Goal: Transaction & Acquisition: Book appointment/travel/reservation

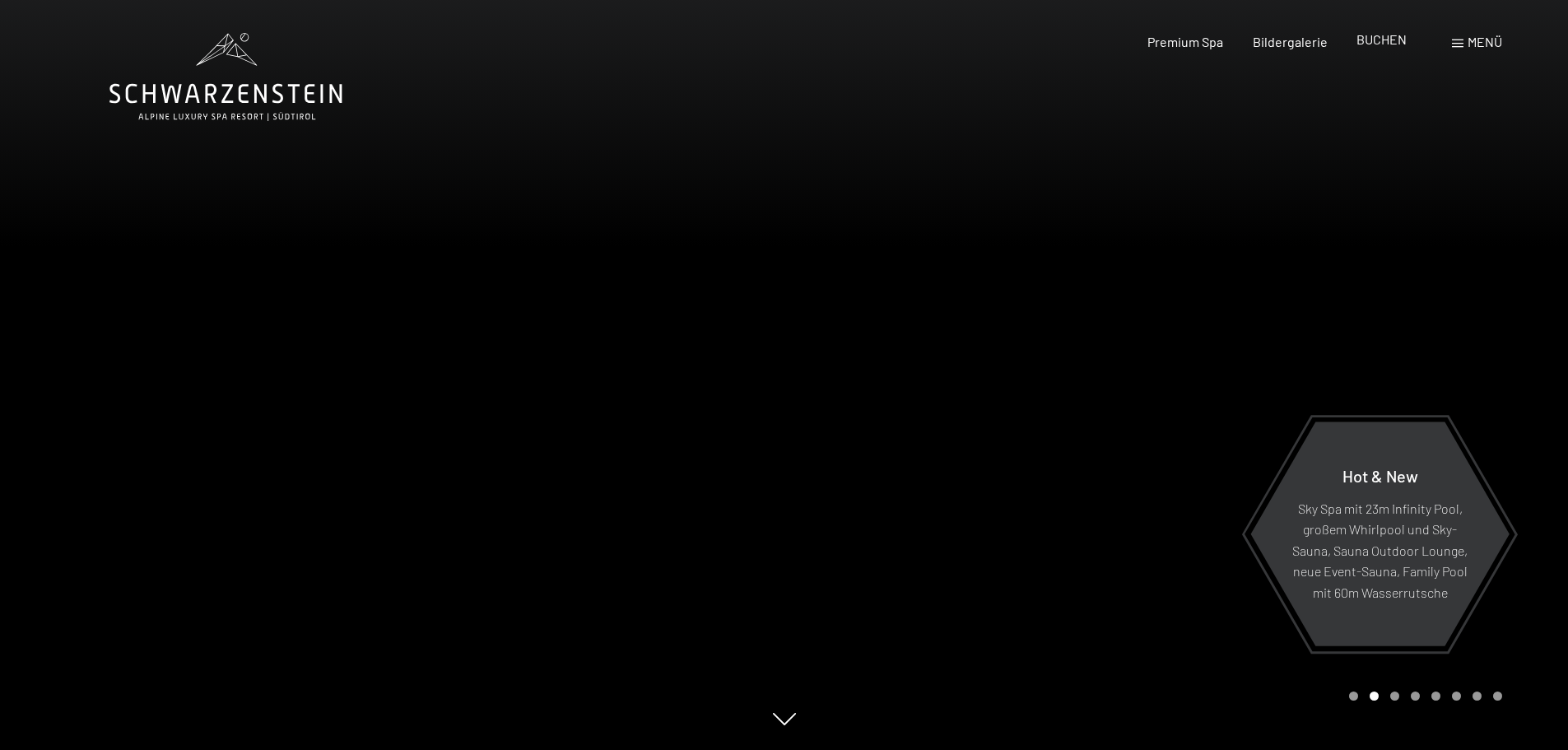
click at [1381, 39] on span "BUCHEN" at bounding box center [1382, 40] width 51 height 16
click at [1380, 38] on span "BUCHEN" at bounding box center [1382, 40] width 51 height 16
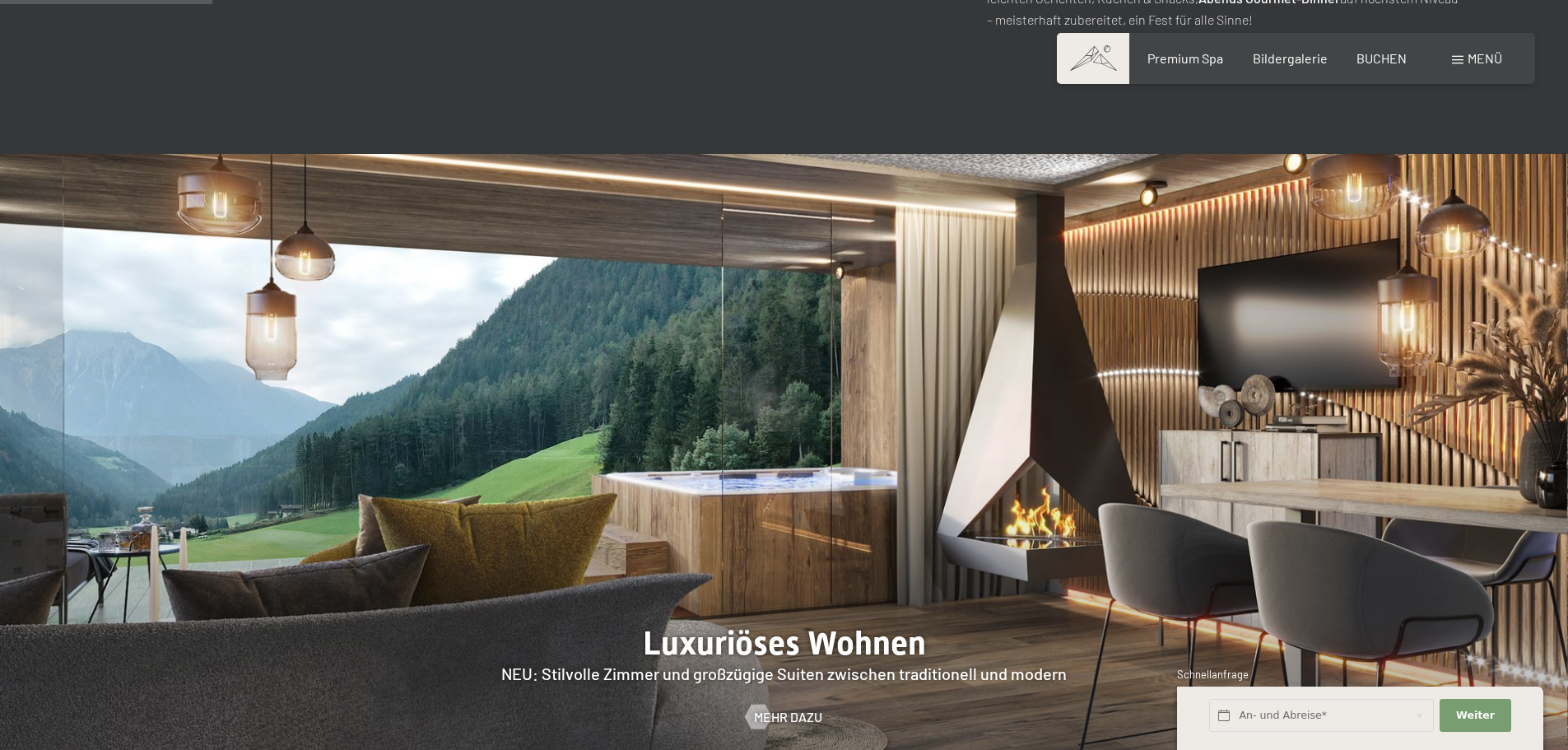
scroll to position [1481, 0]
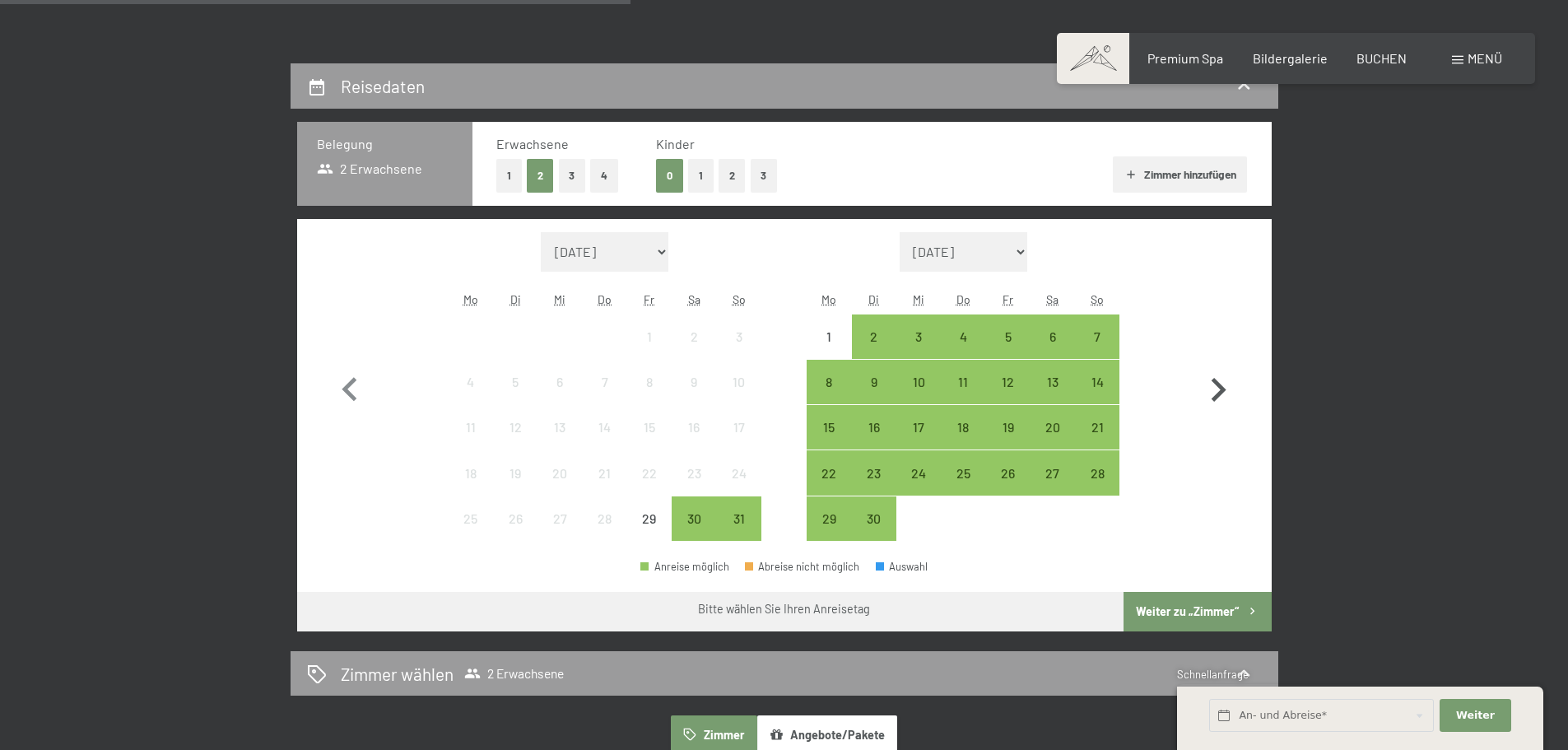
click at [1217, 385] on icon "button" at bounding box center [1218, 389] width 15 height 24
select select "[DATE]"
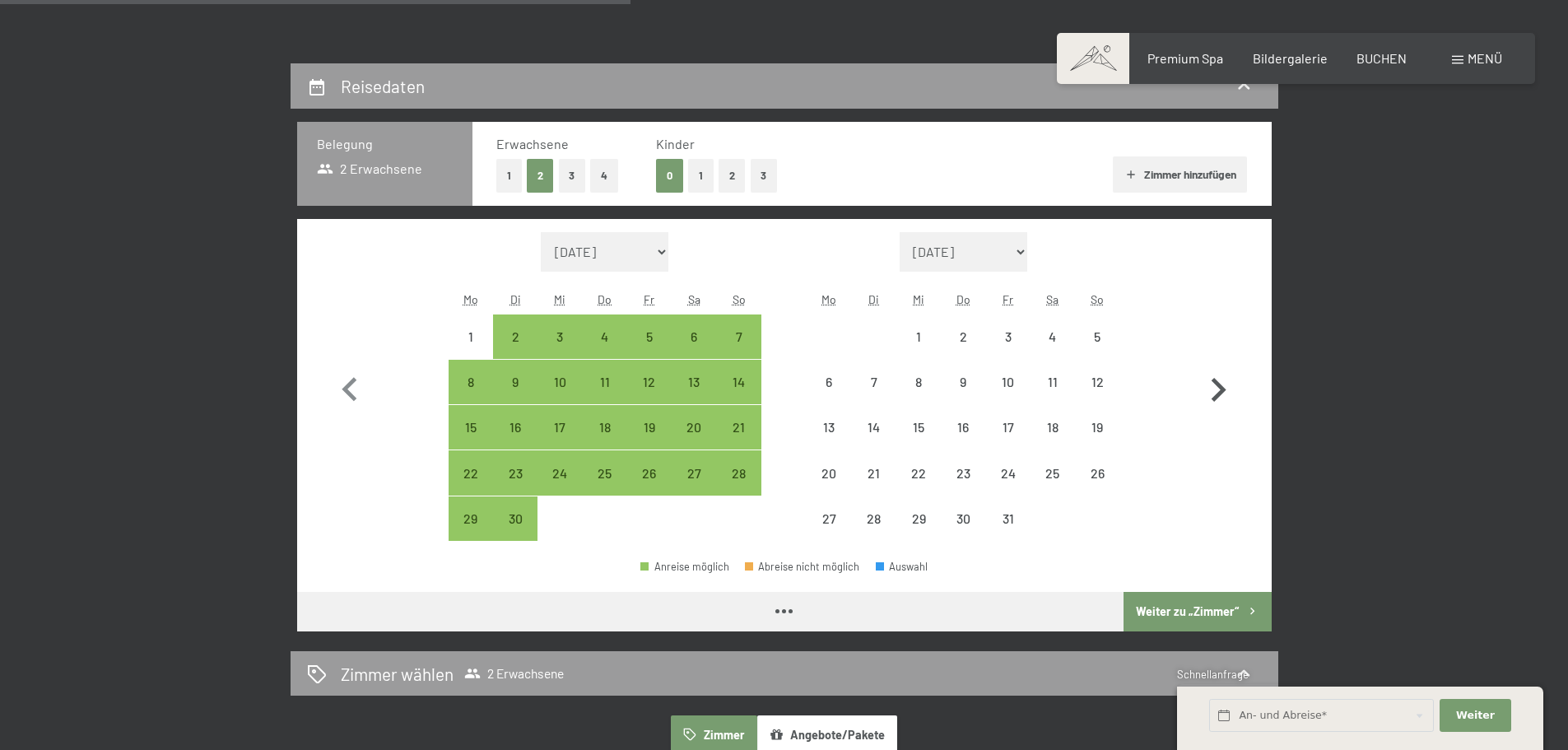
click at [1217, 385] on icon "button" at bounding box center [1218, 389] width 15 height 24
select select "[DATE]"
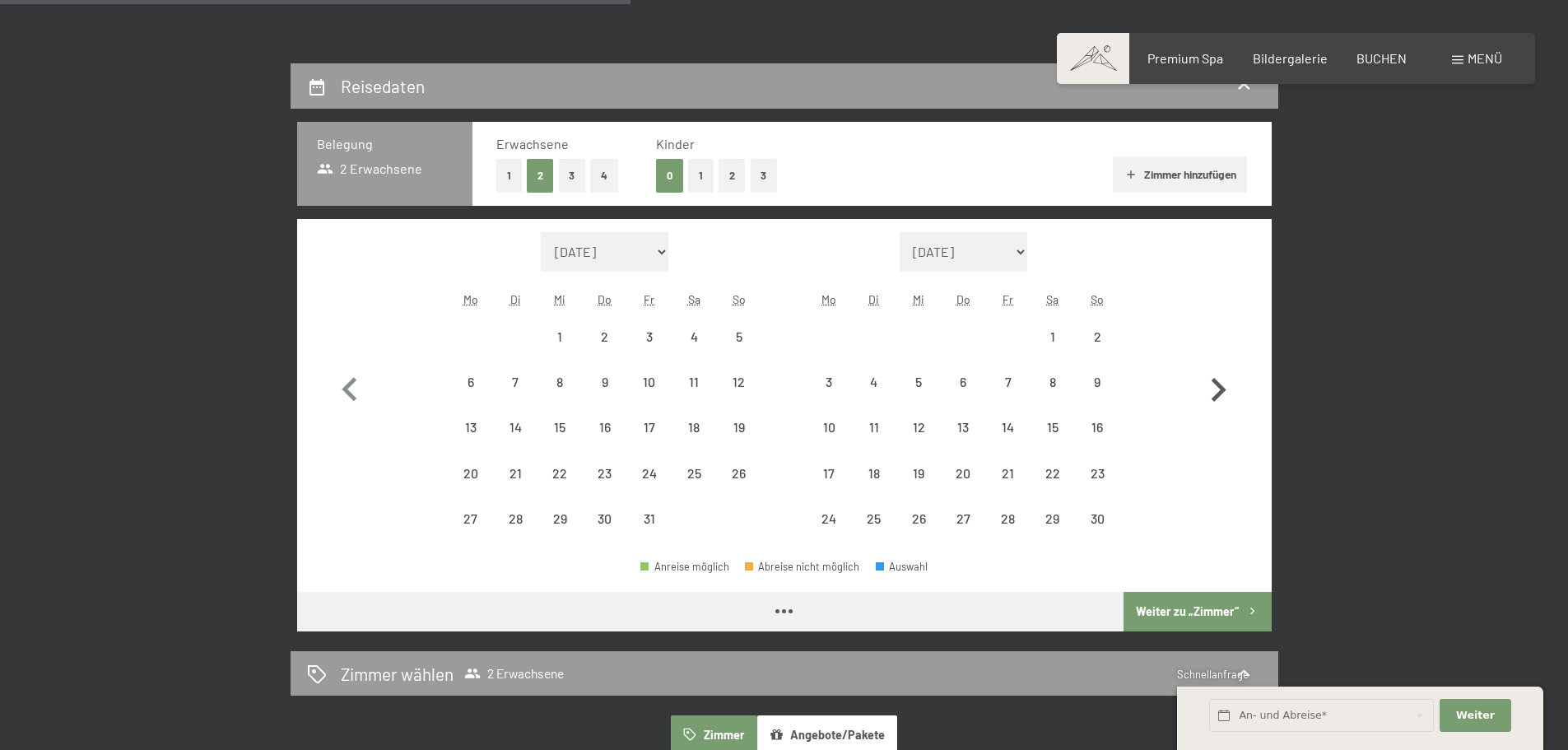
select select "[DATE]"
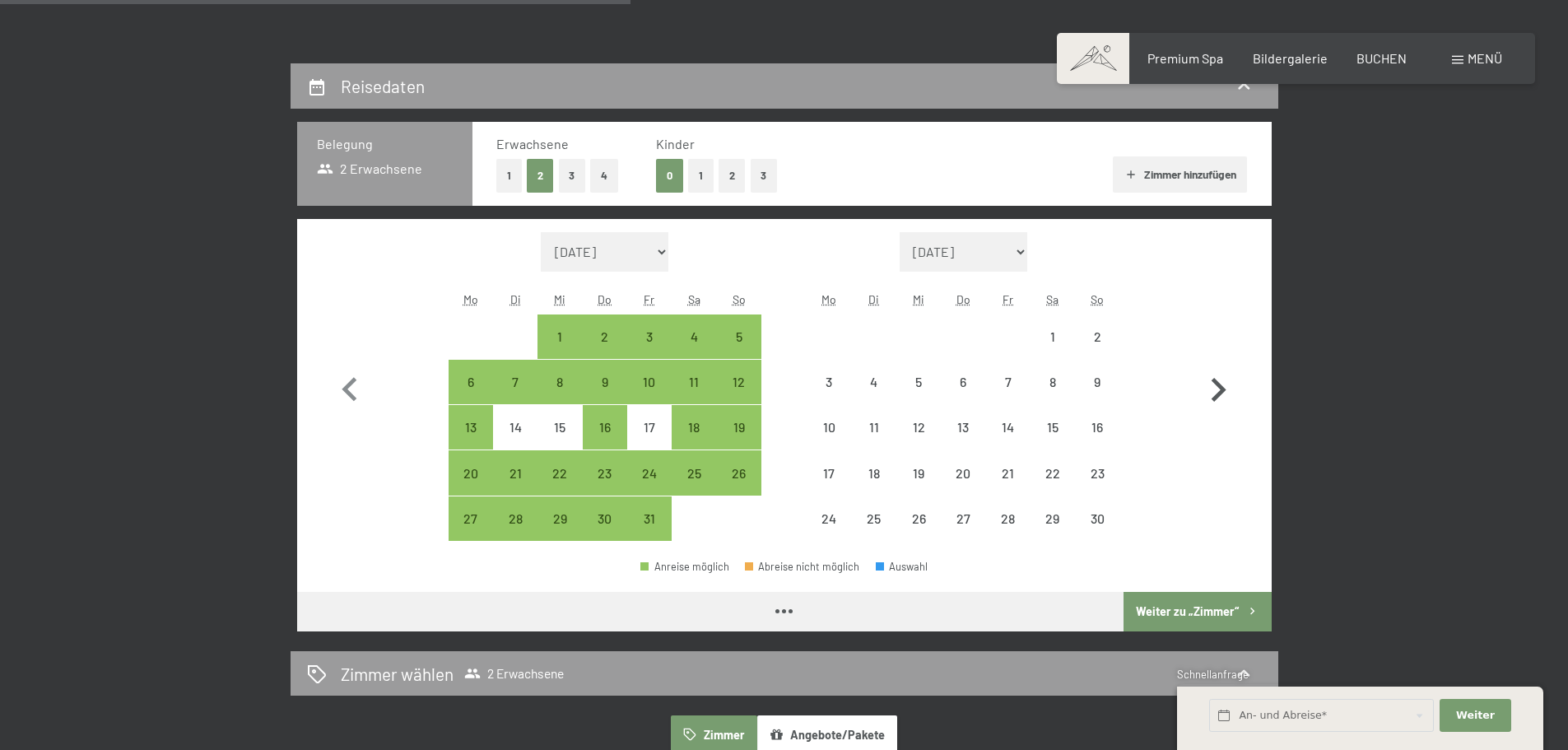
select select "[DATE]"
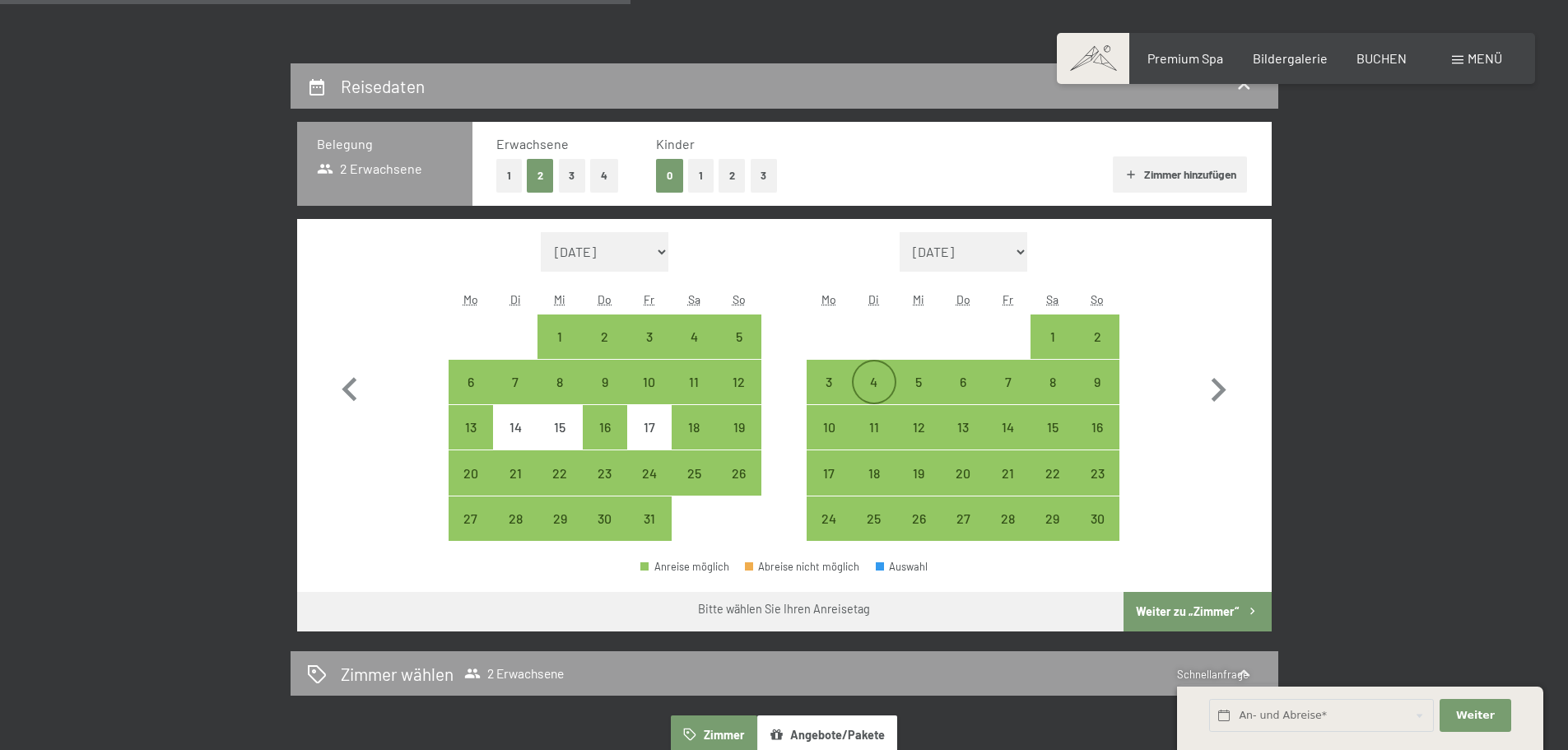
click at [873, 381] on div "4" at bounding box center [874, 396] width 42 height 42
select select "[DATE]"
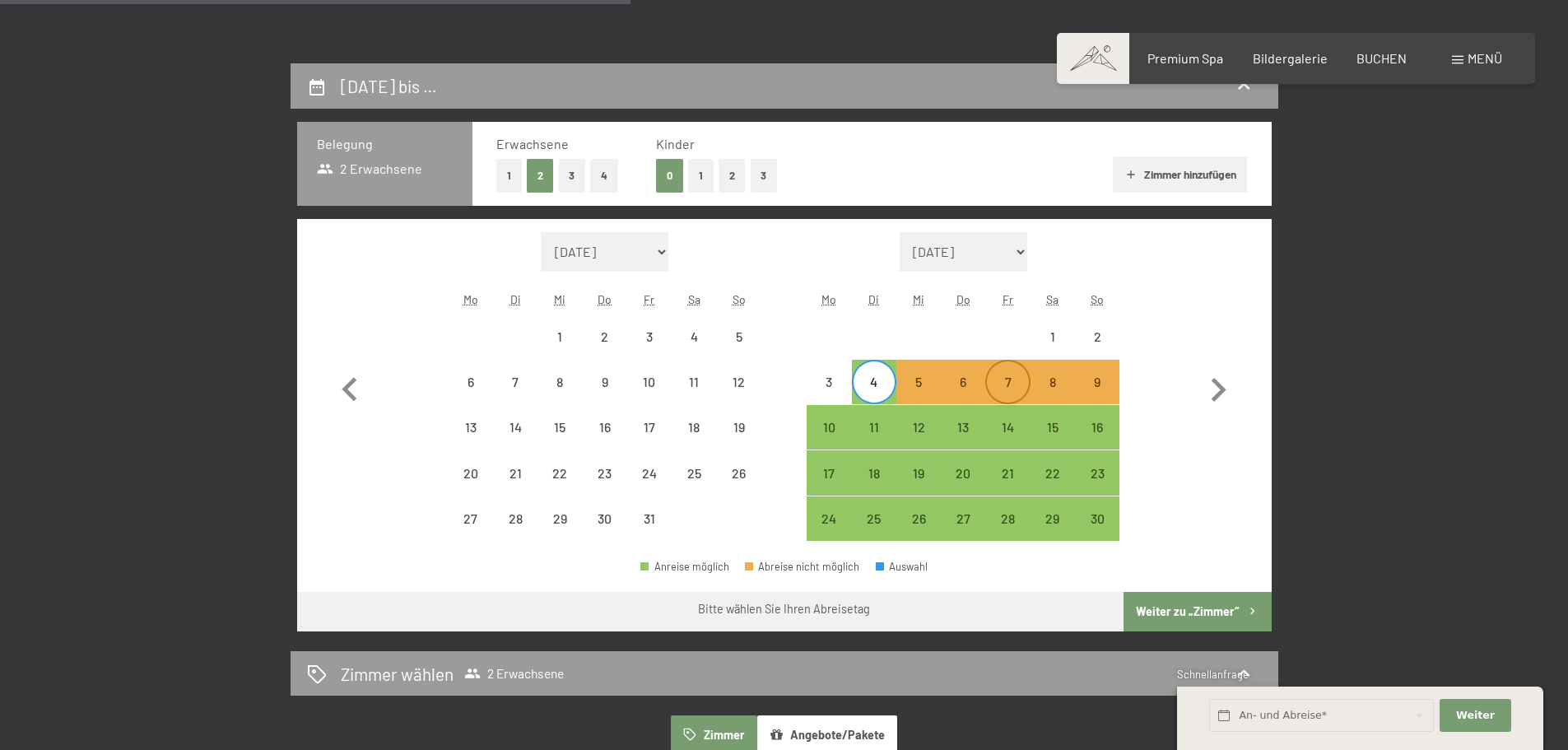
click at [1010, 376] on div "7" at bounding box center [1008, 396] width 42 height 42
select select "[DATE]"
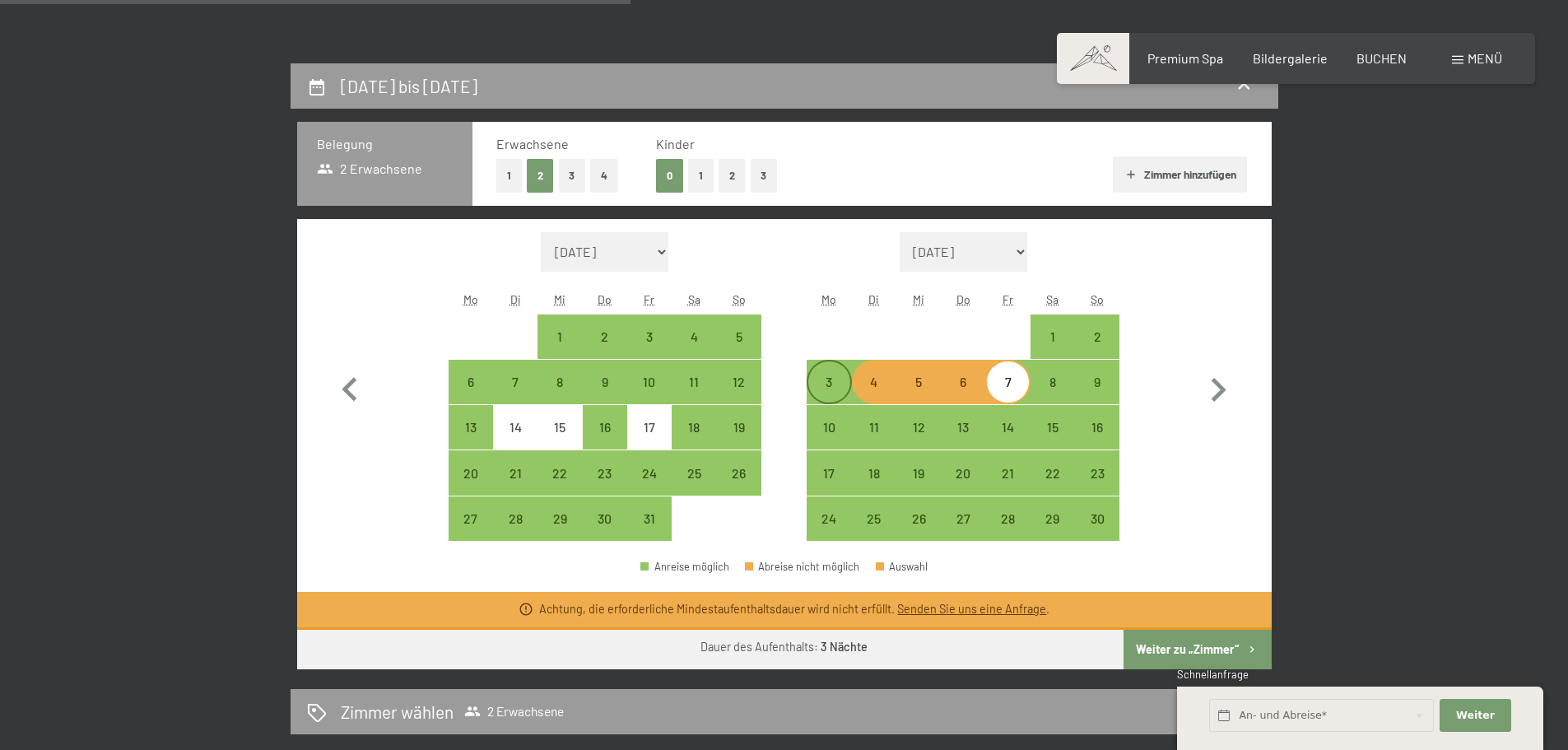
click at [836, 383] on div "3" at bounding box center [830, 396] width 42 height 42
select select "[DATE]"
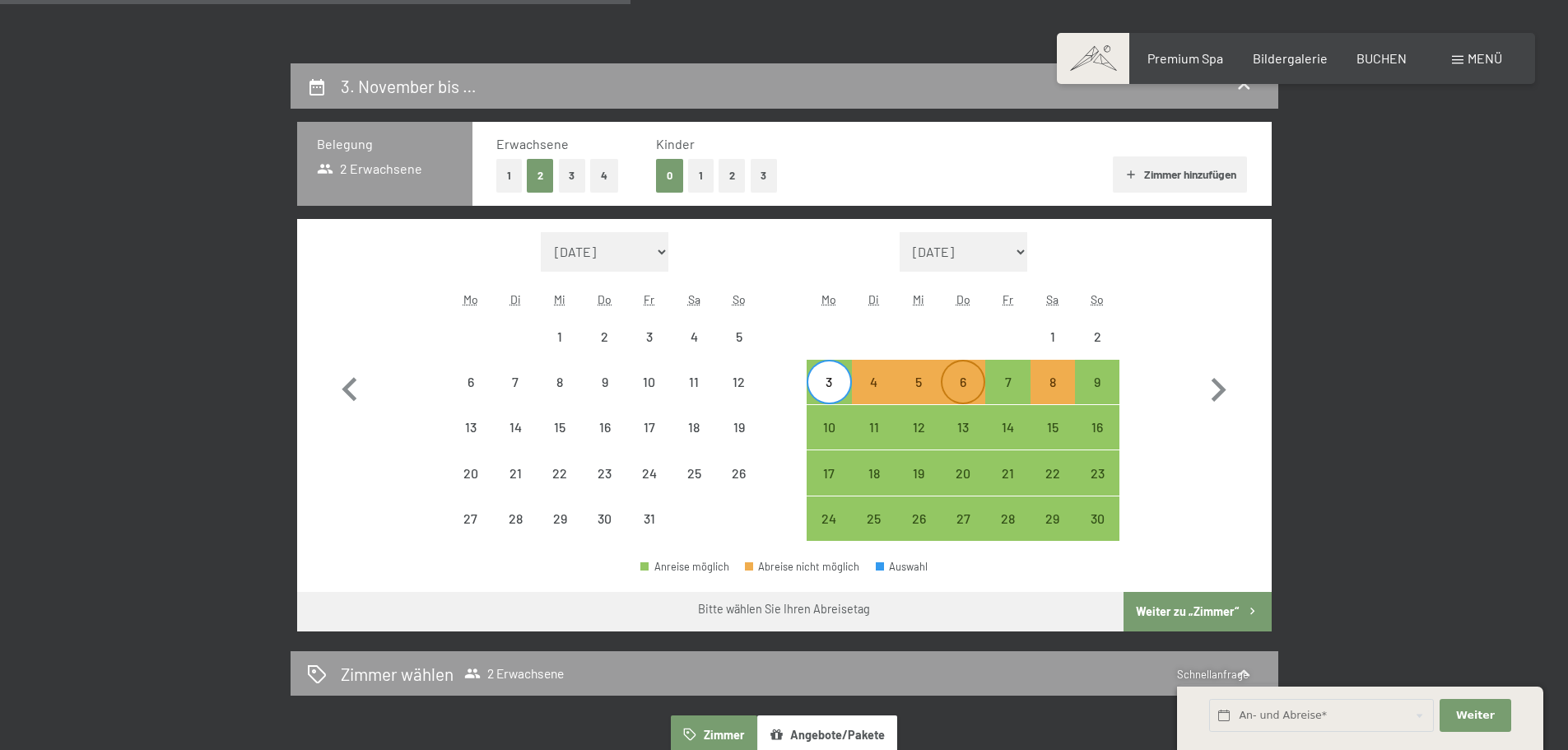
click at [958, 379] on div "6" at bounding box center [963, 396] width 42 height 42
select select "[DATE]"
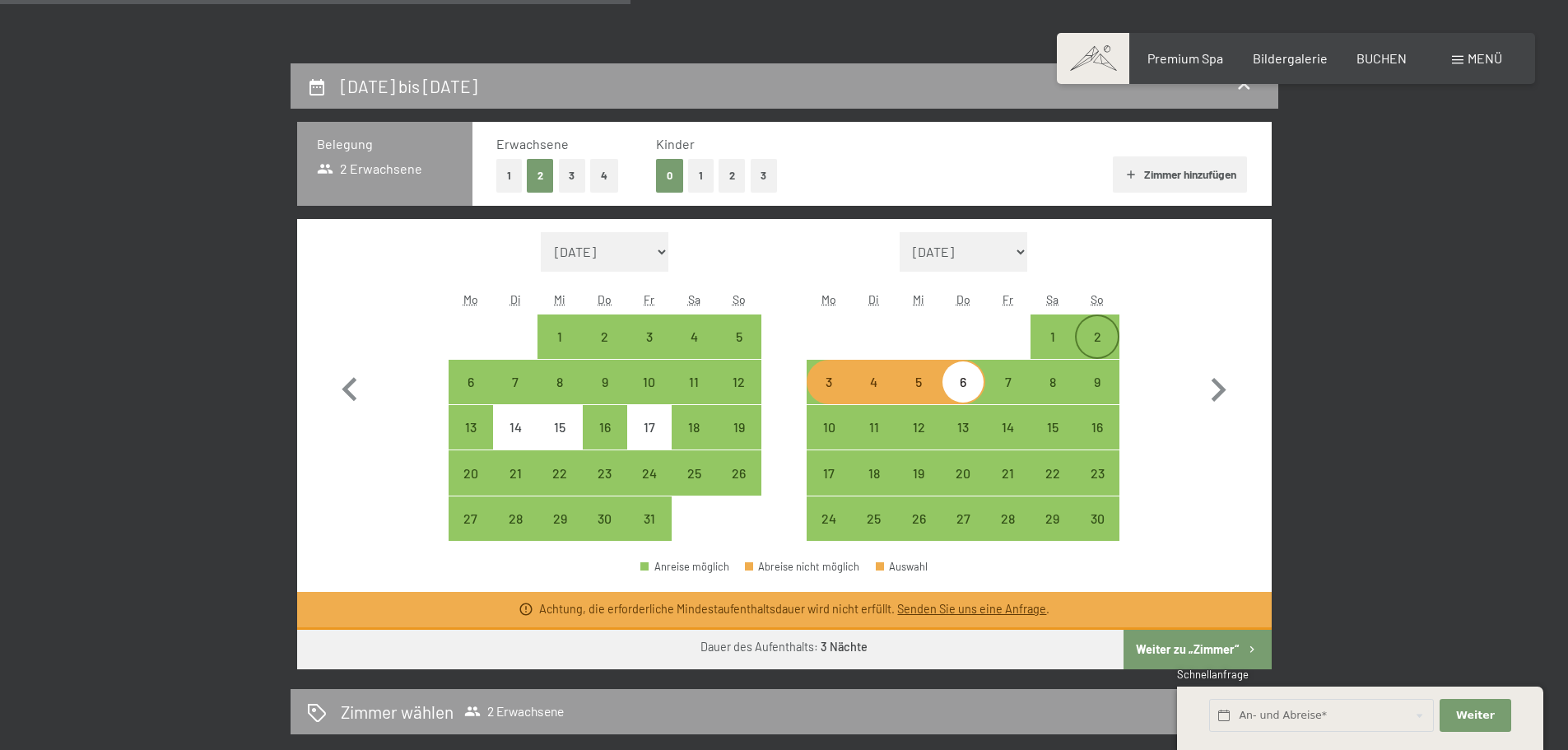
click at [1099, 328] on div "2" at bounding box center [1097, 337] width 42 height 42
select select "[DATE]"
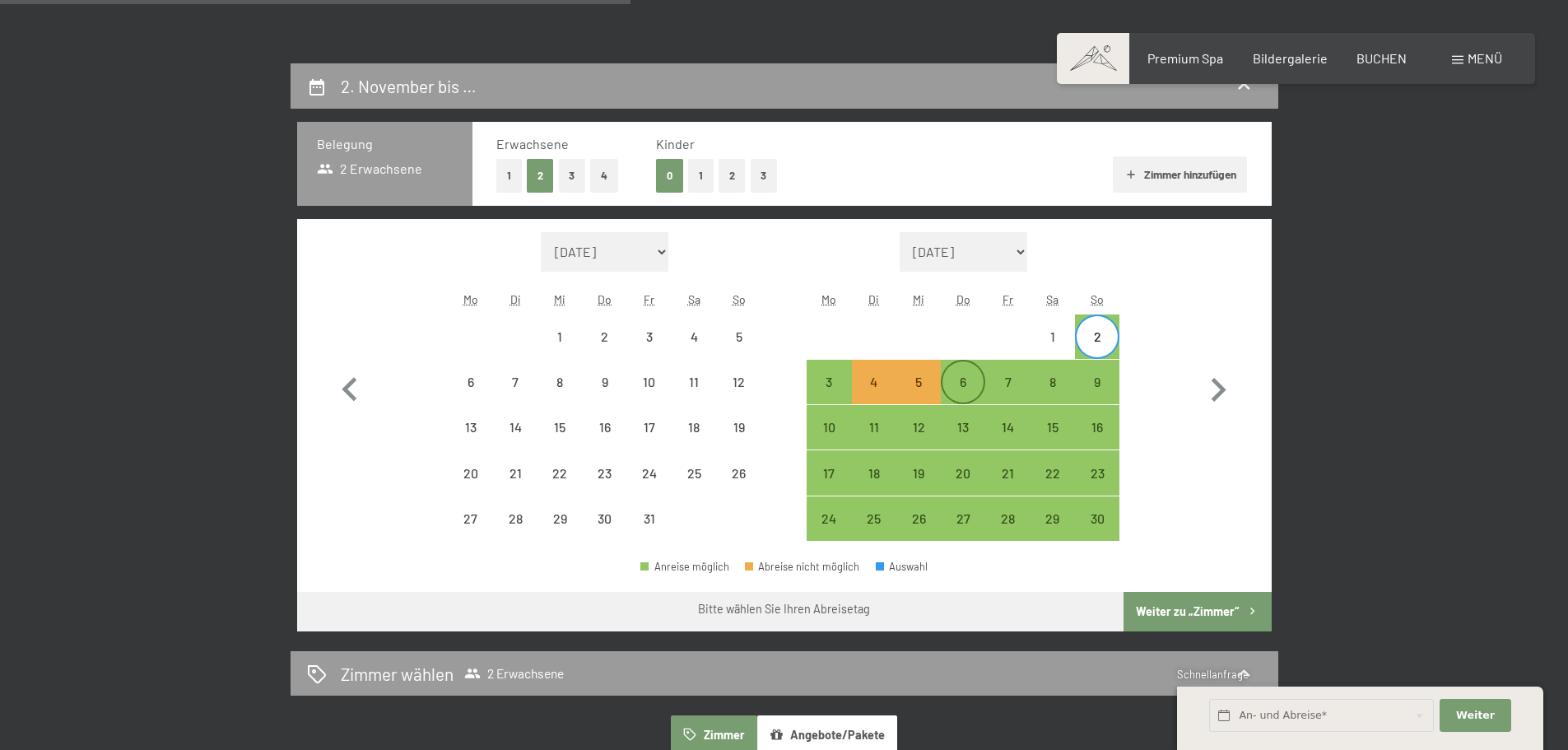
click at [956, 381] on div "6" at bounding box center [963, 396] width 42 height 42
select select "[DATE]"
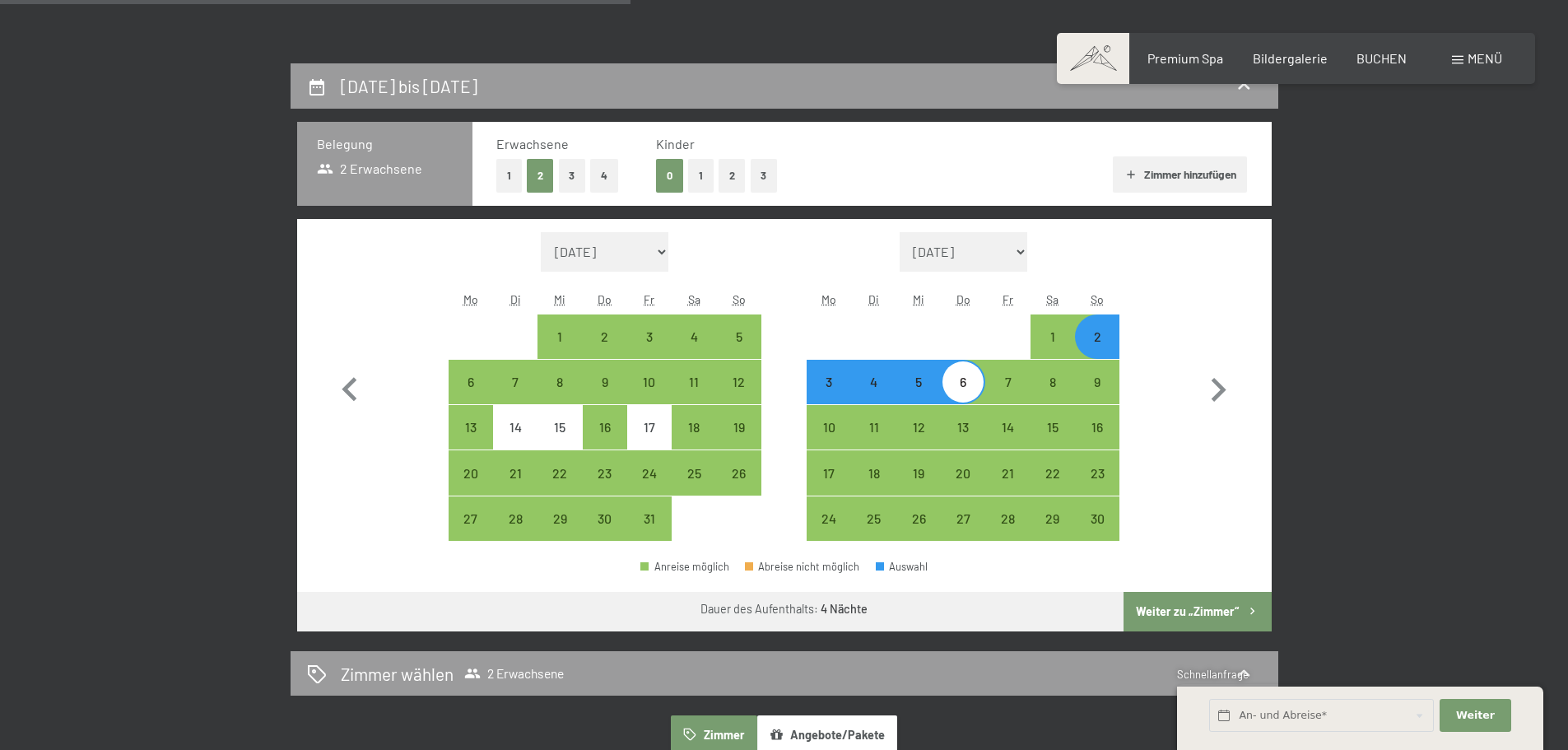
click at [879, 389] on div "4" at bounding box center [874, 396] width 42 height 42
select select "[DATE]"
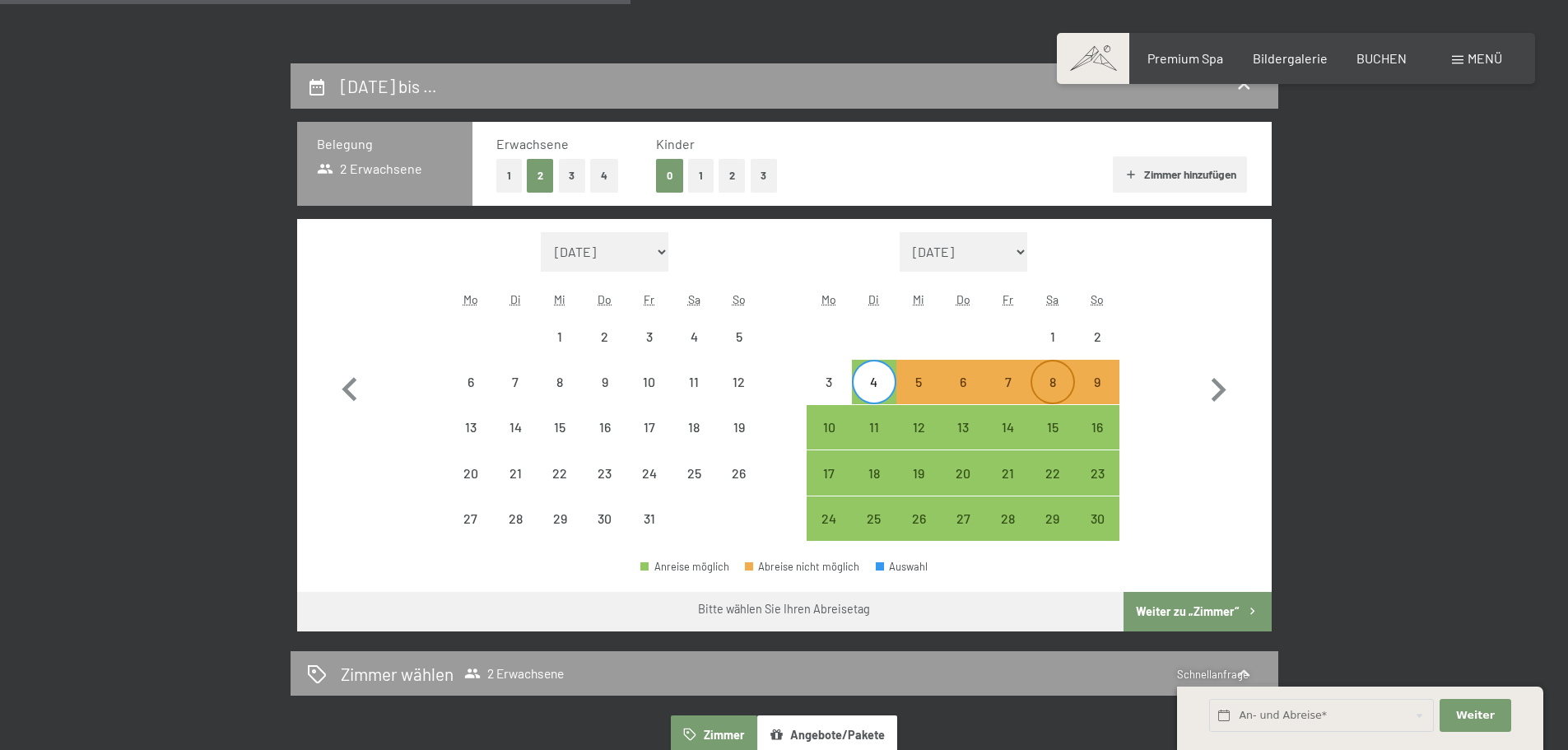
click at [1057, 377] on div "8" at bounding box center [1053, 396] width 42 height 42
select select "[DATE]"
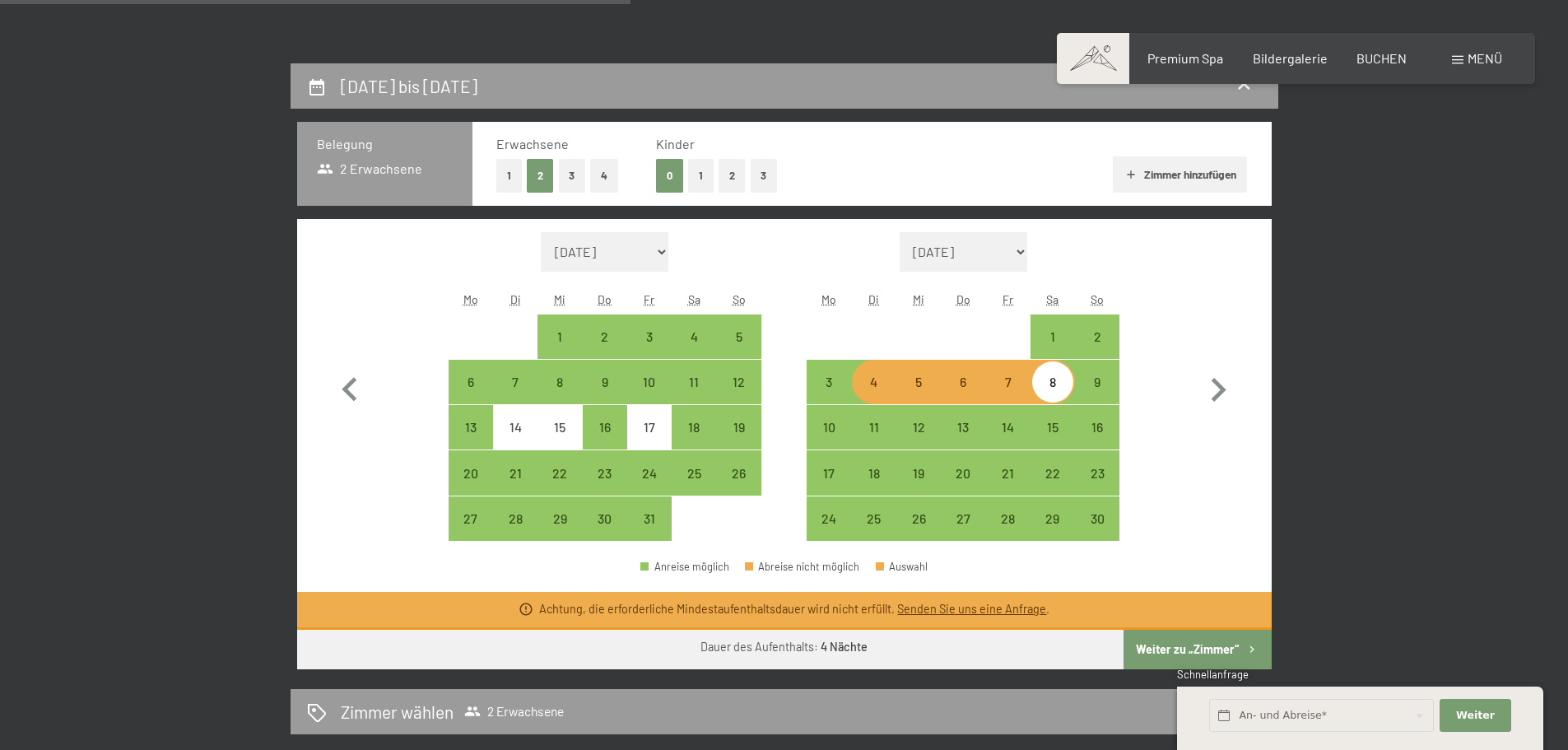
click at [1022, 250] on select "[DATE] [DATE] [DATE] [DATE] [DATE] [DATE] [PERSON_NAME][DATE] [DATE] [DATE] [DA…" at bounding box center [964, 252] width 129 height 40
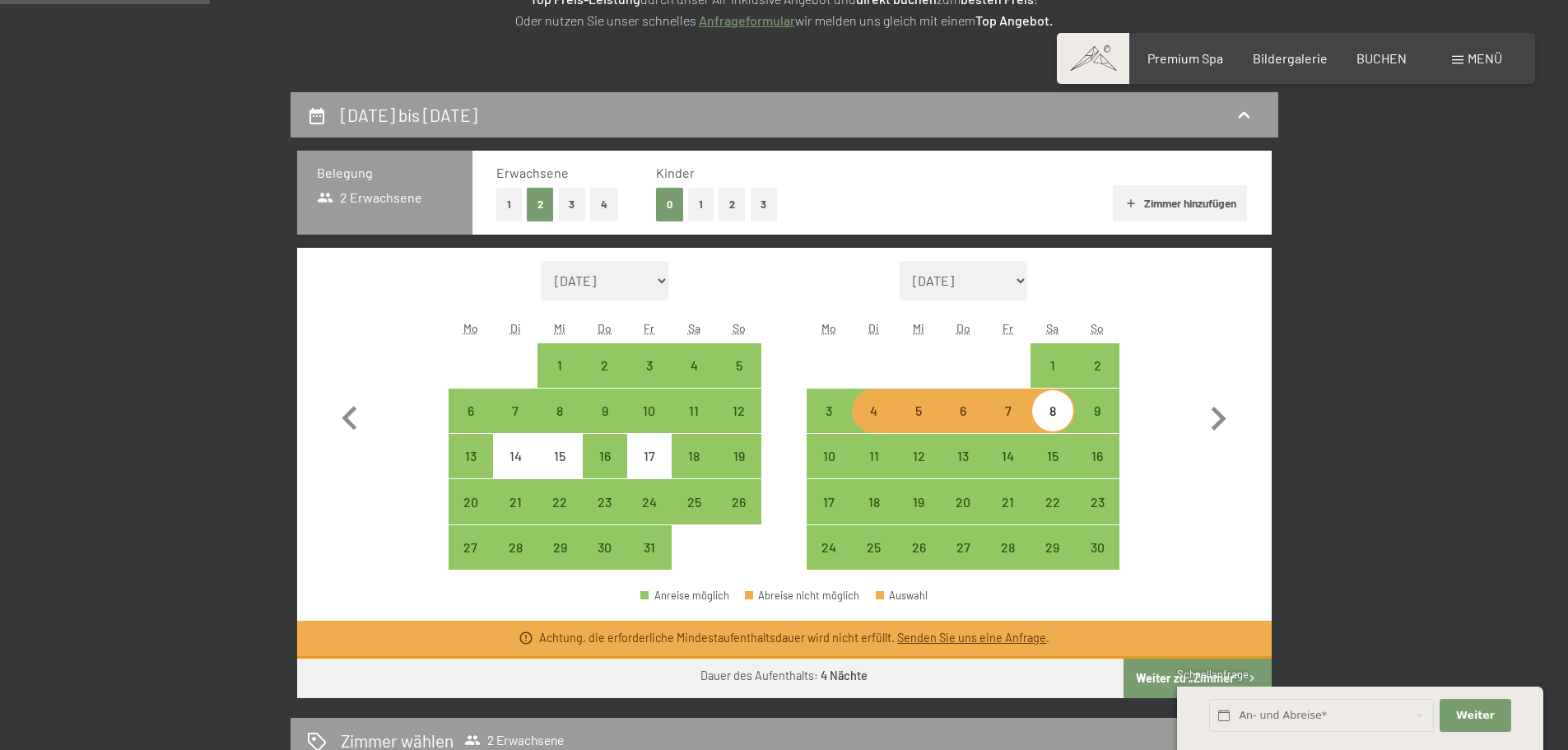
scroll to position [247, 0]
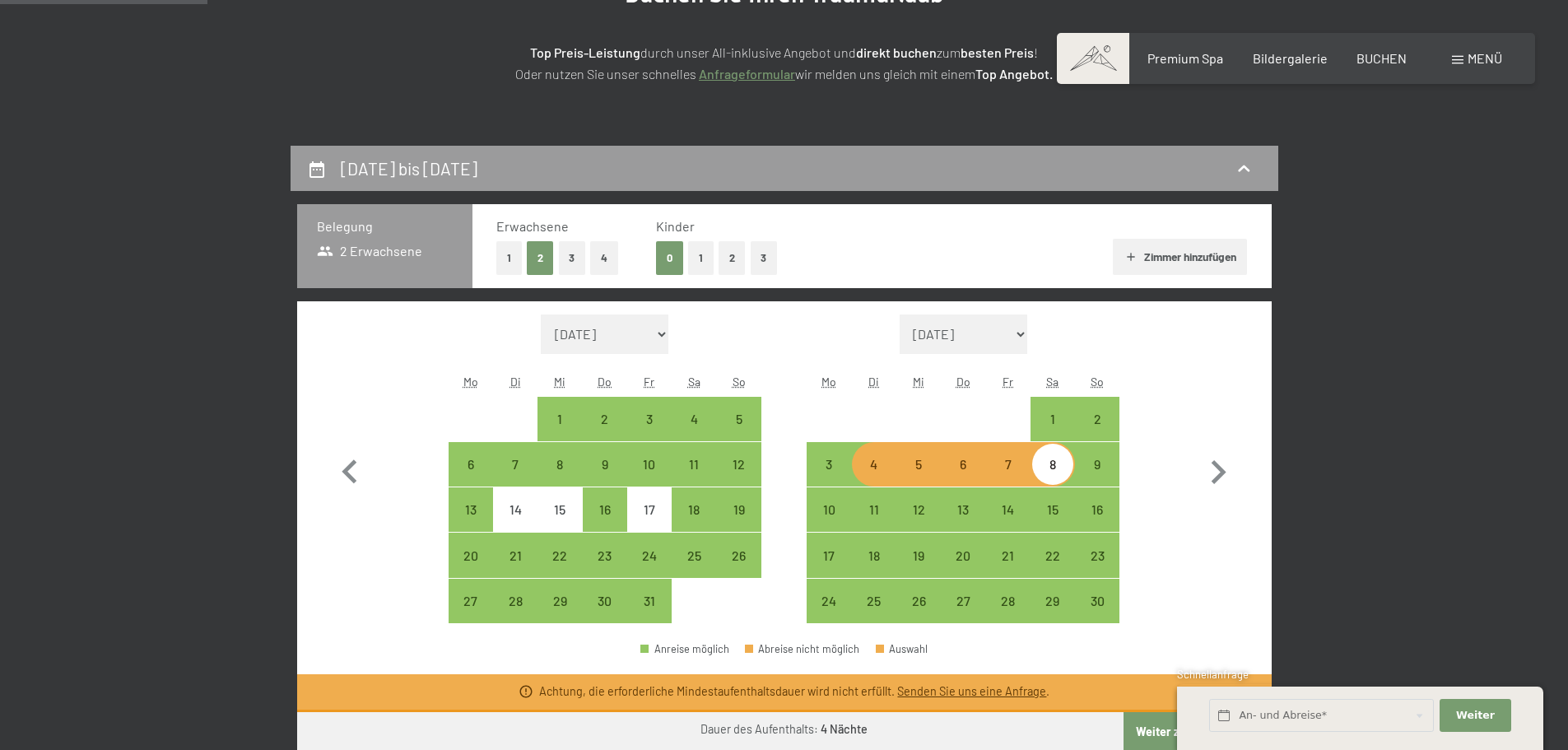
click at [1023, 331] on select "[DATE] [DATE] [DATE] [DATE] [DATE] [DATE] [PERSON_NAME][DATE] [DATE] [DATE] [DA…" at bounding box center [964, 334] width 129 height 40
select select "[DATE]"
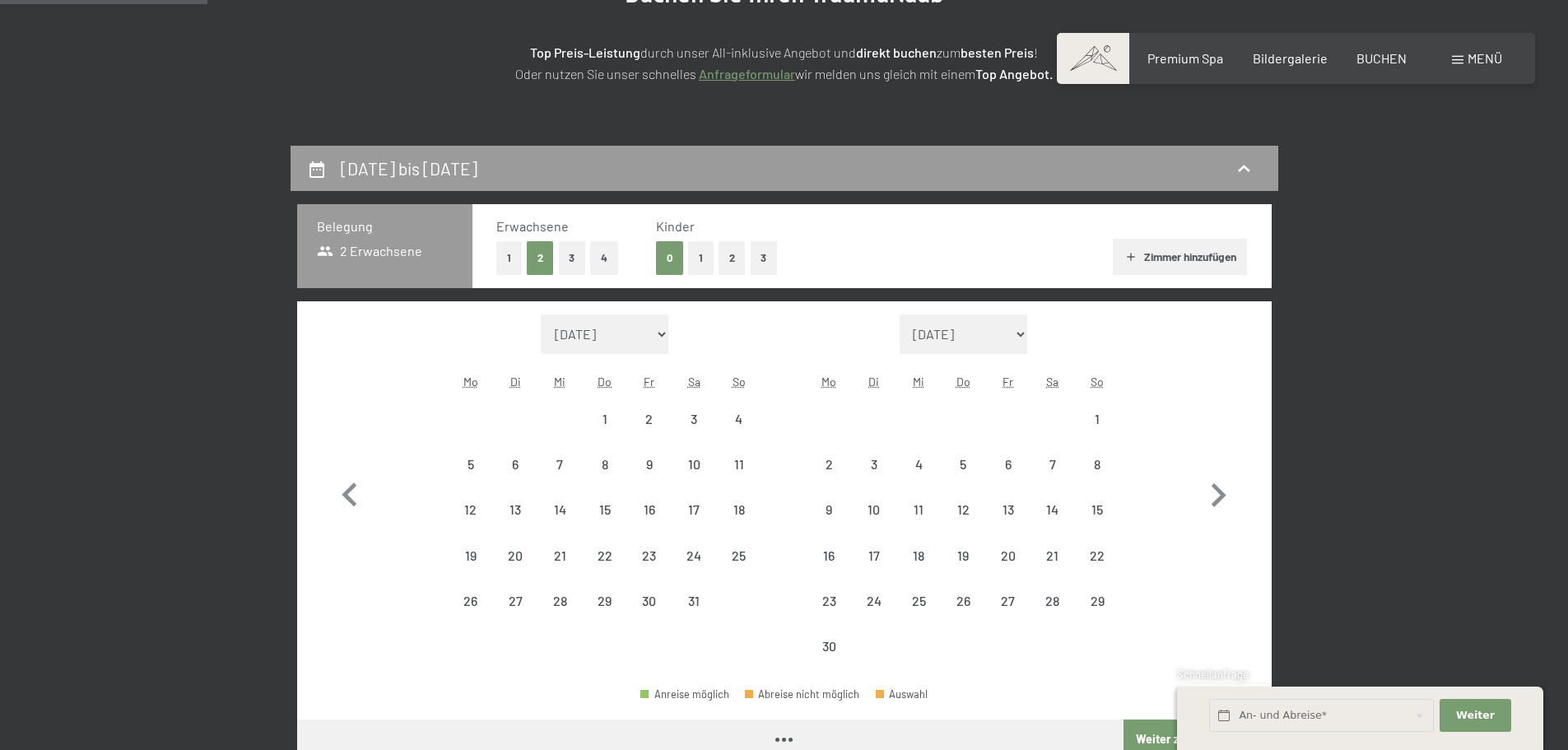
select select "[DATE]"
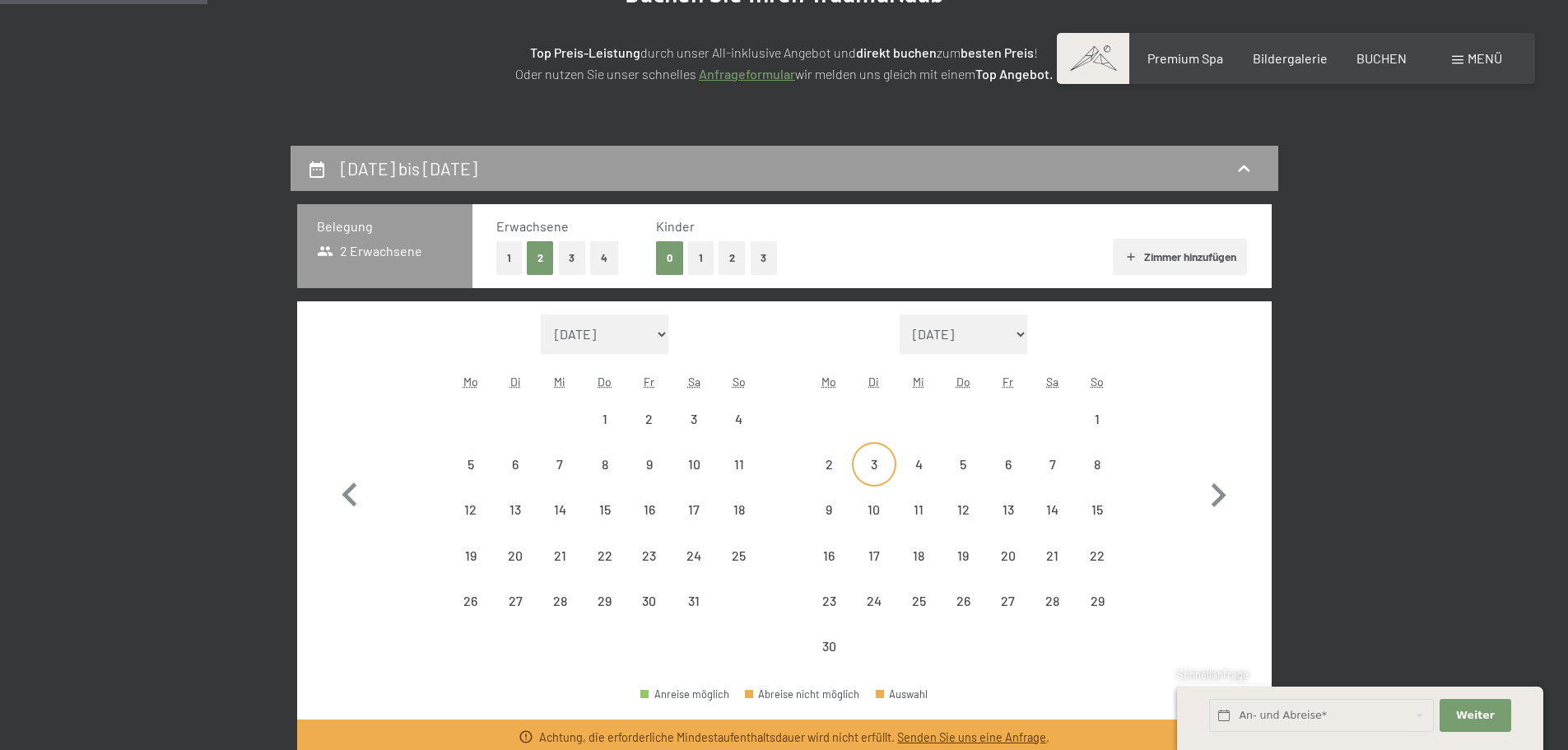
click at [870, 460] on div "3" at bounding box center [874, 479] width 42 height 42
select select "[DATE]"
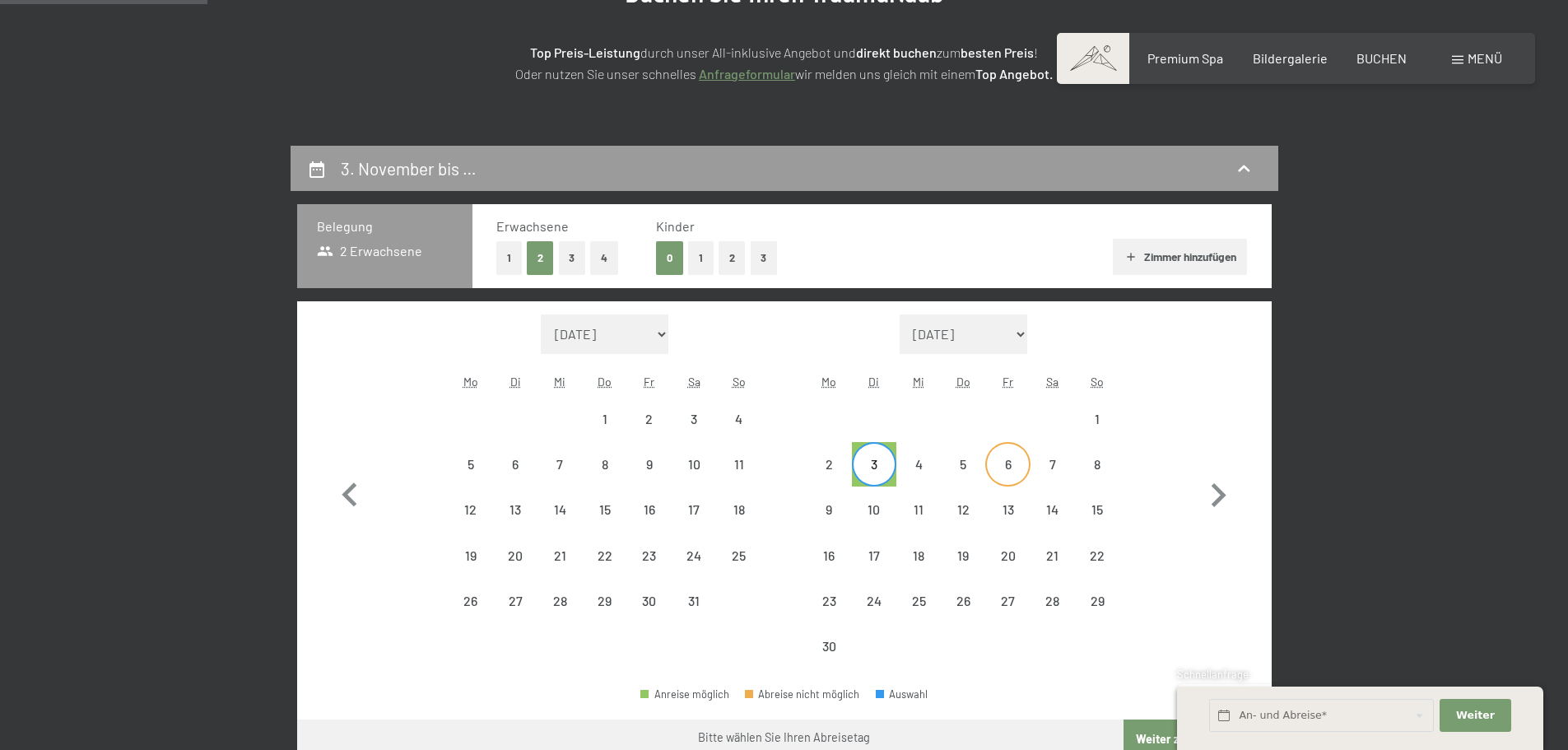
click at [1003, 464] on div "6" at bounding box center [1008, 479] width 42 height 42
select select "[DATE]"
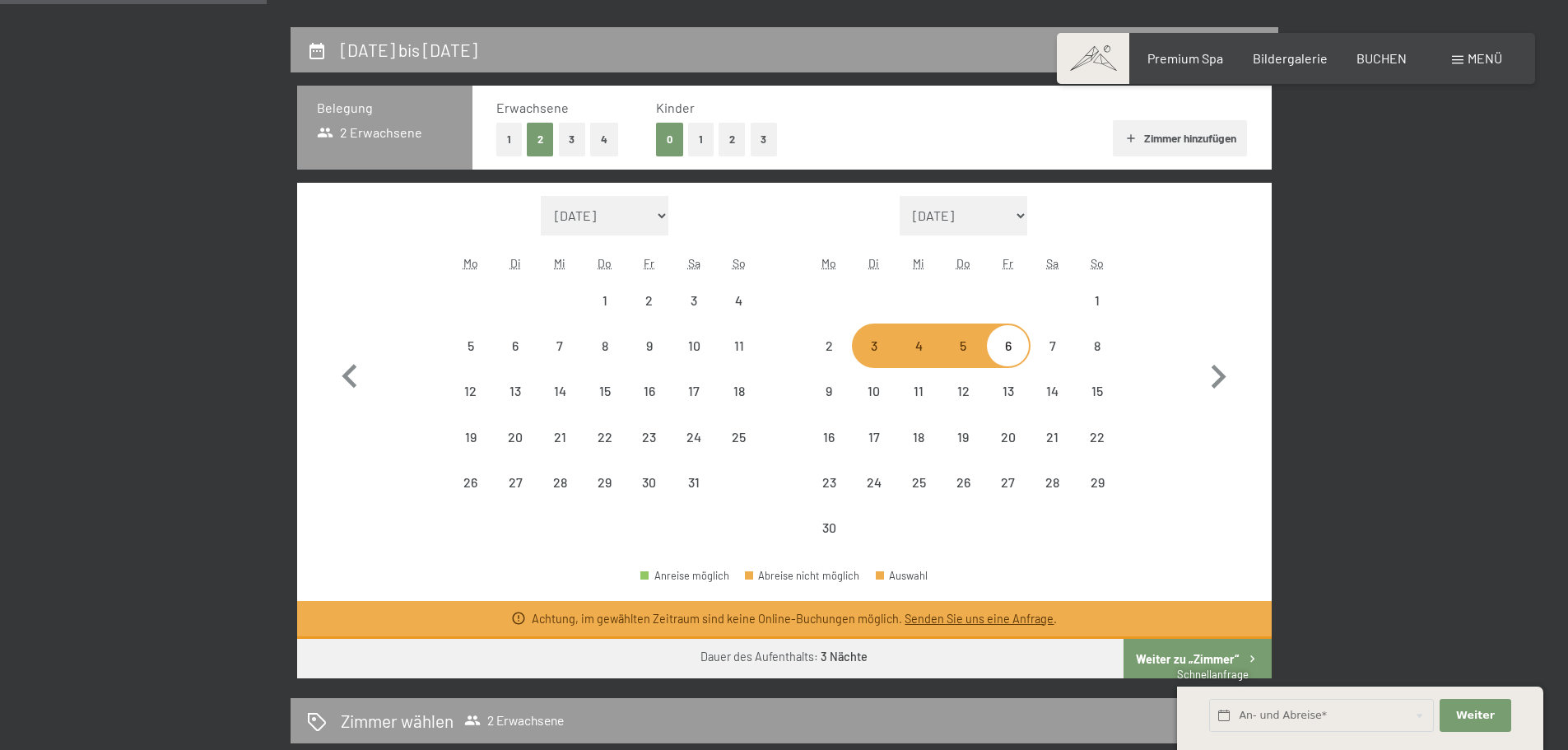
scroll to position [411, 0]
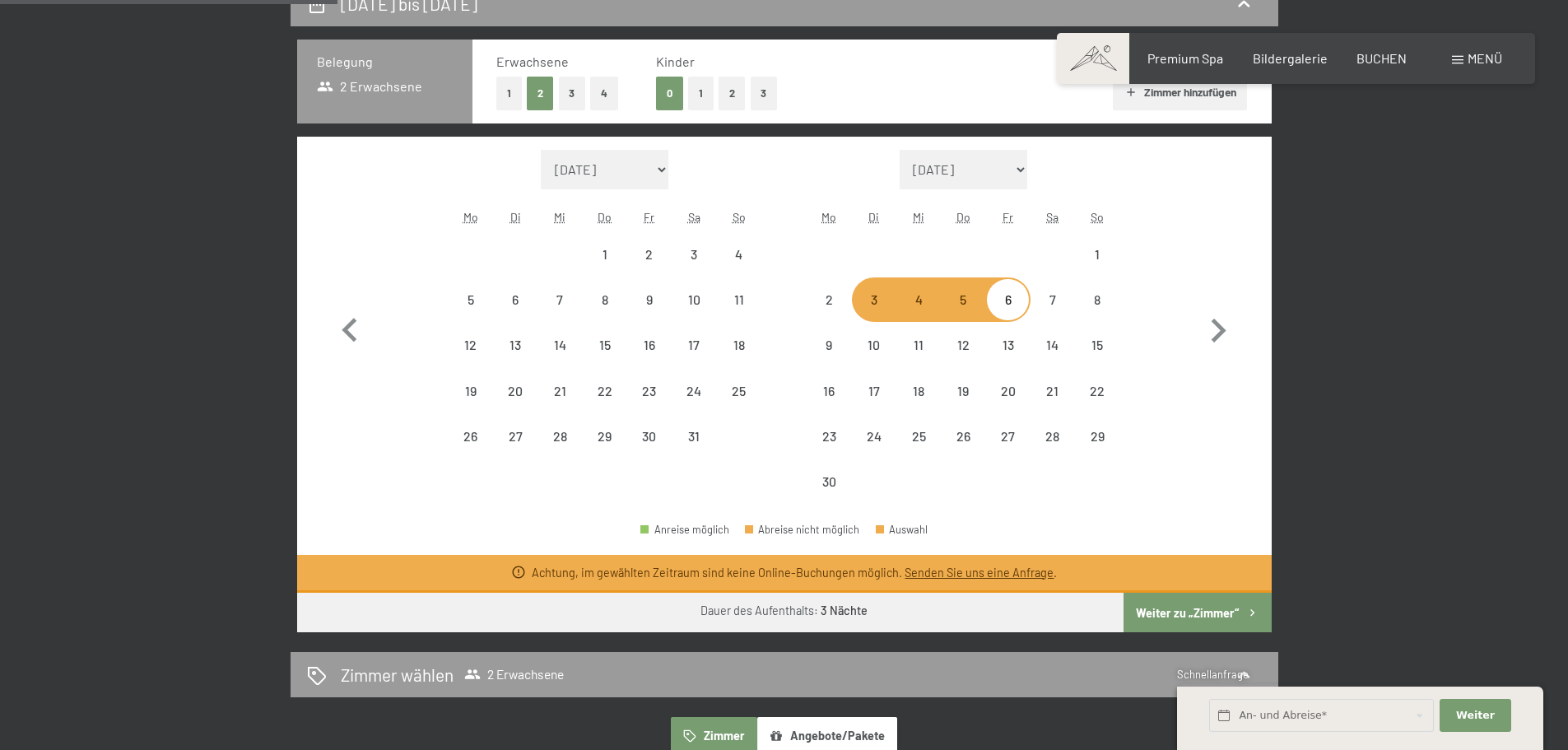
click at [925, 304] on div "4" at bounding box center [919, 314] width 42 height 42
select select "[DATE]"
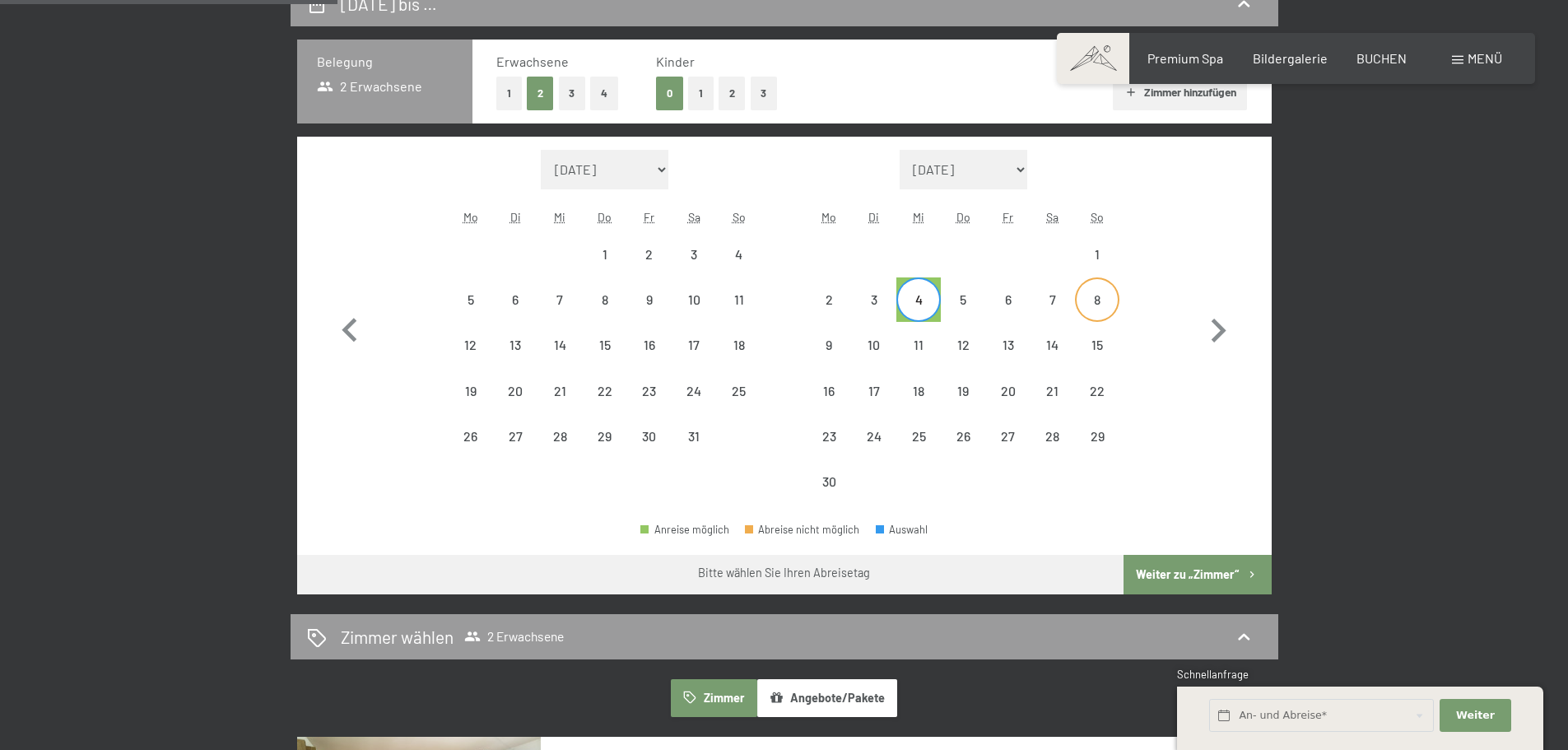
click at [1085, 297] on div "8" at bounding box center [1097, 314] width 42 height 42
select select "[DATE]"
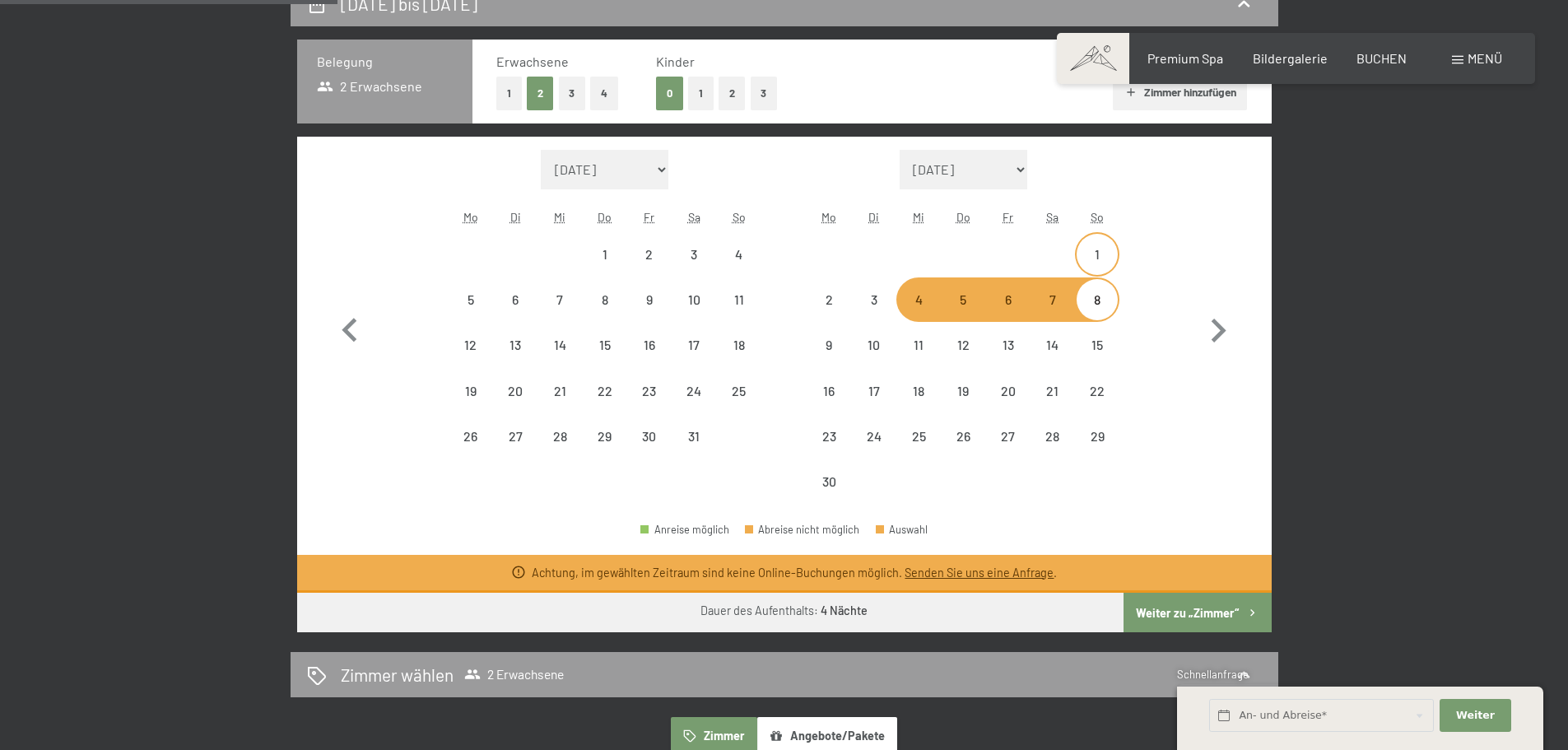
click at [1099, 253] on div "1" at bounding box center [1097, 268] width 42 height 42
select select "[DATE]"
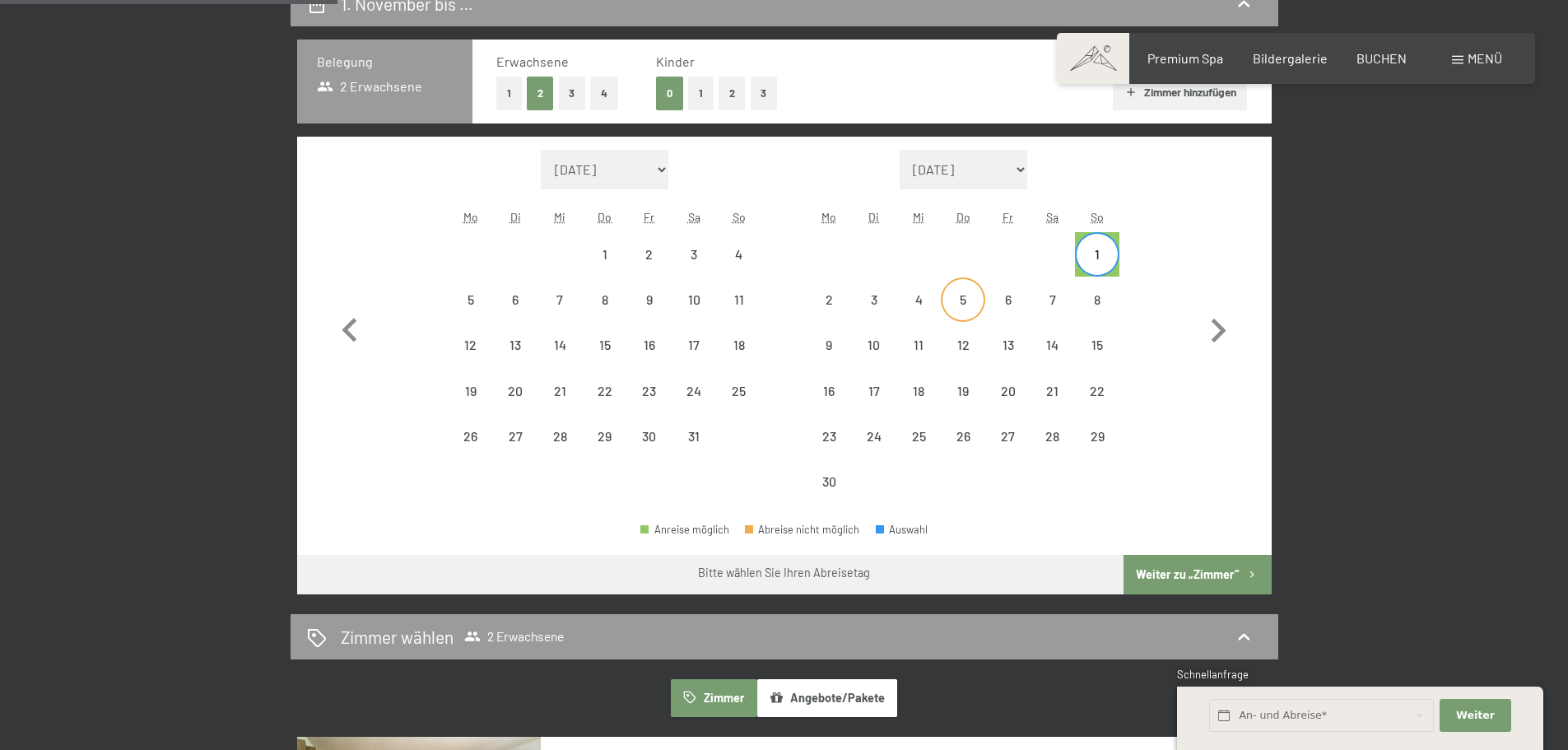
click at [962, 298] on div "5" at bounding box center [963, 314] width 42 height 42
select select "[DATE]"
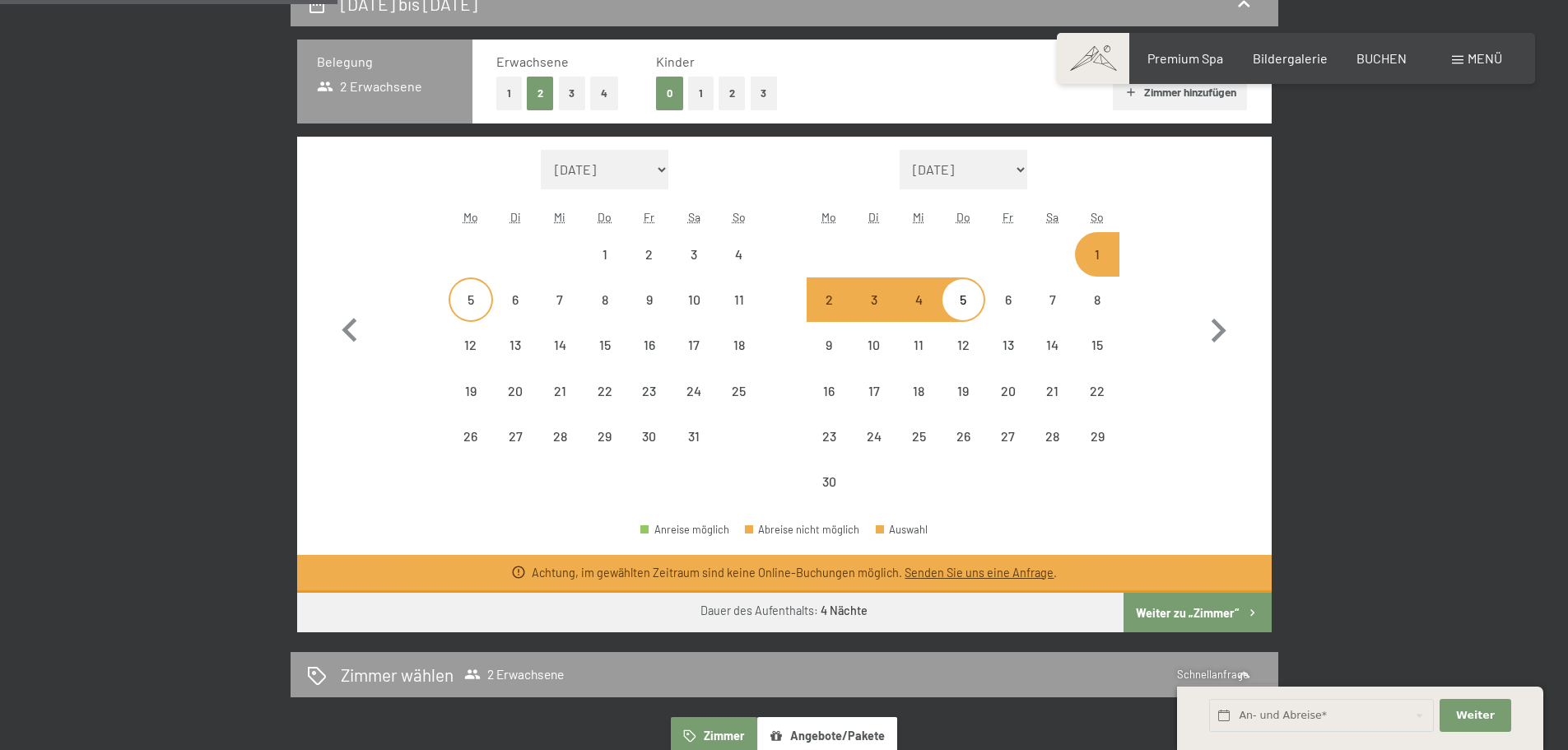
click at [474, 302] on div "5" at bounding box center [471, 314] width 42 height 42
select select "[DATE]"
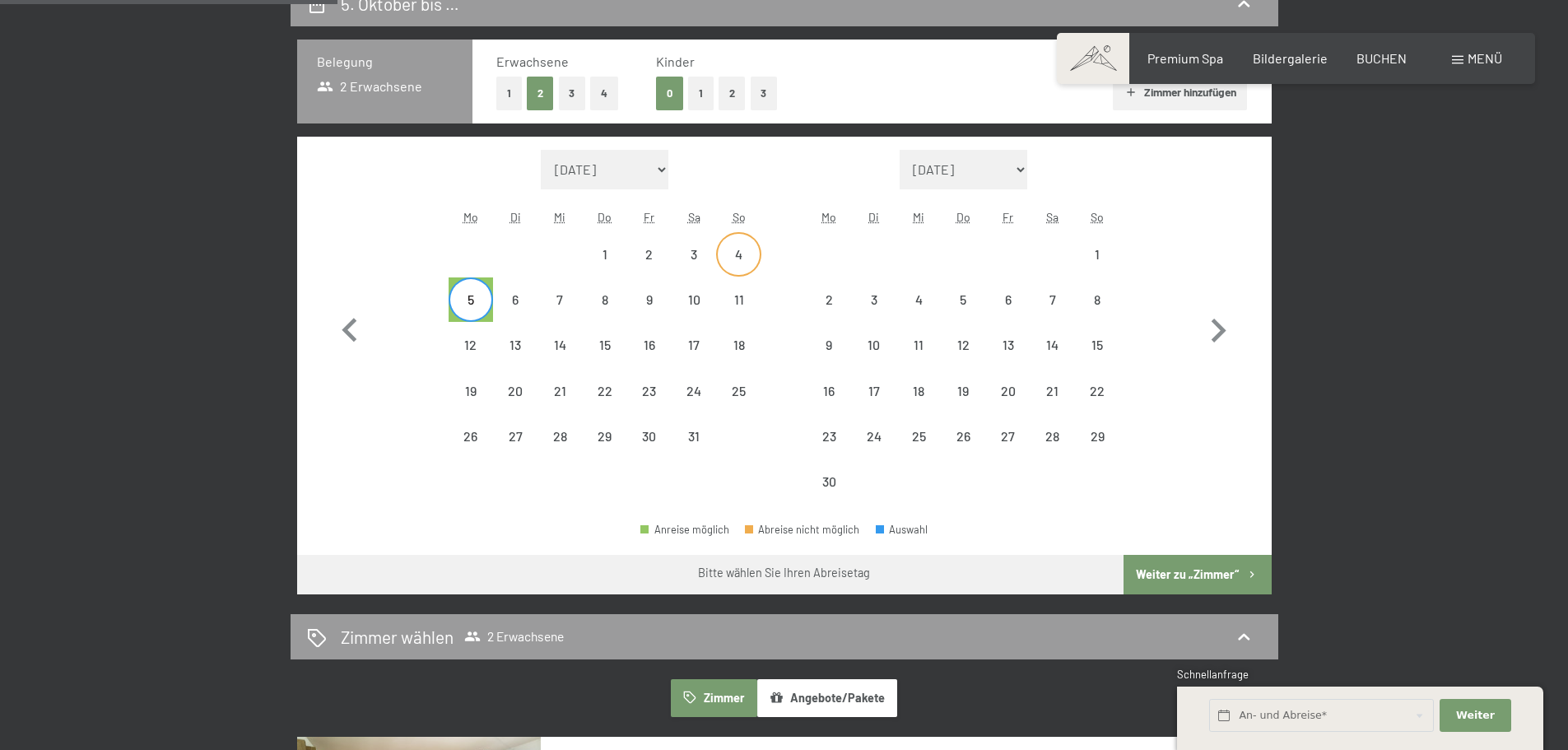
click at [736, 256] on div "4" at bounding box center [738, 268] width 42 height 42
select select "[DATE]"
click at [605, 303] on div "8" at bounding box center [606, 314] width 42 height 42
select select "[DATE]"
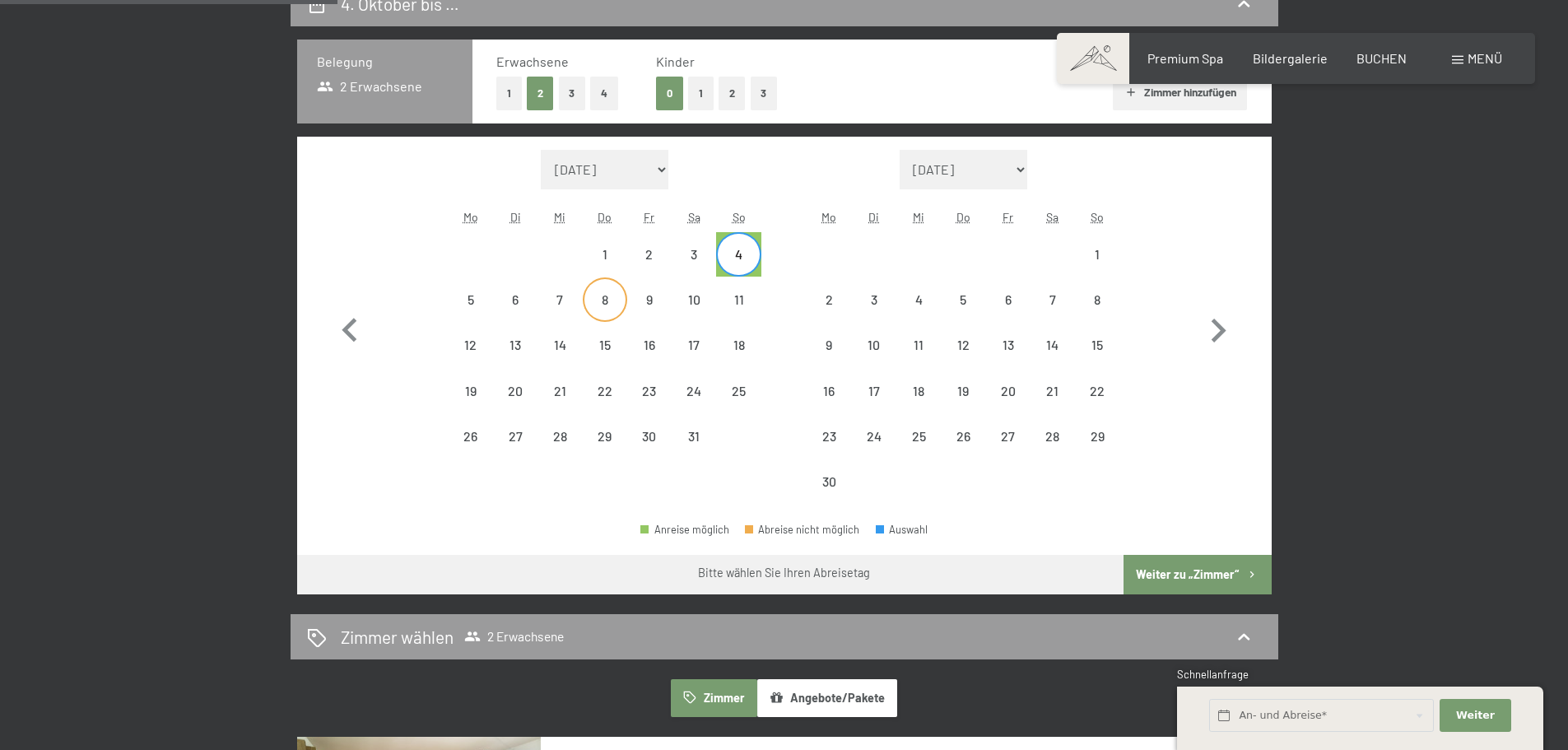
select select "[DATE]"
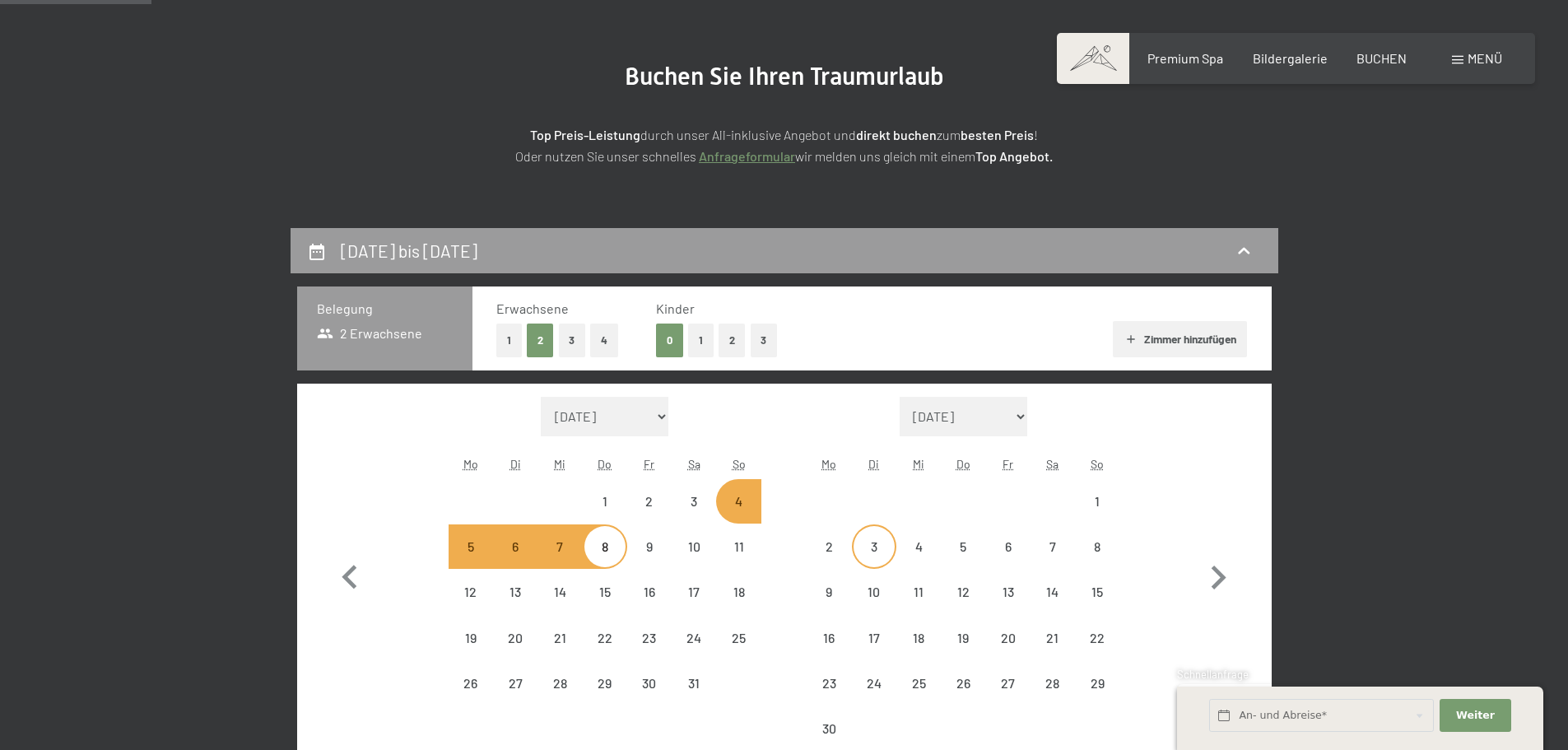
scroll to position [247, 0]
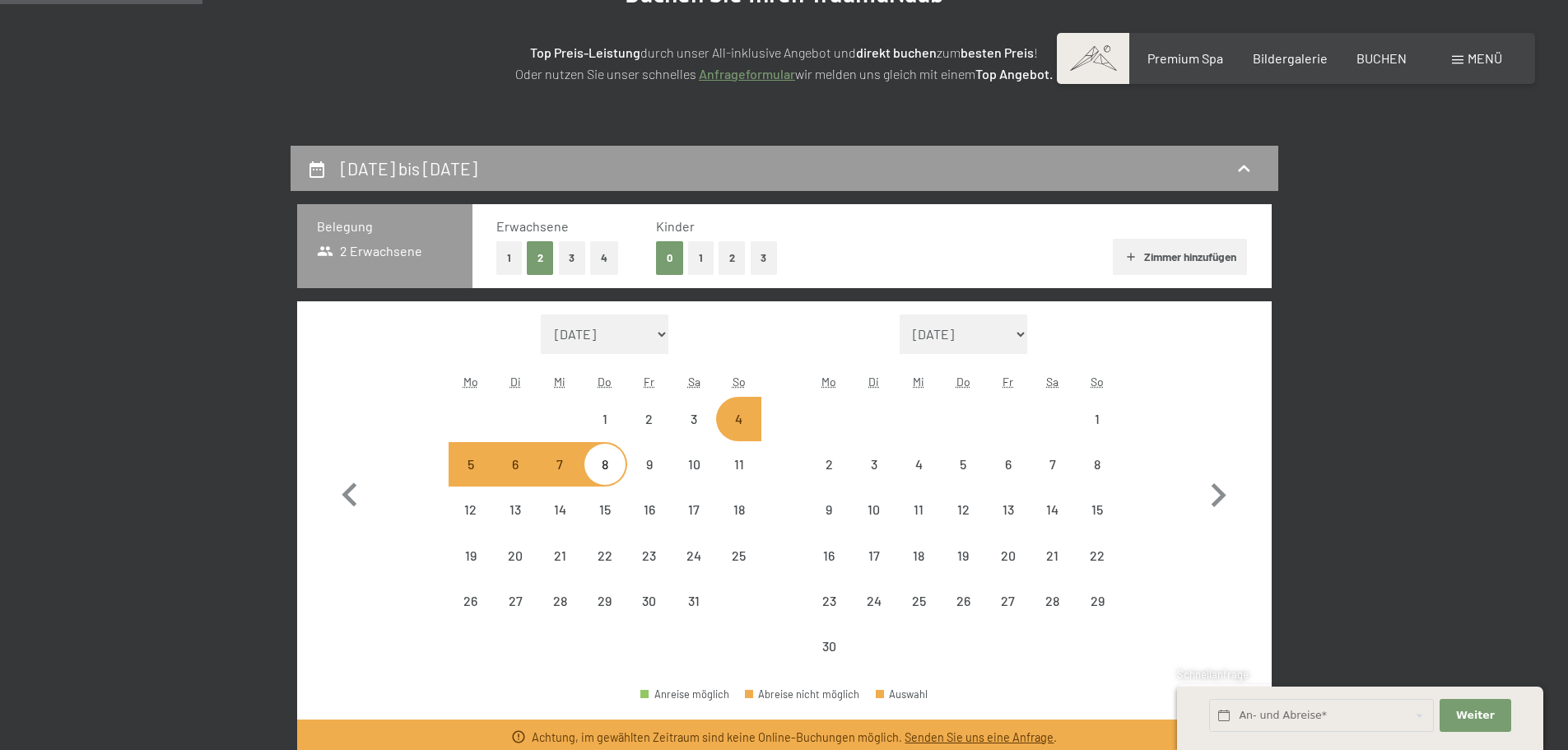
click at [665, 333] on select "[DATE] [DATE] [DATE] [DATE] [DATE] [DATE] [DATE] [PERSON_NAME][DATE] [DATE] [DA…" at bounding box center [606, 334] width 129 height 40
select select "[DATE]"
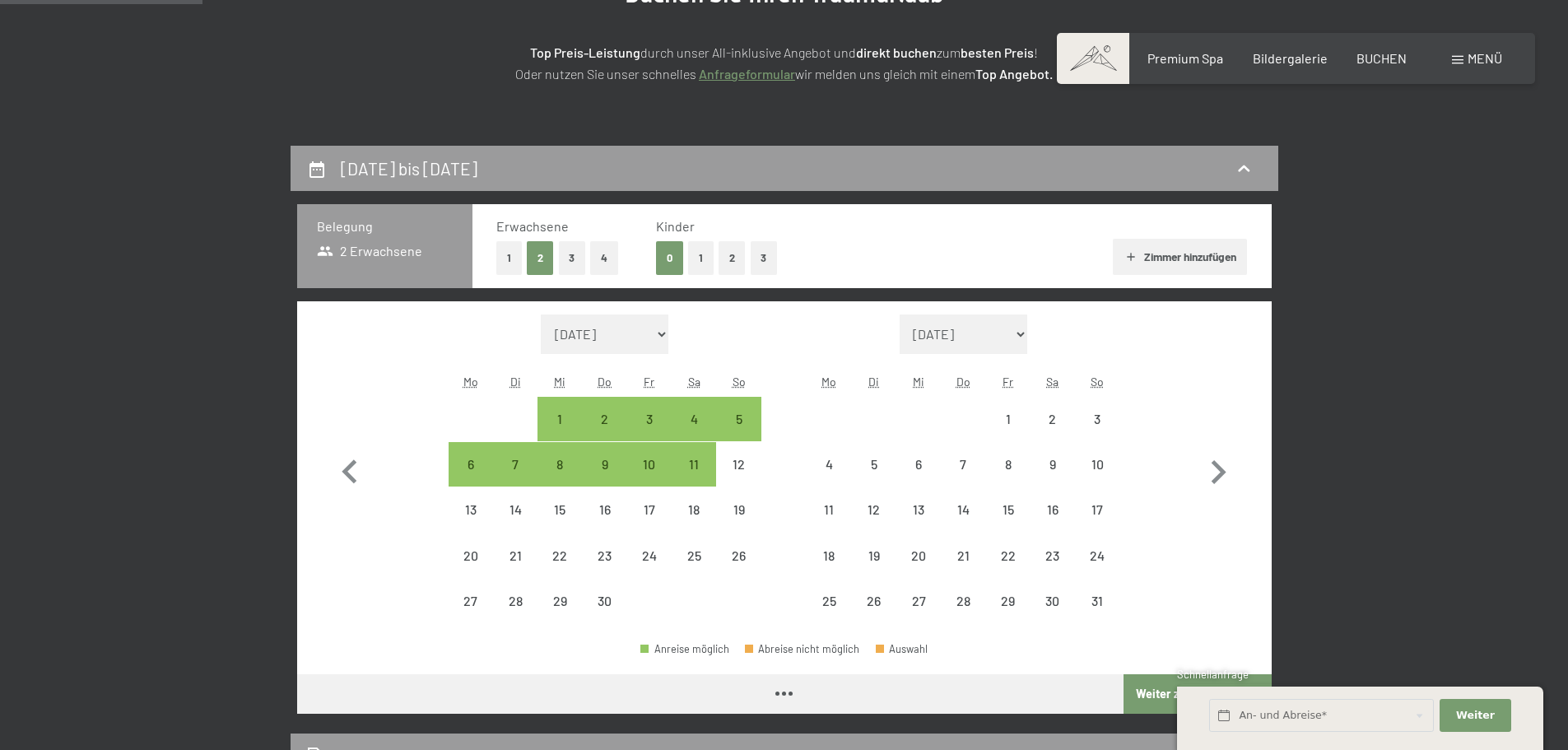
select select "[DATE]"
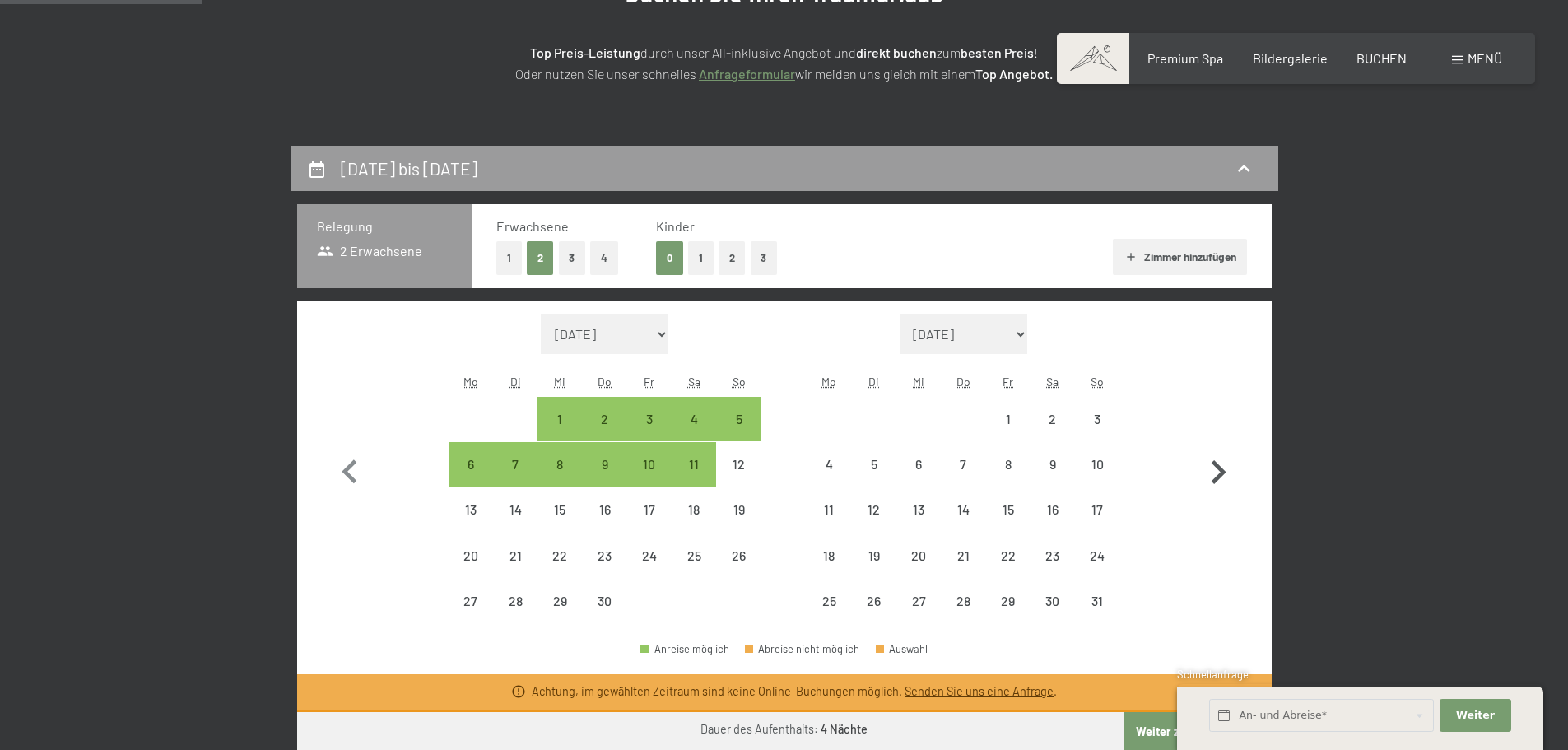
click at [1221, 473] on icon "button" at bounding box center [1218, 472] width 15 height 24
select select "[DATE]"
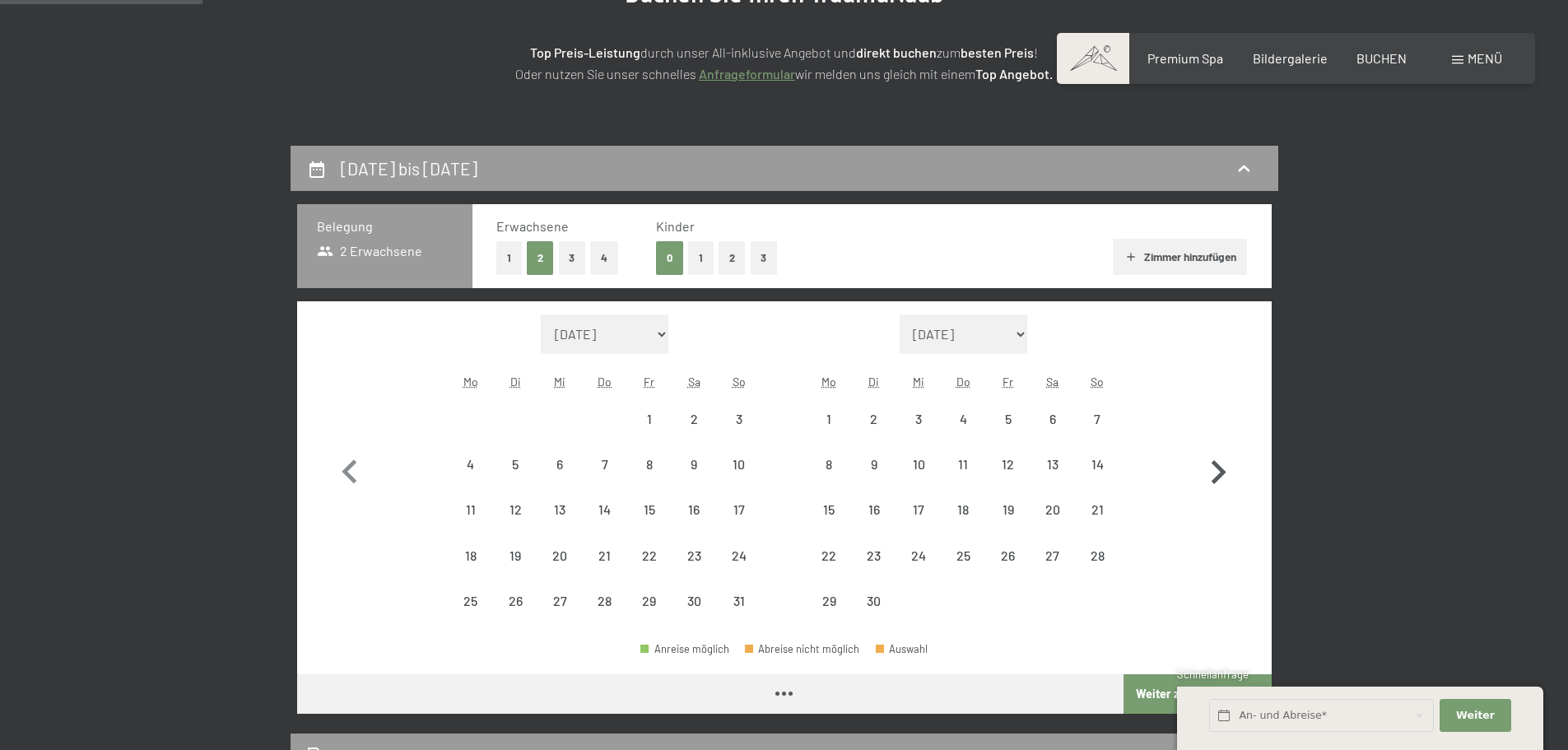
select select "[DATE]"
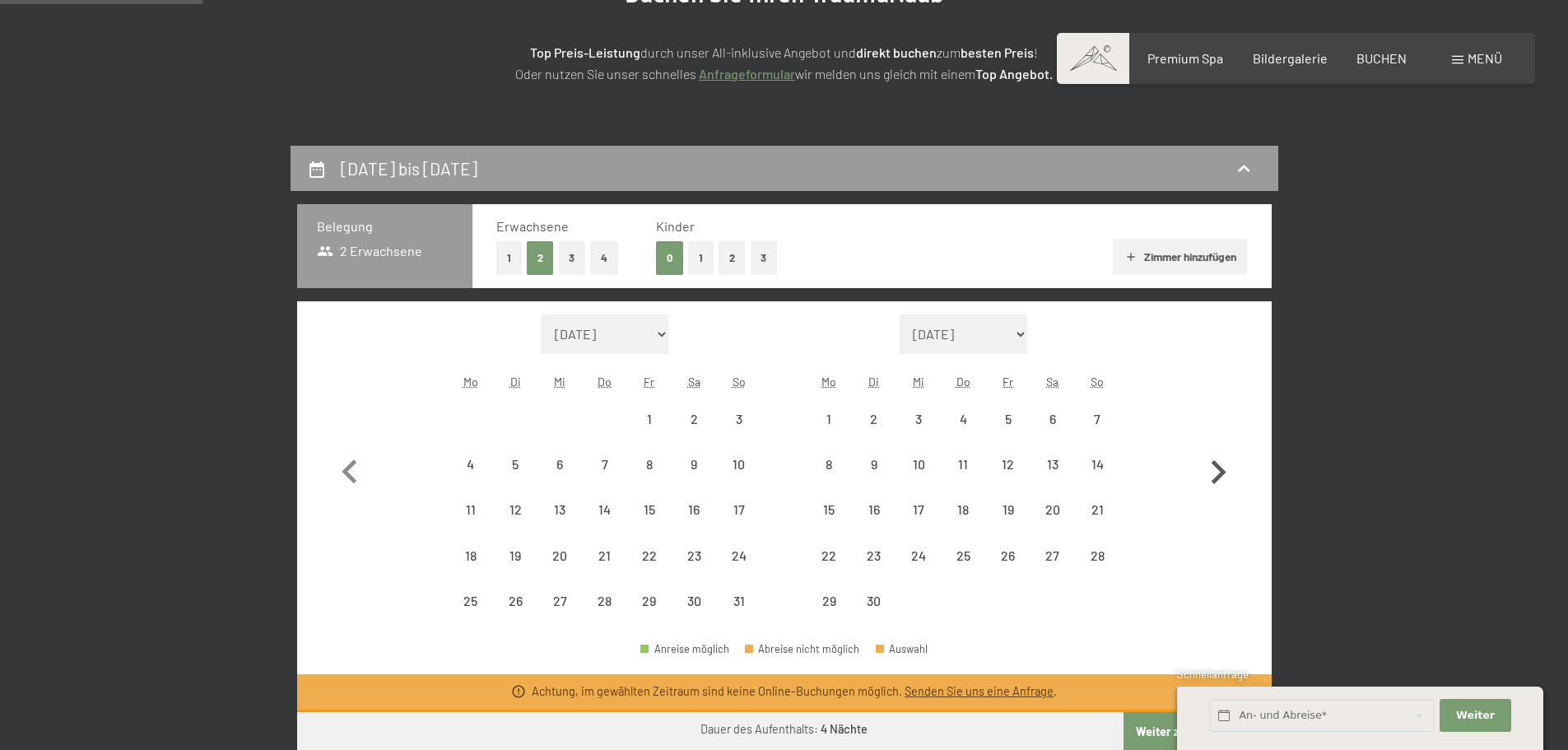
click at [1221, 474] on icon "button" at bounding box center [1218, 472] width 15 height 24
select select "[DATE]"
click at [1221, 474] on icon "button" at bounding box center [1218, 472] width 15 height 24
select select "[DATE]"
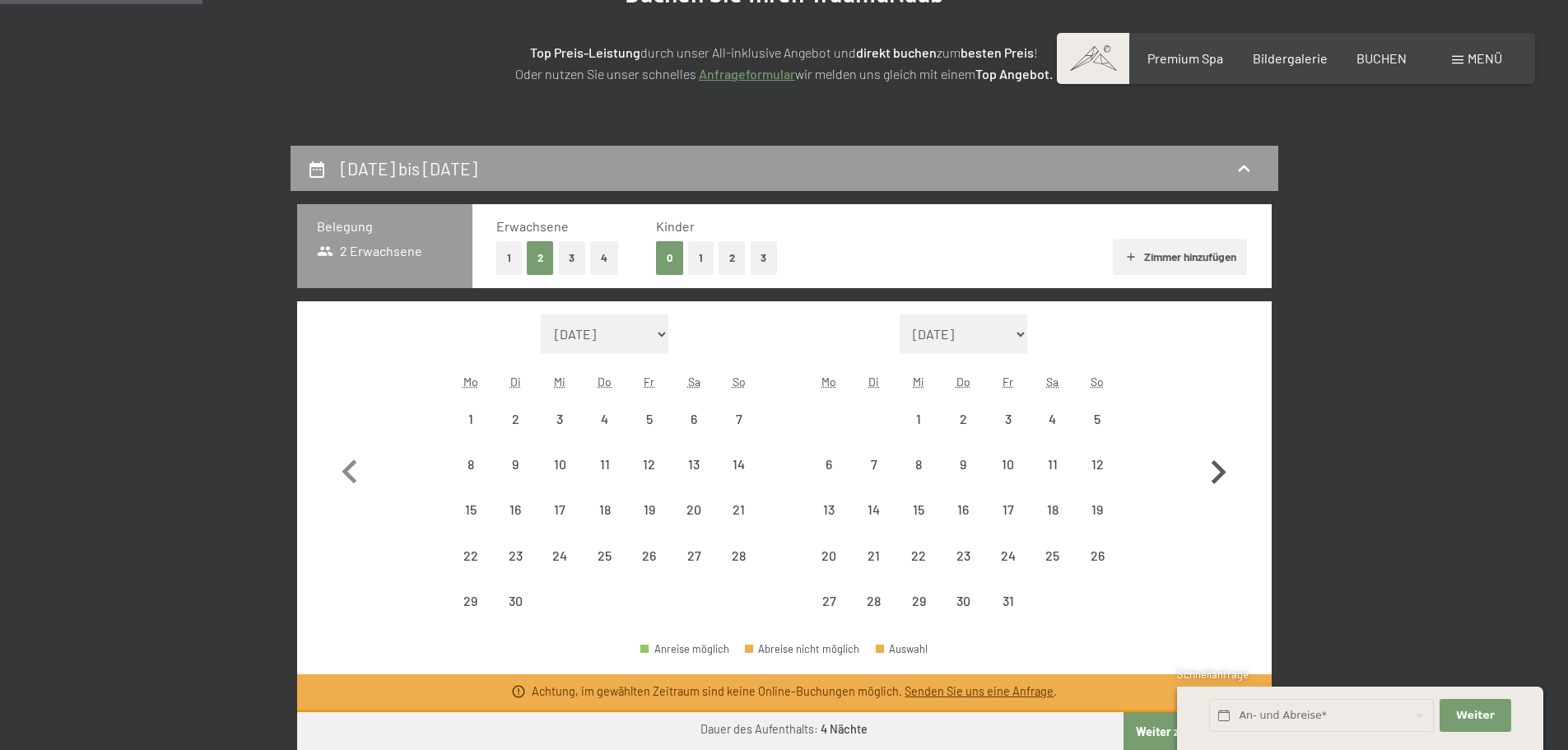
select select "[DATE]"
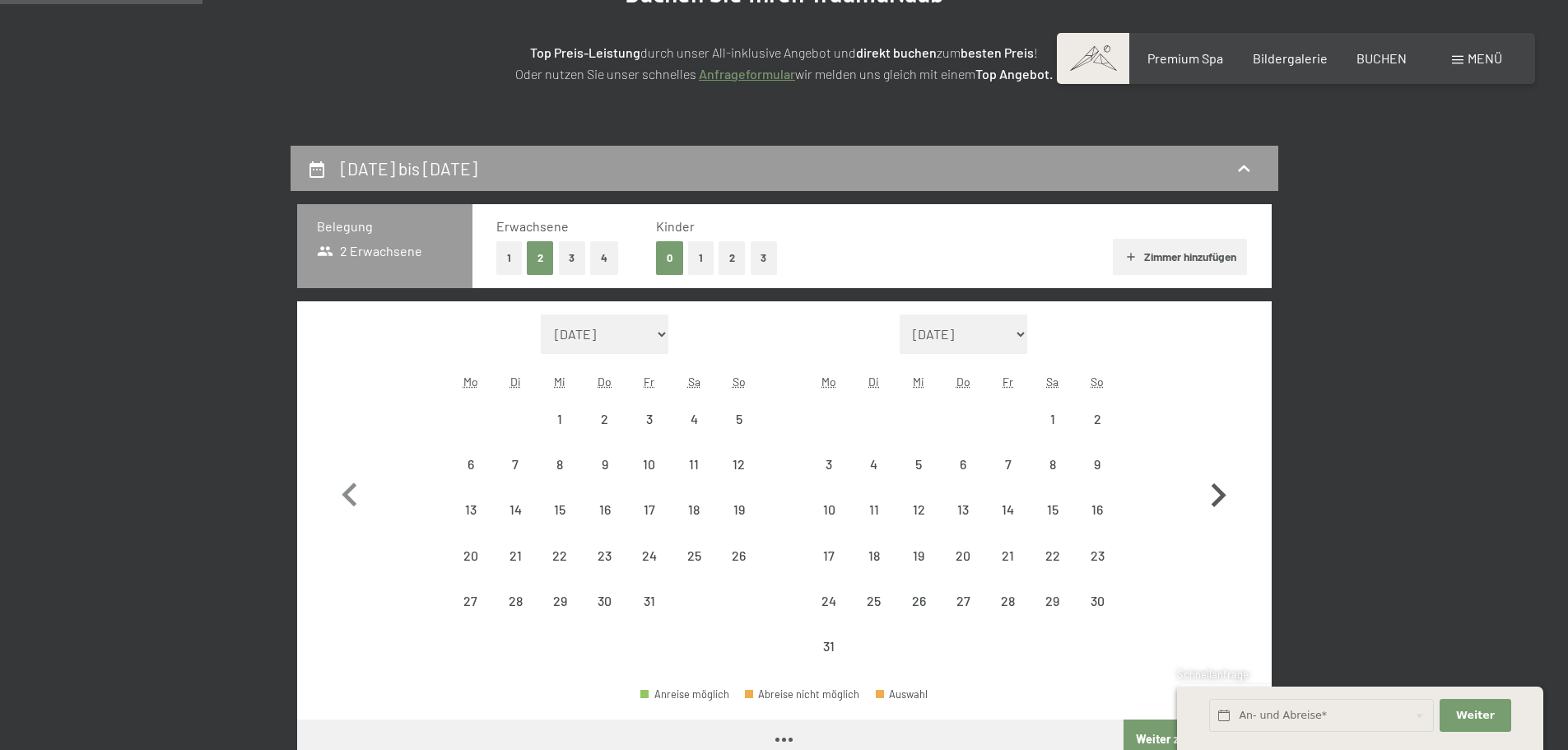
click at [1221, 474] on icon "button" at bounding box center [1218, 495] width 48 height 48
select select "[DATE]"
click at [1221, 474] on icon "button" at bounding box center [1218, 495] width 48 height 48
select select "[DATE]"
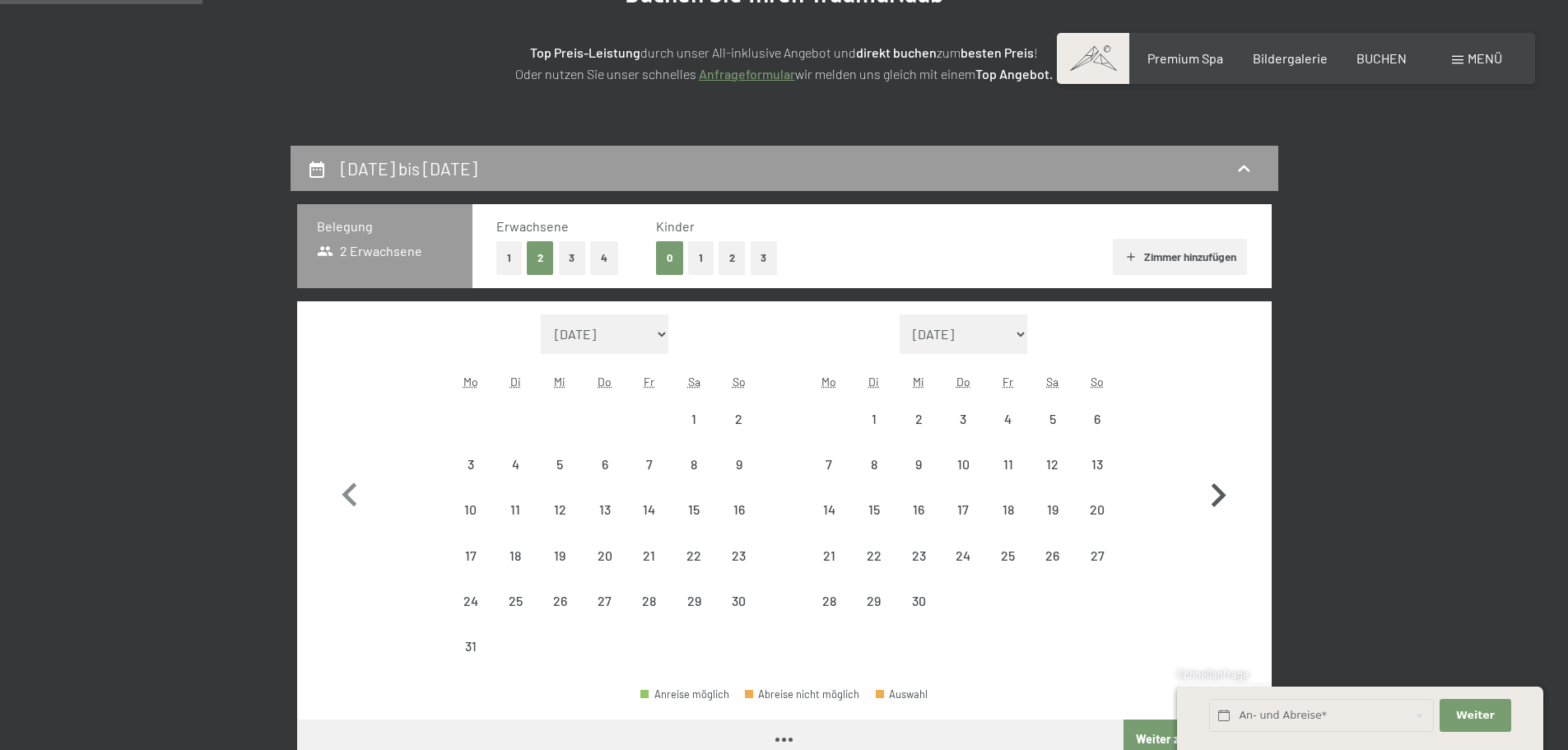
select select "[DATE]"
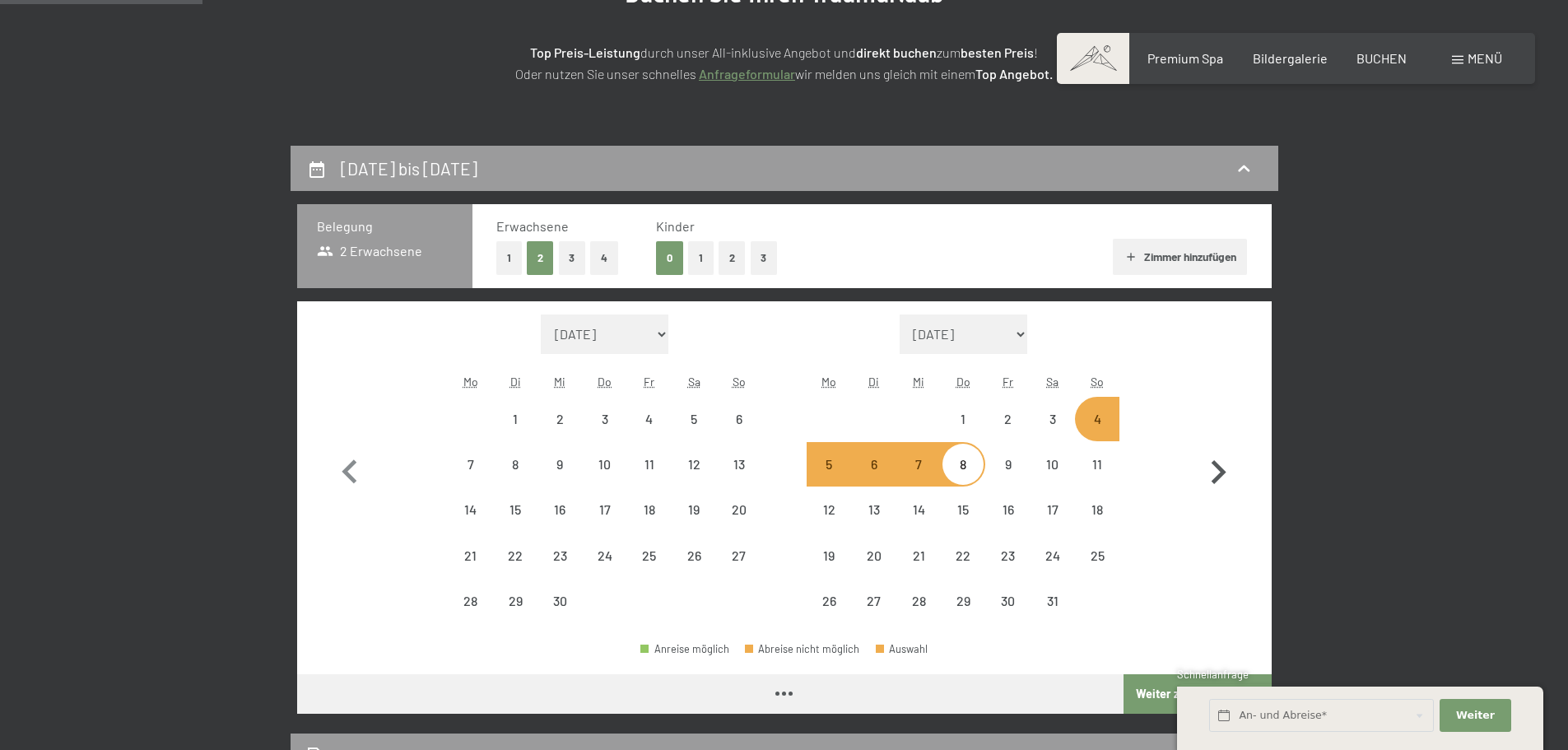
select select "[DATE]"
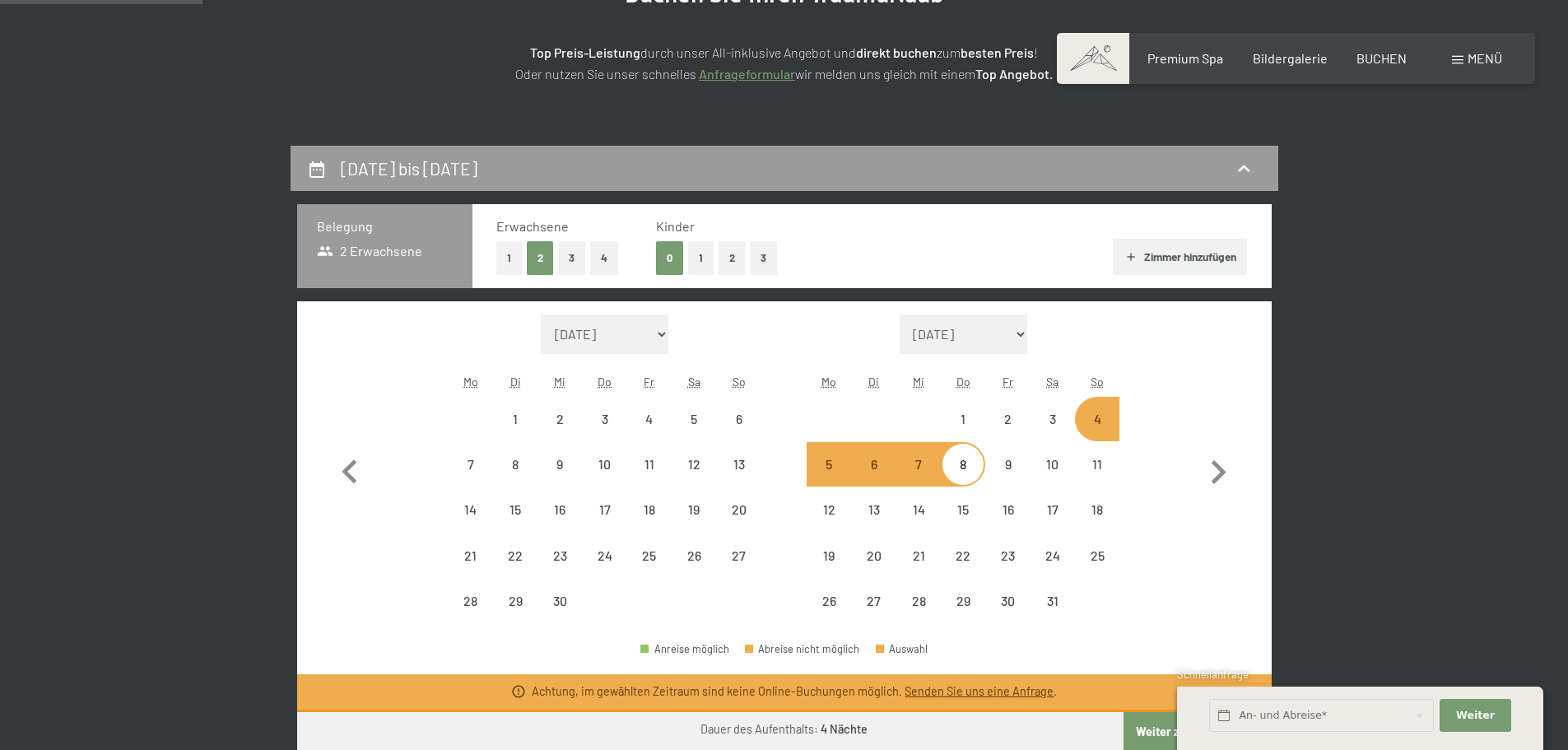
click at [1144, 415] on div "Monat/Jahr [DATE] [DATE] [DATE] [DATE] [DATE] [DATE] [DATE] [PERSON_NAME][DATE]…" at bounding box center [784, 469] width 916 height 309
drag, startPoint x: 1102, startPoint y: 407, endPoint x: 1109, endPoint y: 413, distance: 9.2
click at [1104, 410] on div "4" at bounding box center [1097, 419] width 42 height 42
select select "[DATE]"
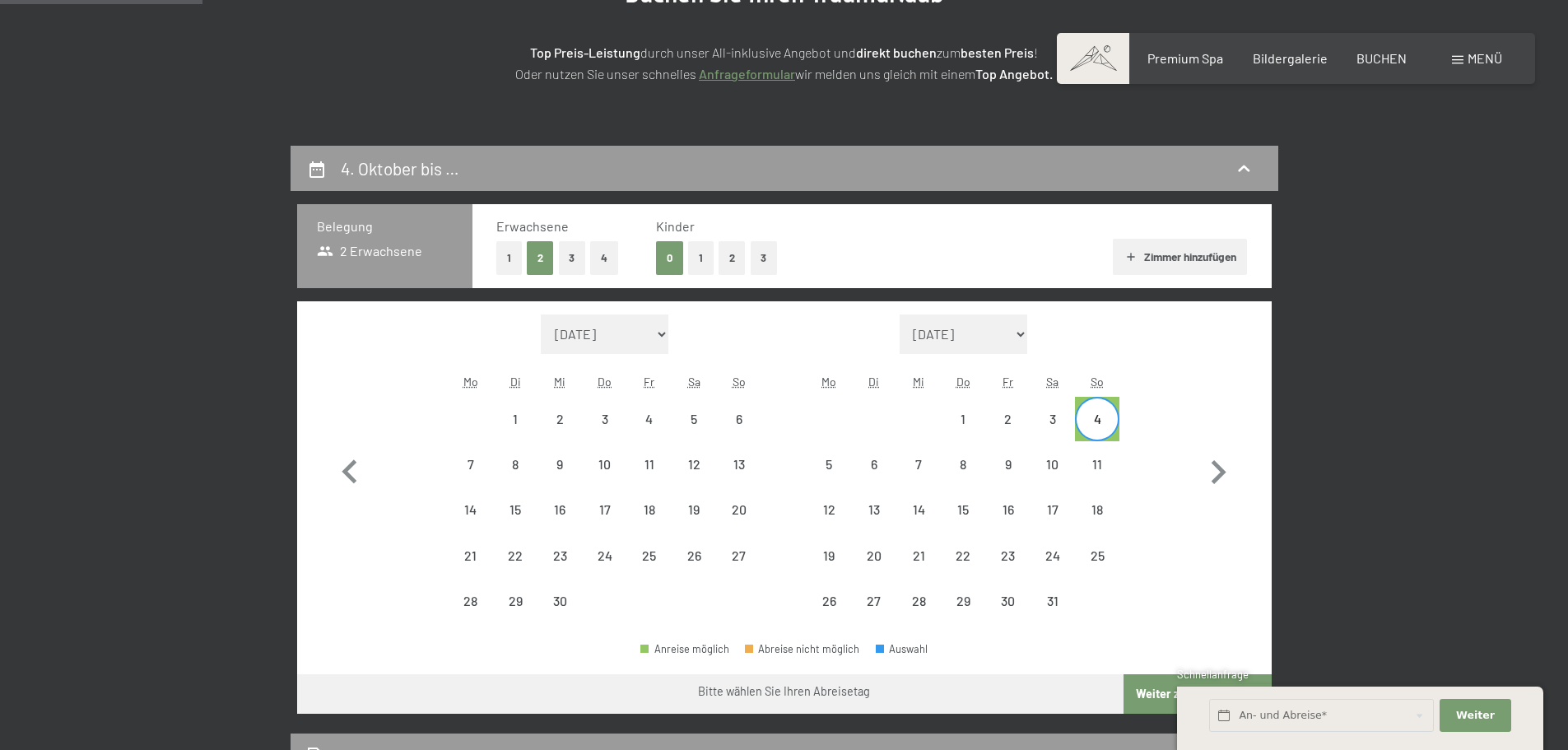
click at [1183, 413] on div "Monat/Jahr [DATE] [DATE] [DATE] [DATE] [DATE] [DATE] [DATE] [PERSON_NAME][DATE]…" at bounding box center [784, 469] width 916 height 309
click at [1211, 467] on icon "button" at bounding box center [1218, 473] width 48 height 48
select select "[DATE]"
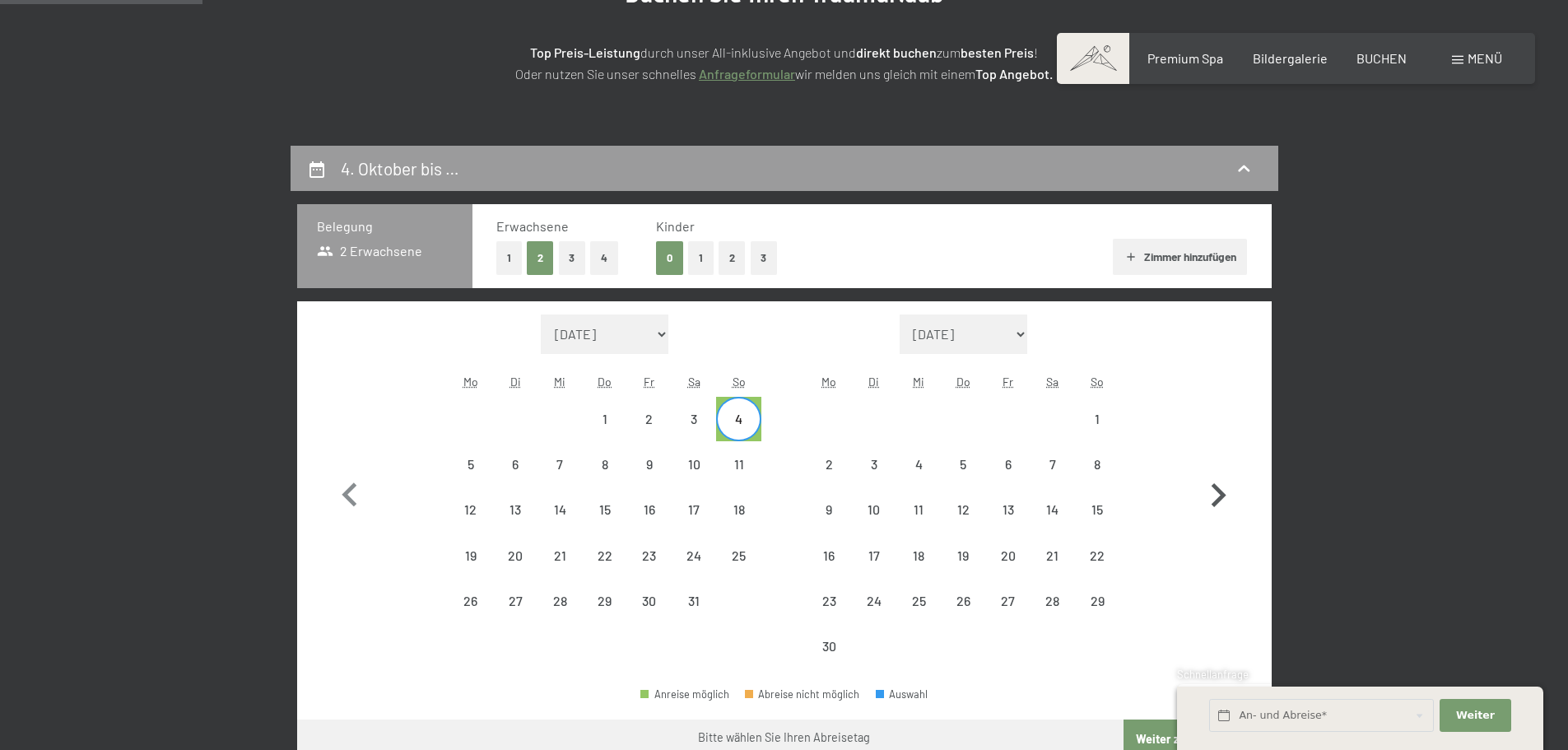
click at [1221, 482] on icon "button" at bounding box center [1218, 495] width 48 height 48
select select "[DATE]"
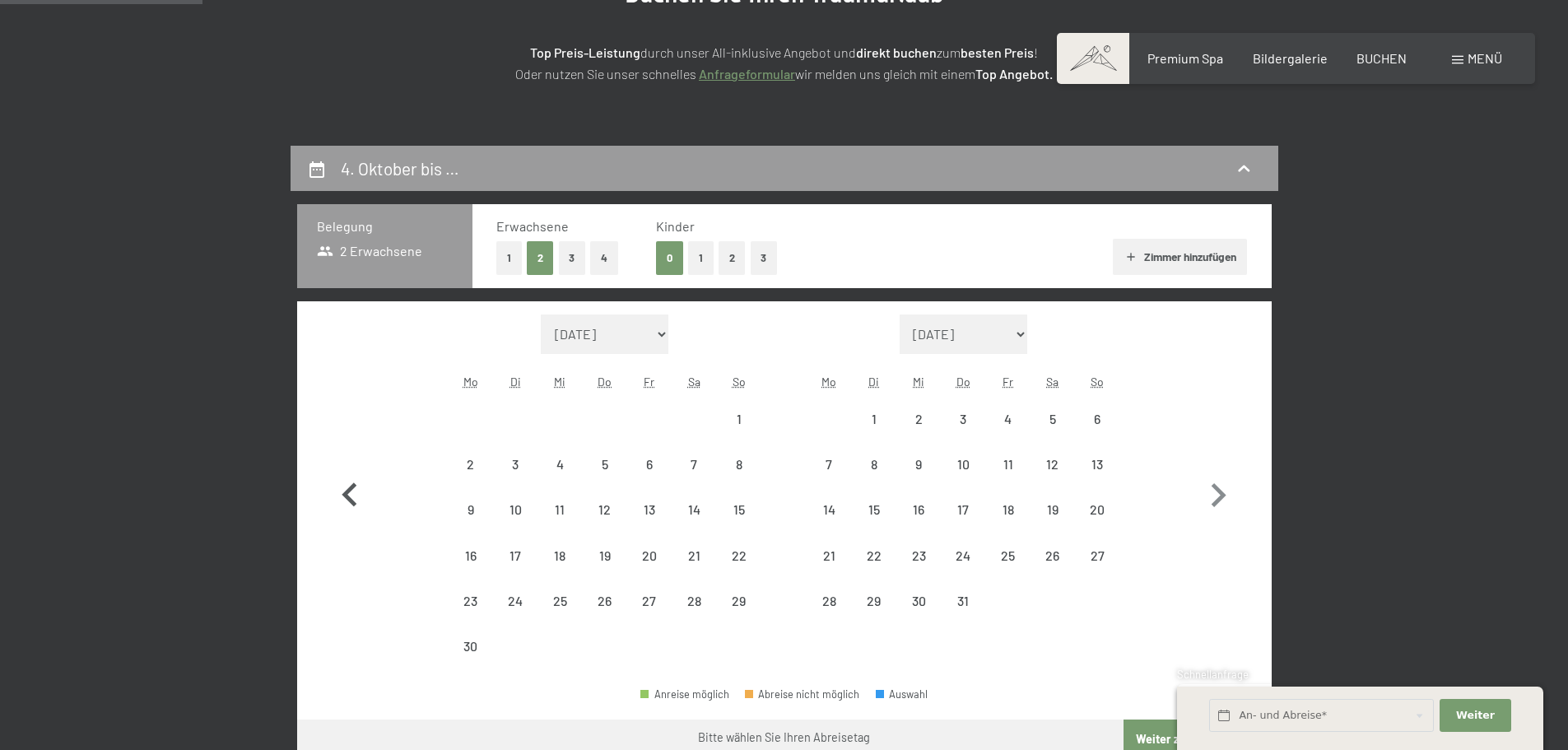
click at [350, 492] on icon "button" at bounding box center [350, 495] width 48 height 48
select select "[DATE]"
click at [350, 492] on icon "button" at bounding box center [350, 495] width 48 height 48
select select "[DATE]"
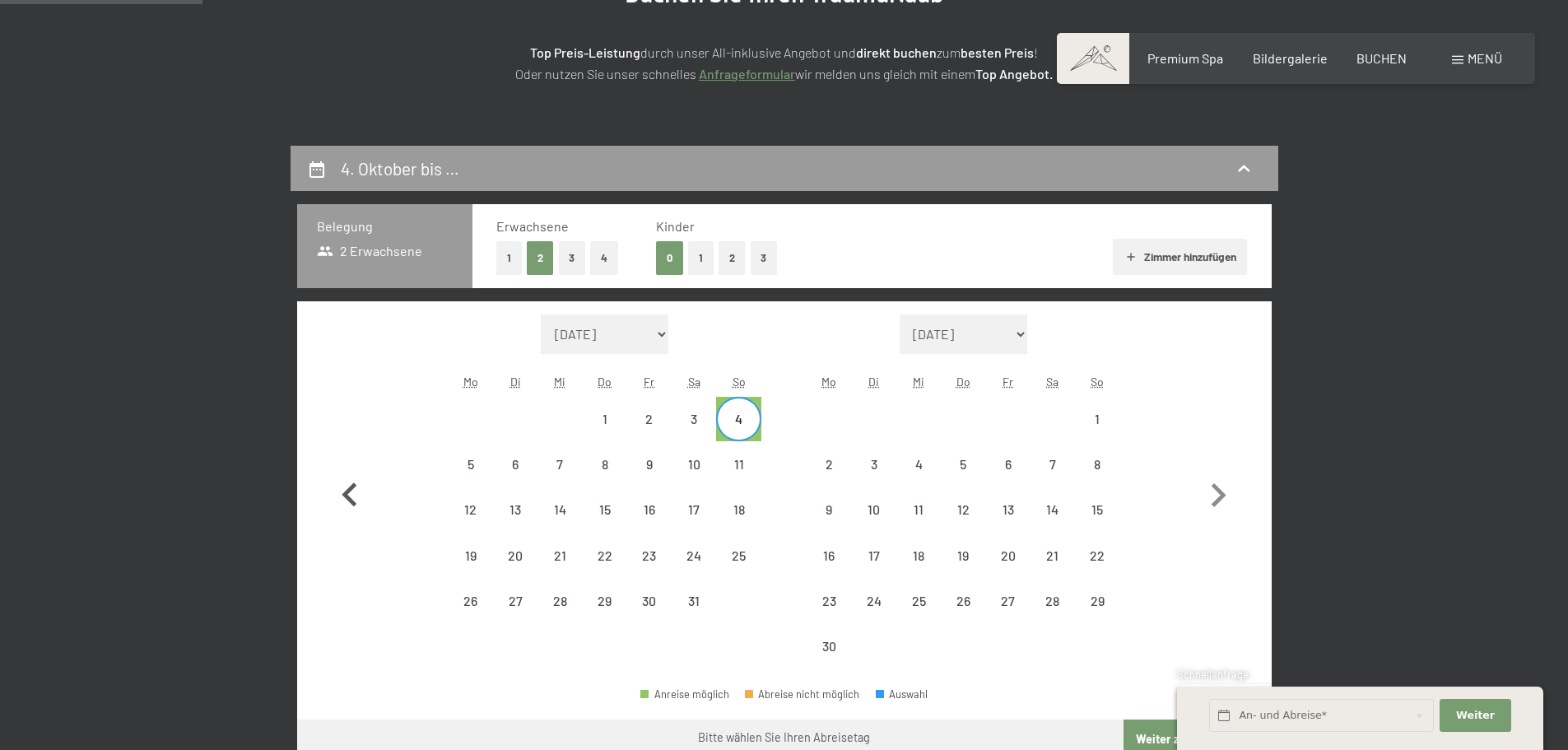
select select "[DATE]"
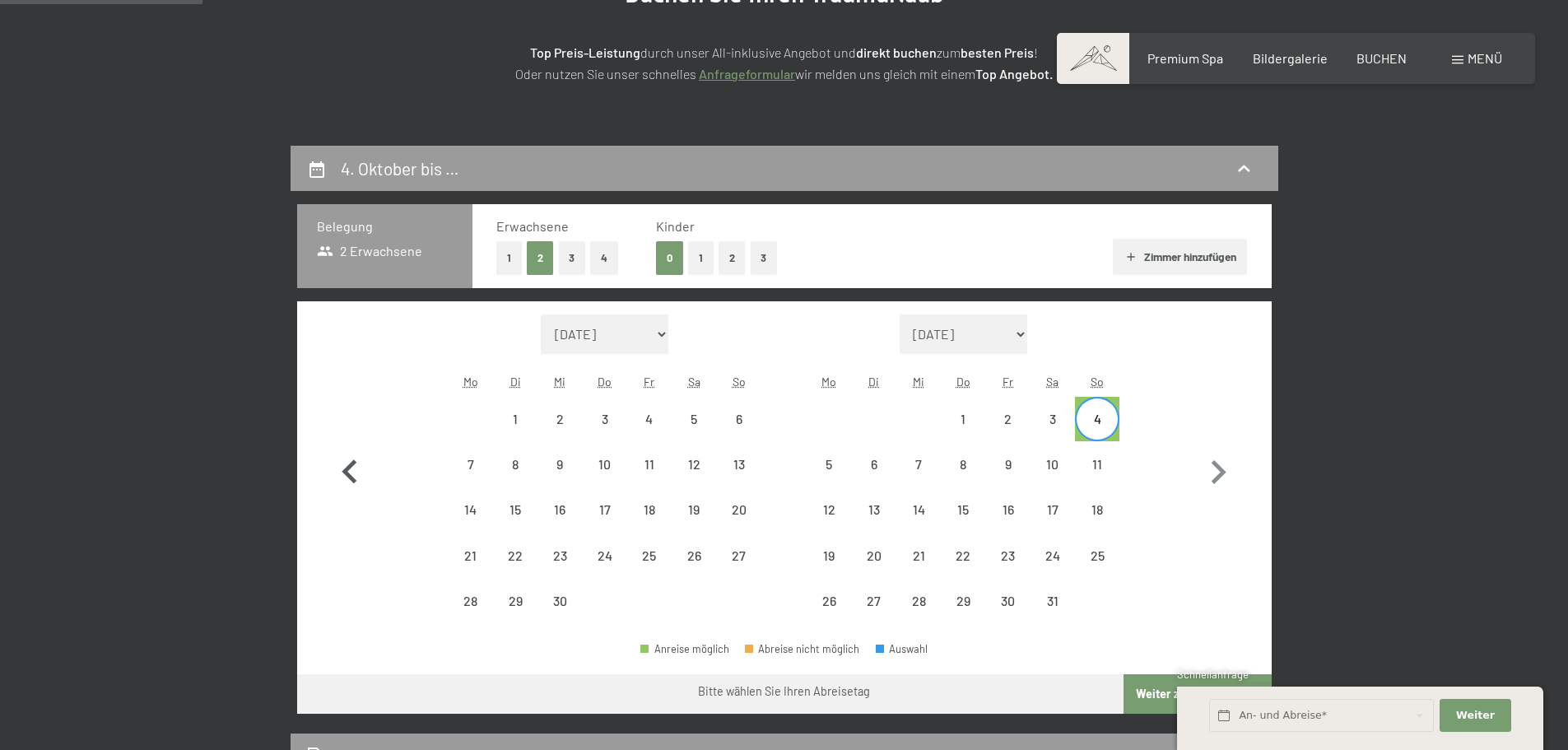
click at [350, 492] on icon "button" at bounding box center [350, 473] width 48 height 48
select select "[DATE]"
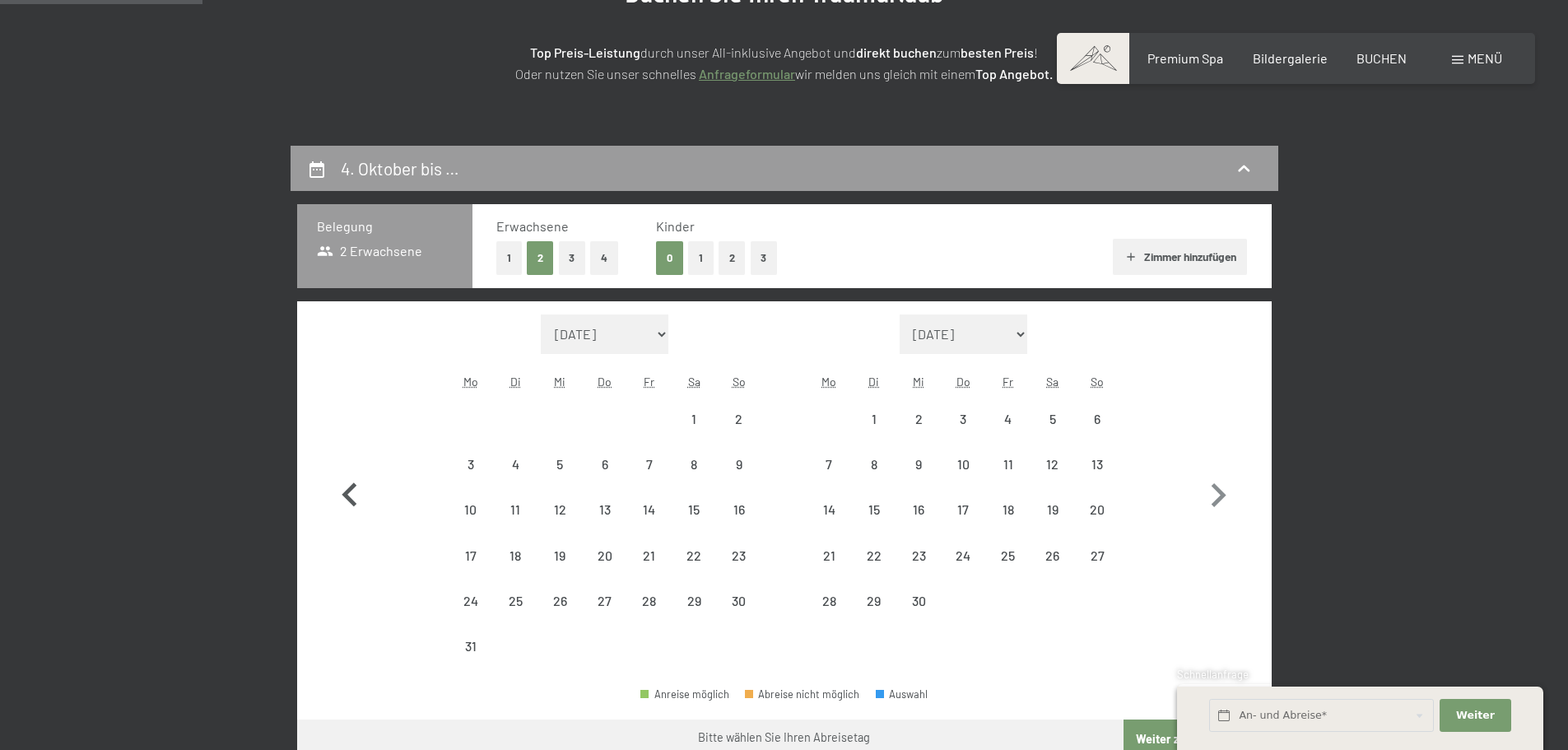
click at [350, 492] on icon "button" at bounding box center [350, 495] width 48 height 48
select select "[DATE]"
click at [350, 492] on icon "button" at bounding box center [350, 495] width 48 height 48
select select "[DATE]"
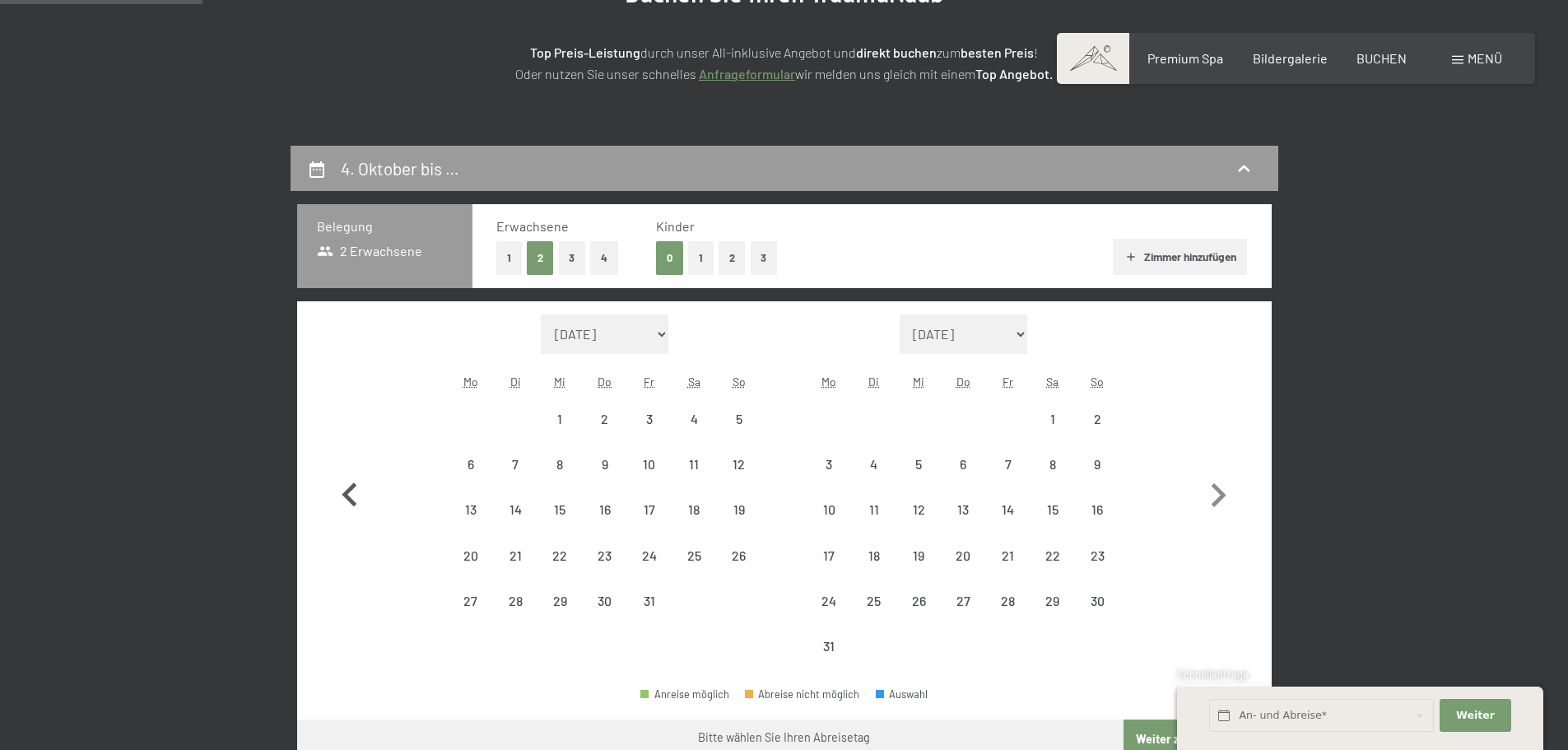
select select "[DATE]"
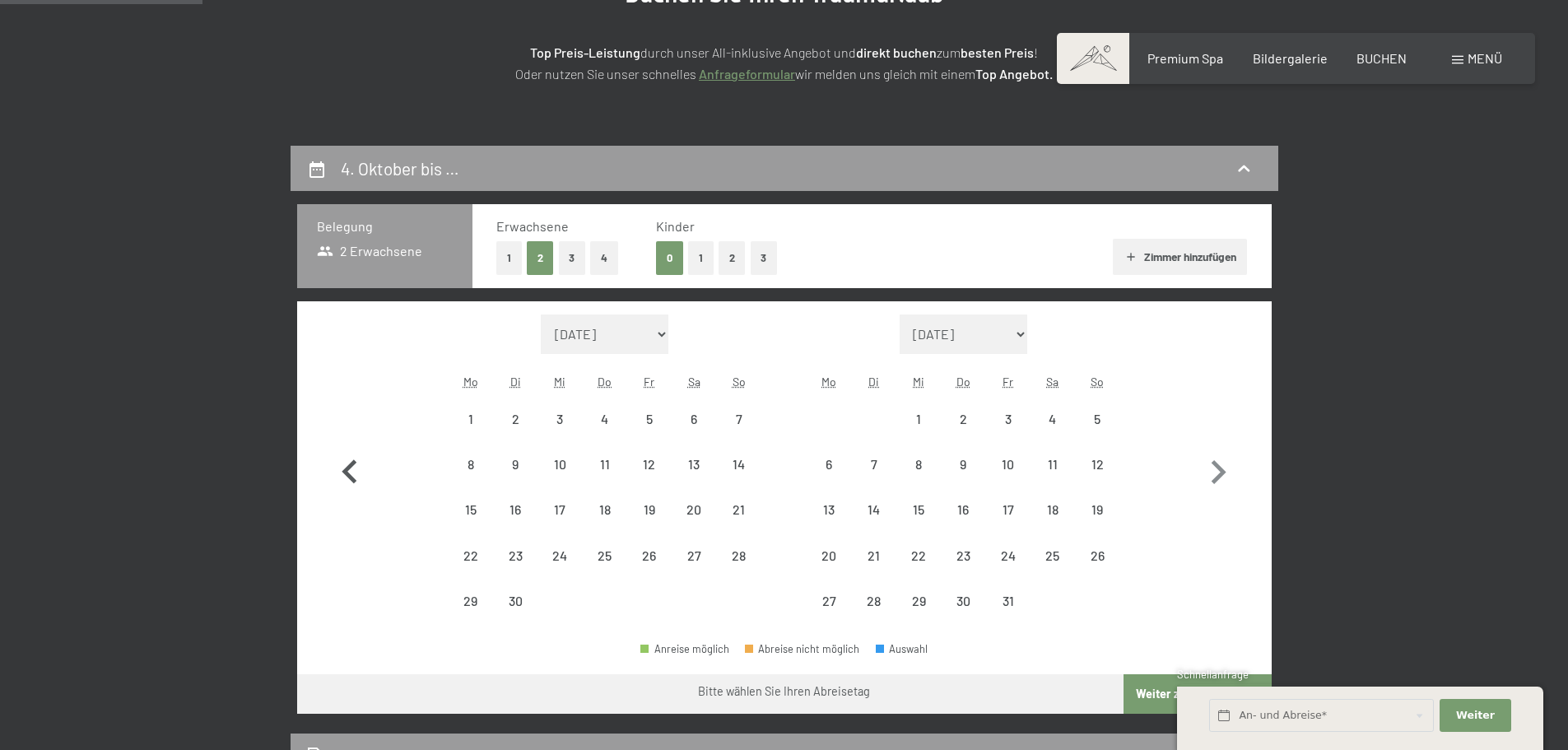
click at [350, 492] on icon "button" at bounding box center [350, 473] width 48 height 48
select select "[DATE]"
click at [350, 492] on icon "button" at bounding box center [350, 473] width 48 height 48
select select "[DATE]"
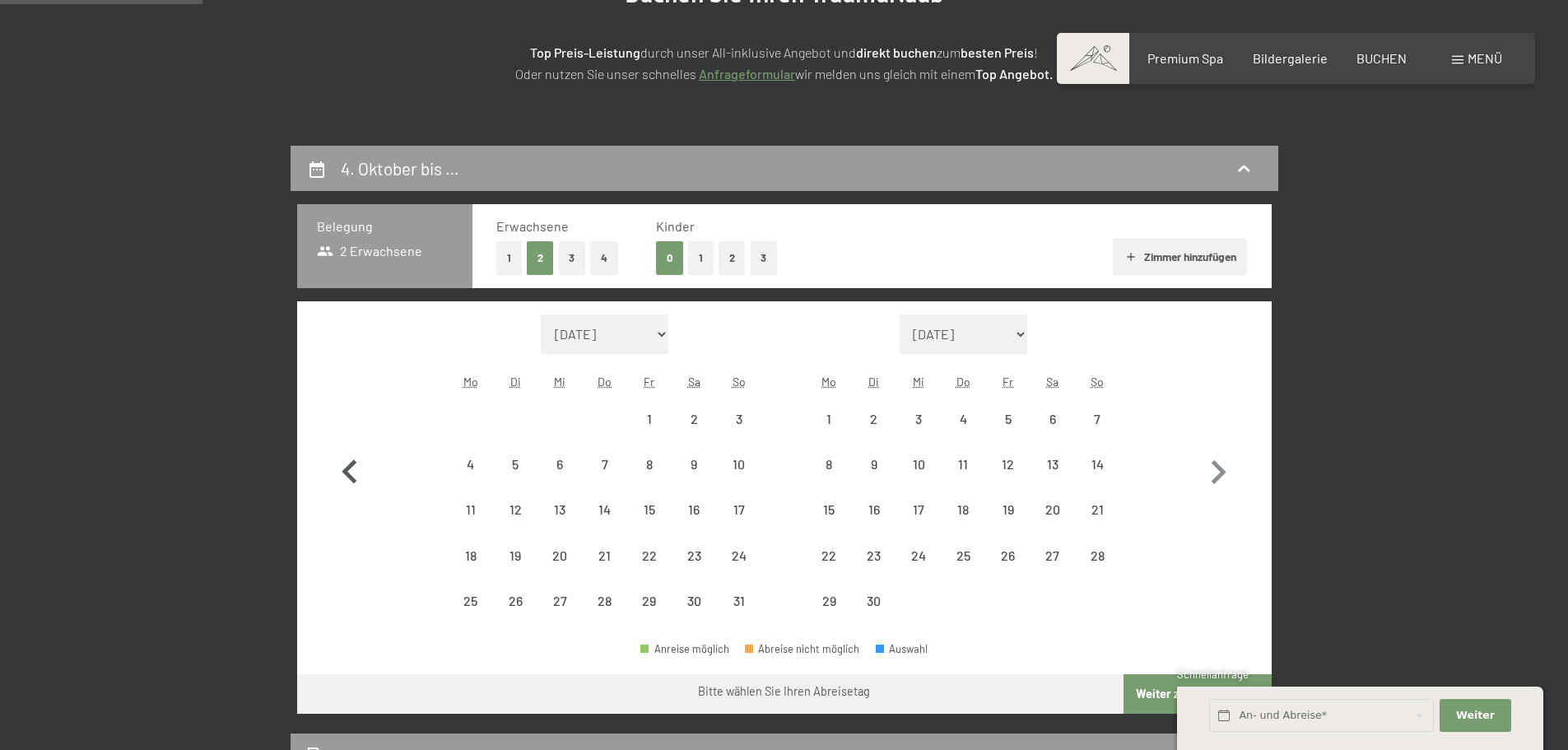
select select "[DATE]"
click at [345, 460] on icon "button" at bounding box center [350, 473] width 48 height 48
select select "[DATE]"
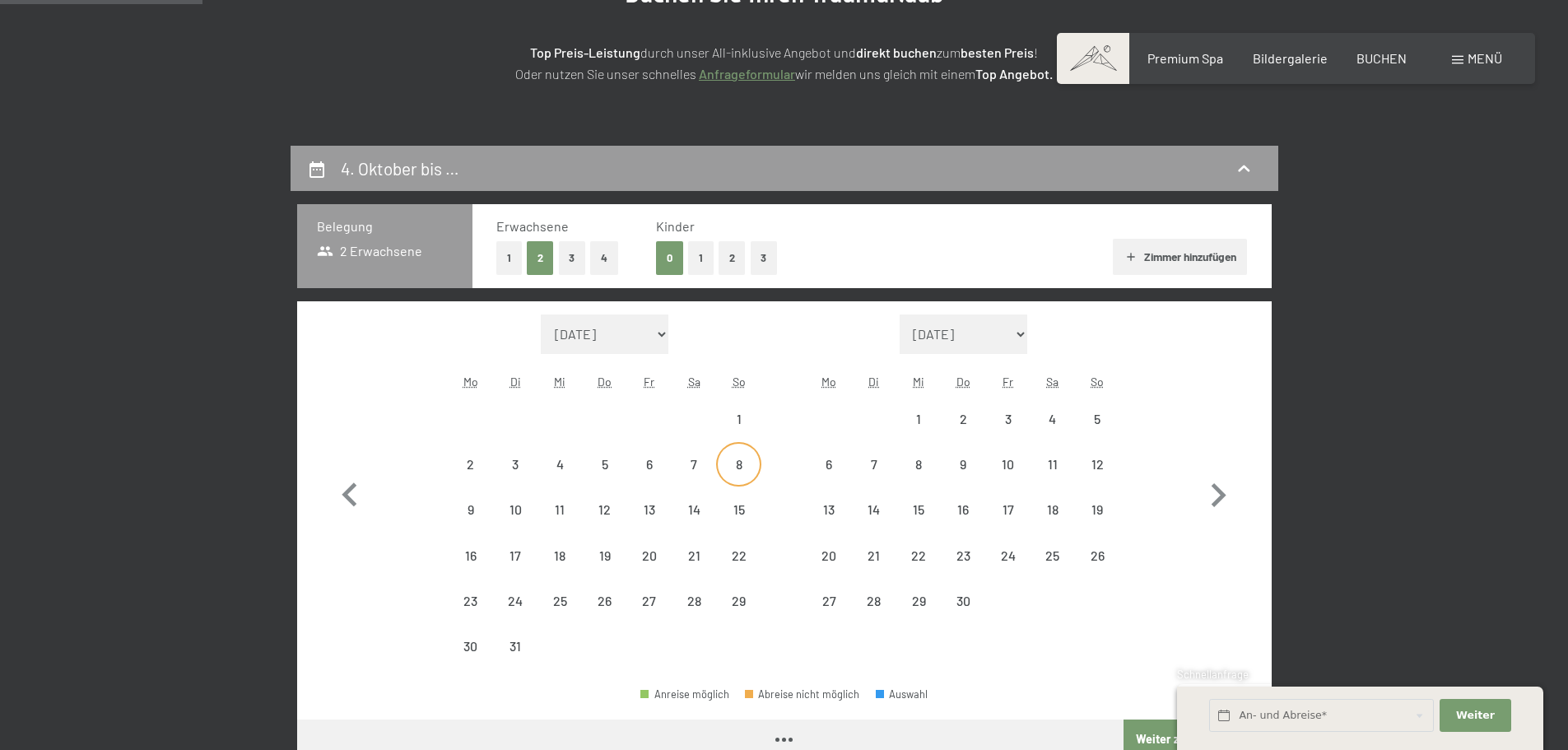
select select "[DATE]"
click at [1220, 494] on icon "button" at bounding box center [1218, 495] width 48 height 48
select select "[DATE]"
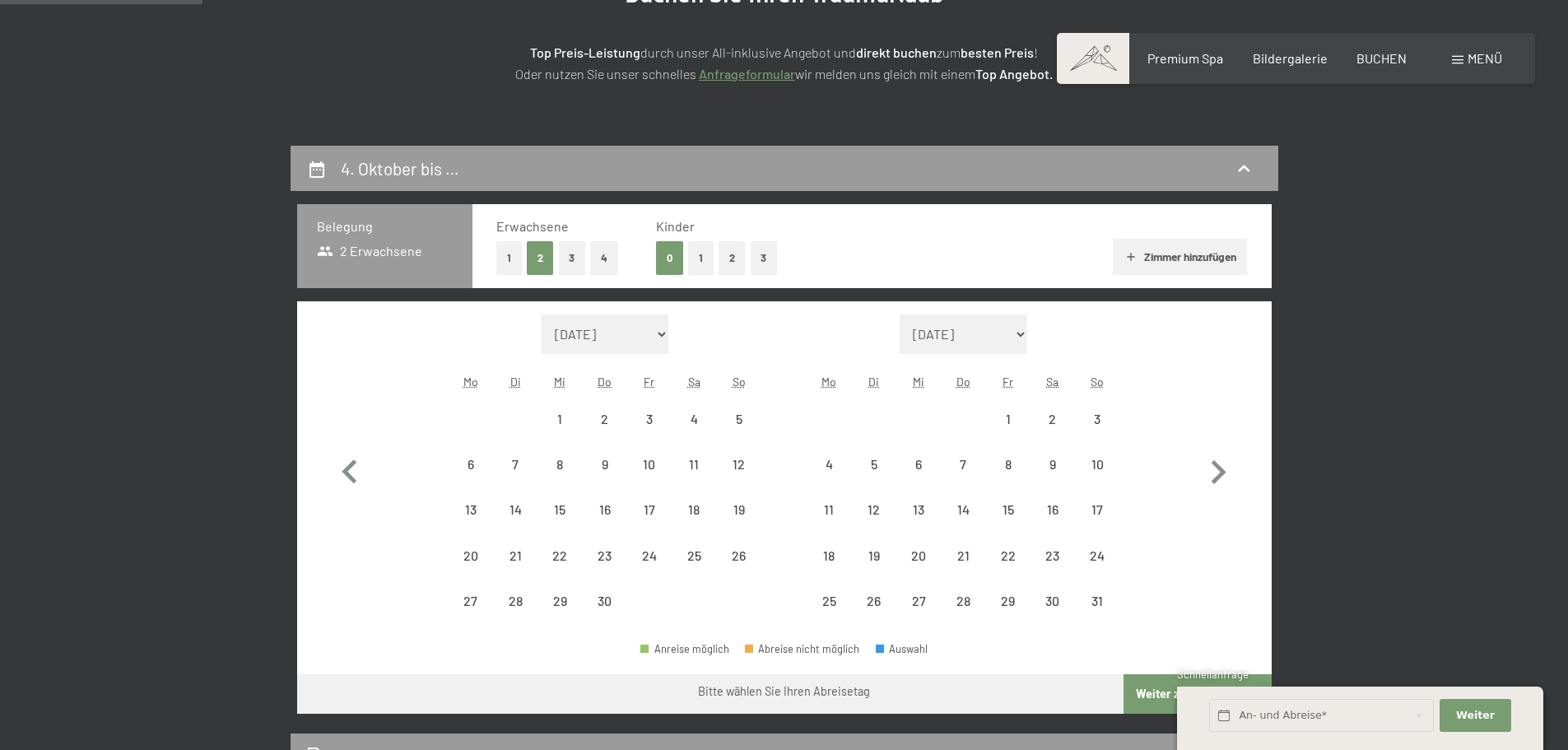
click at [739, 418] on span "Einwilligung Marketing*" at bounding box center [694, 423] width 136 height 17
click at [618, 418] on input "Einwilligung Marketing*" at bounding box center [610, 423] width 17 height 17
click at [736, 415] on span "Einwilligung Marketing*" at bounding box center [694, 423] width 136 height 17
click at [618, 415] on input "Einwilligung Marketing*" at bounding box center [610, 423] width 17 height 17
click at [736, 415] on span "Einwilligung Marketing*" at bounding box center [694, 423] width 136 height 17
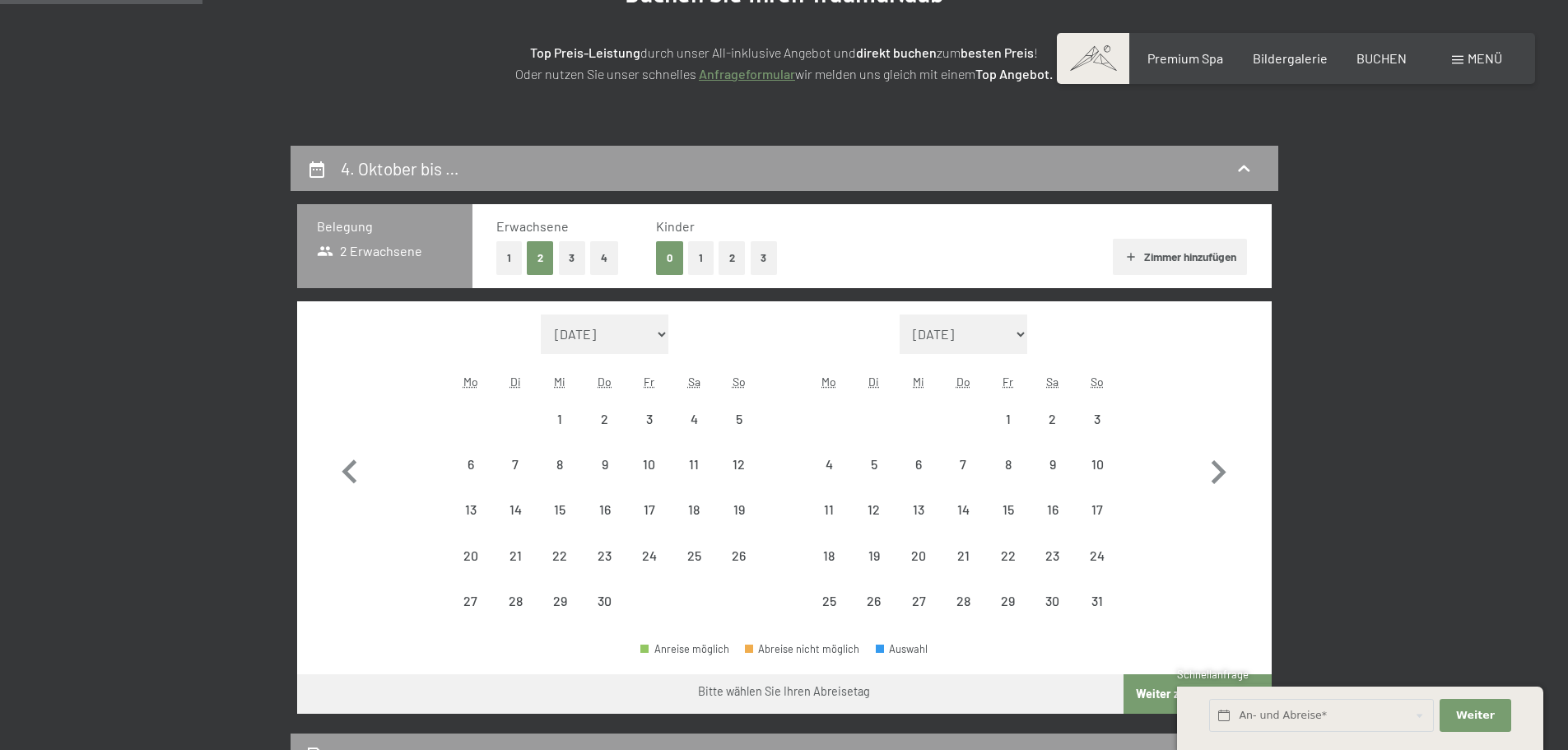
click at [618, 415] on input "Einwilligung Marketing*" at bounding box center [610, 423] width 17 height 17
checkbox input "false"
click at [480, 470] on div "6" at bounding box center [471, 479] width 42 height 42
select select "[DATE]"
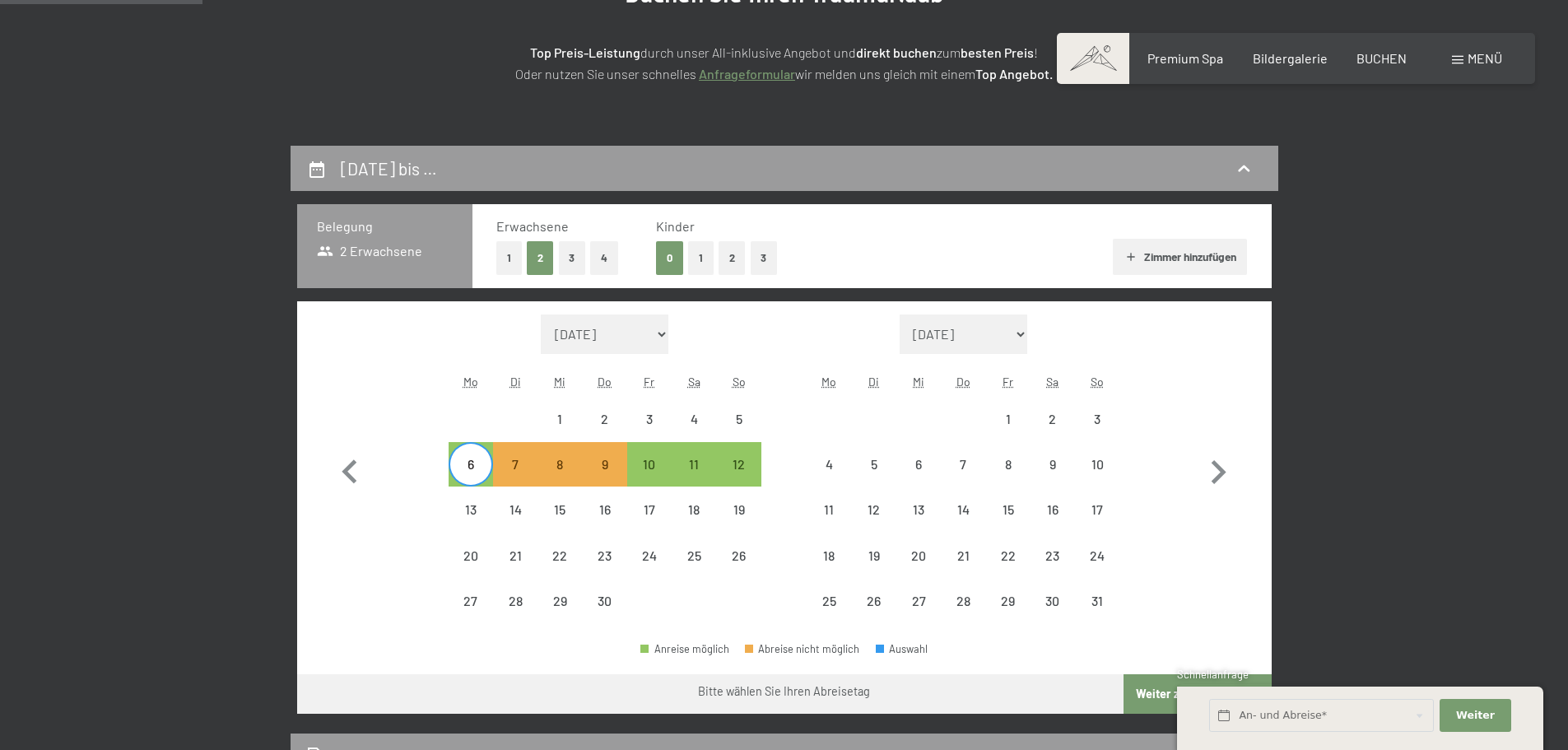
click at [740, 417] on span "Einwilligung Marketing*" at bounding box center [694, 423] width 136 height 17
click at [618, 417] on input "Einwilligung Marketing*" at bounding box center [610, 423] width 17 height 17
checkbox input "false"
click at [738, 413] on div "5" at bounding box center [738, 433] width 42 height 42
select select "[DATE]"
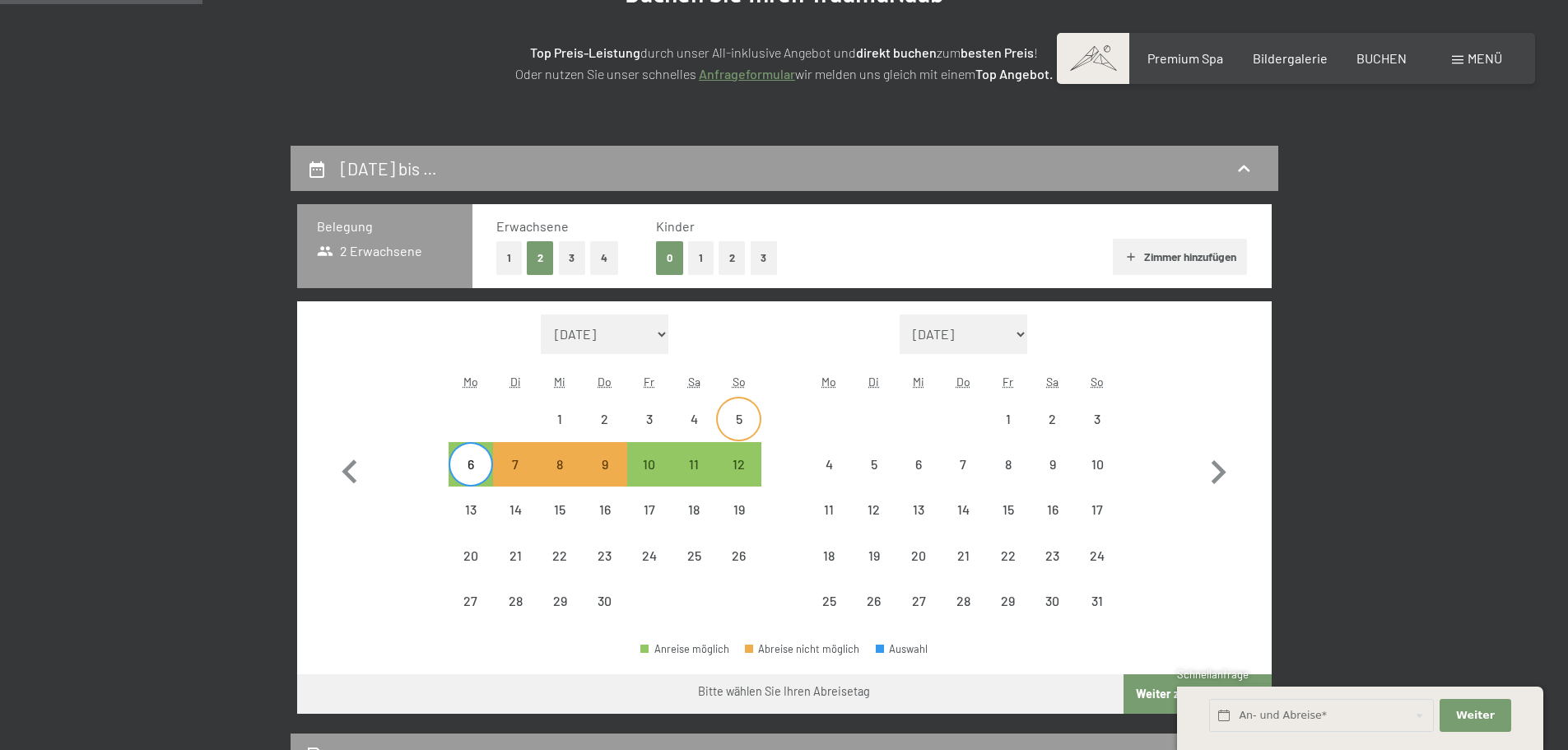
select select "[DATE]"
click at [468, 556] on div "20" at bounding box center [471, 570] width 42 height 42
select select "[DATE]"
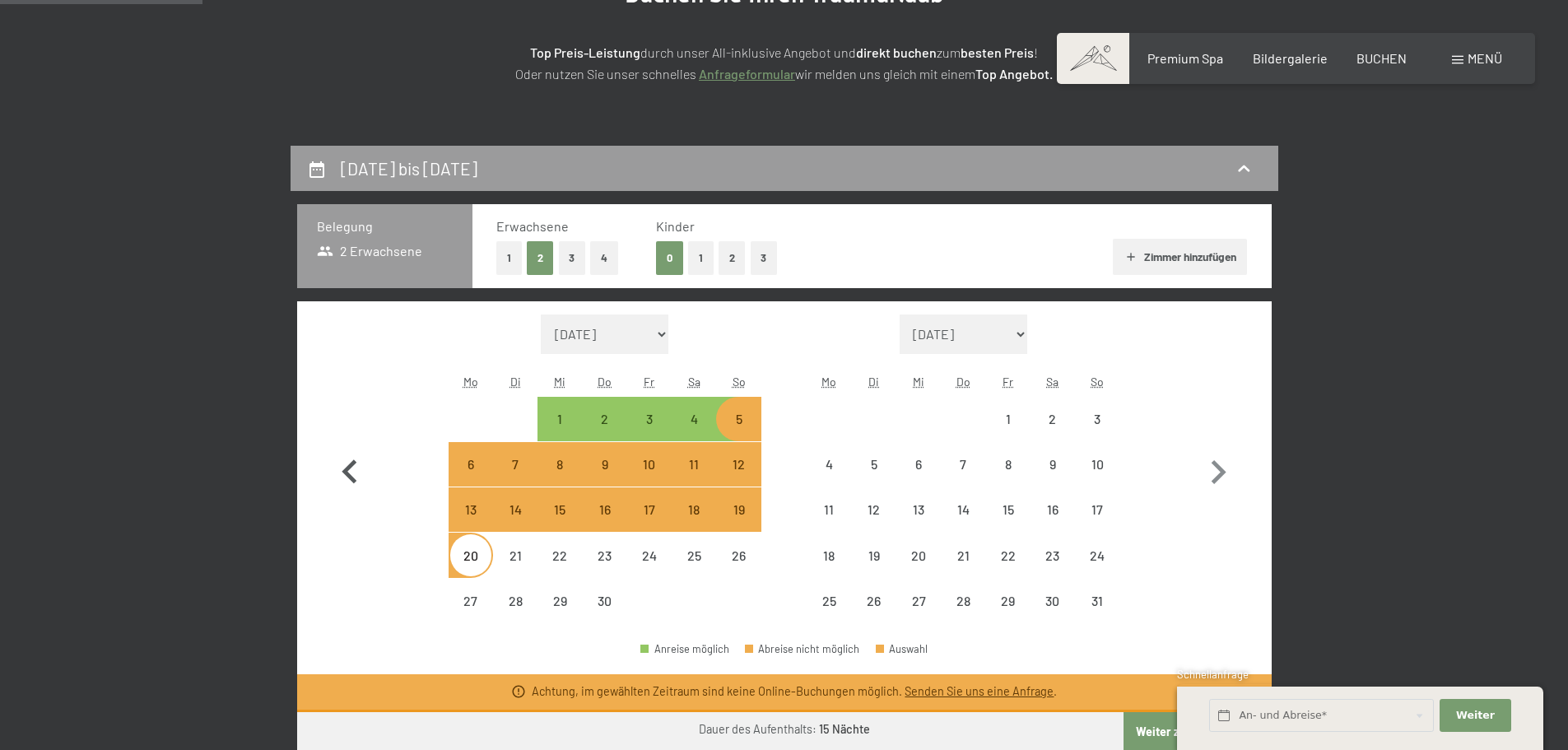
click at [356, 471] on icon "button" at bounding box center [350, 473] width 48 height 48
select select "[DATE]"
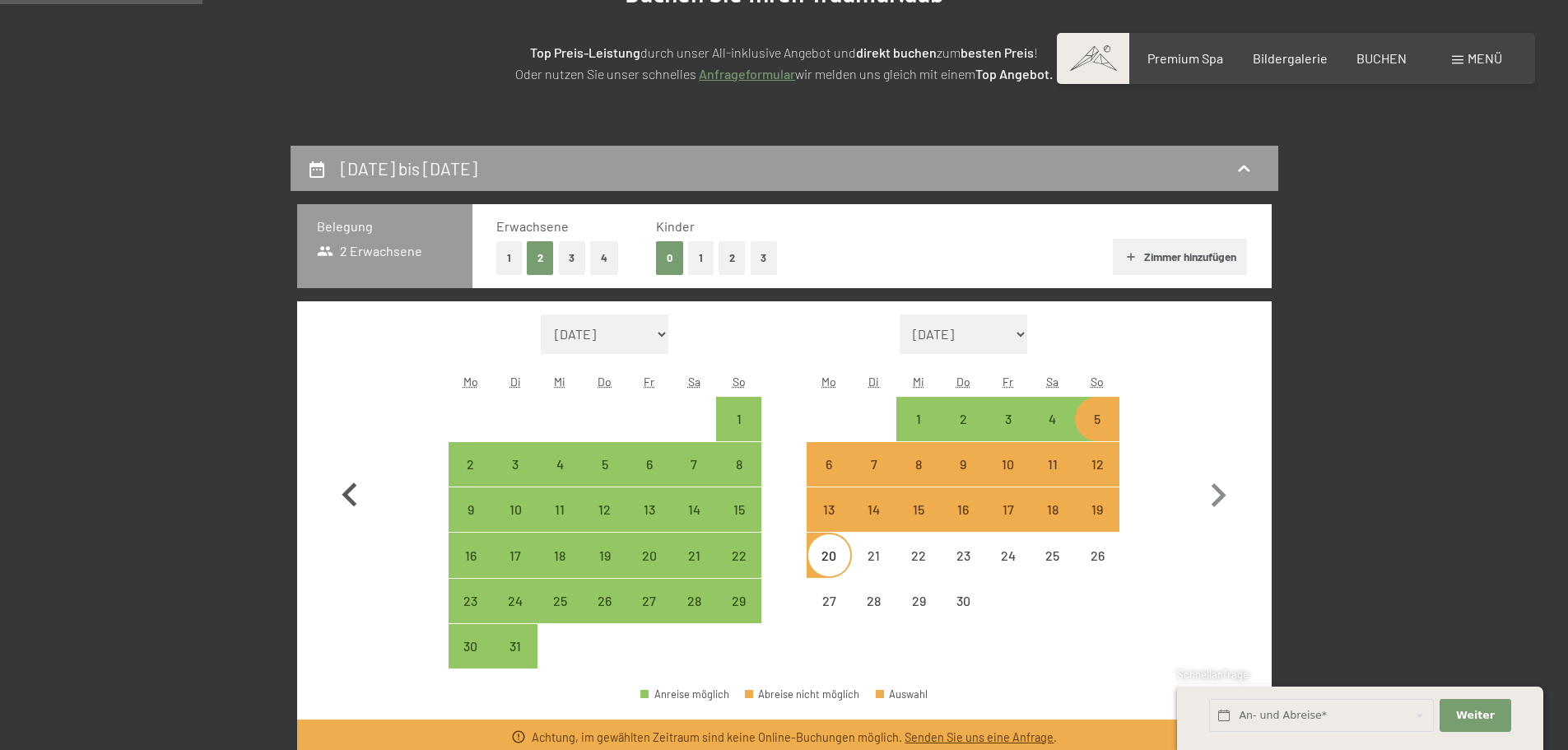
click at [356, 472] on icon "button" at bounding box center [350, 495] width 48 height 48
select select "[DATE]"
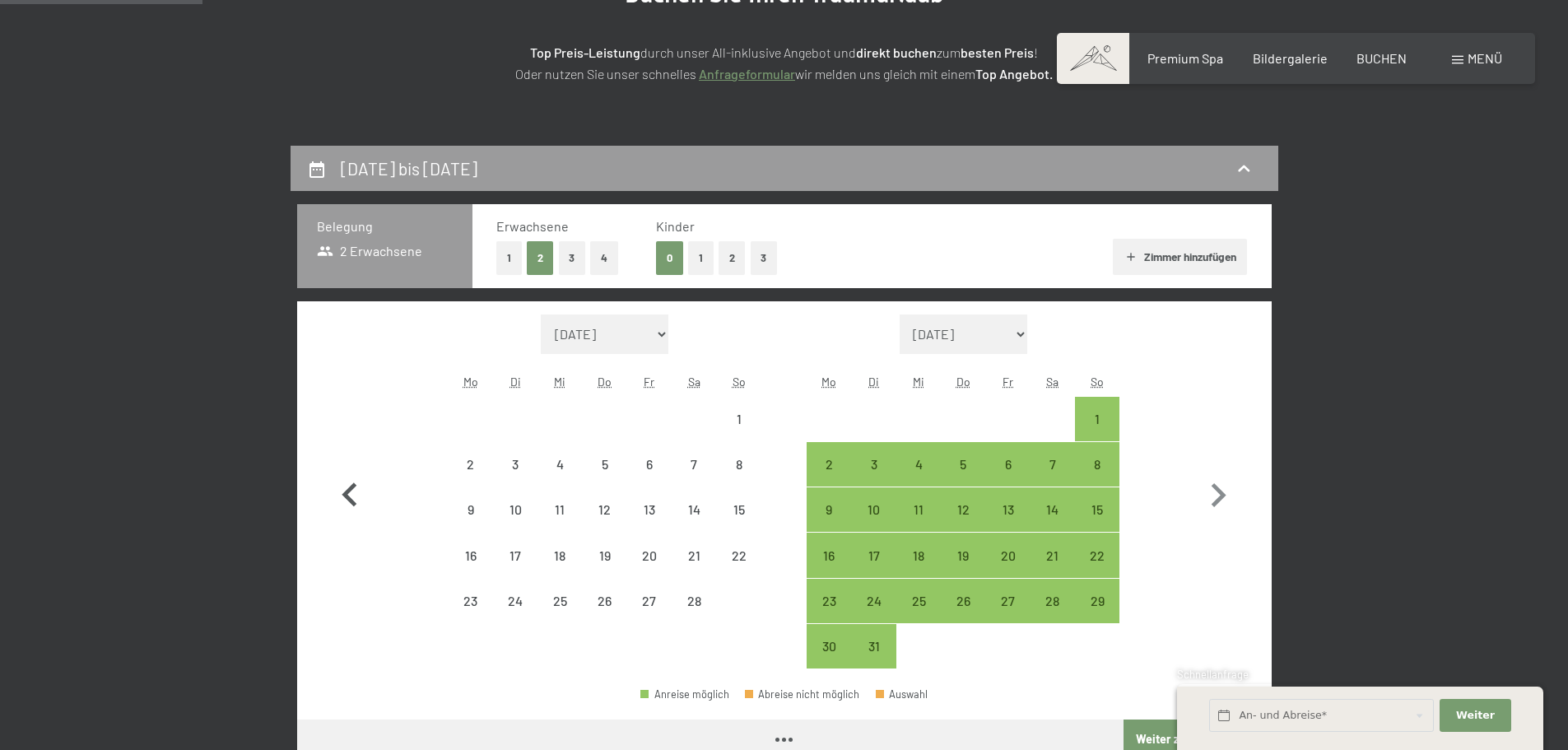
click at [356, 472] on icon "button" at bounding box center [350, 495] width 48 height 48
select select "[DATE]"
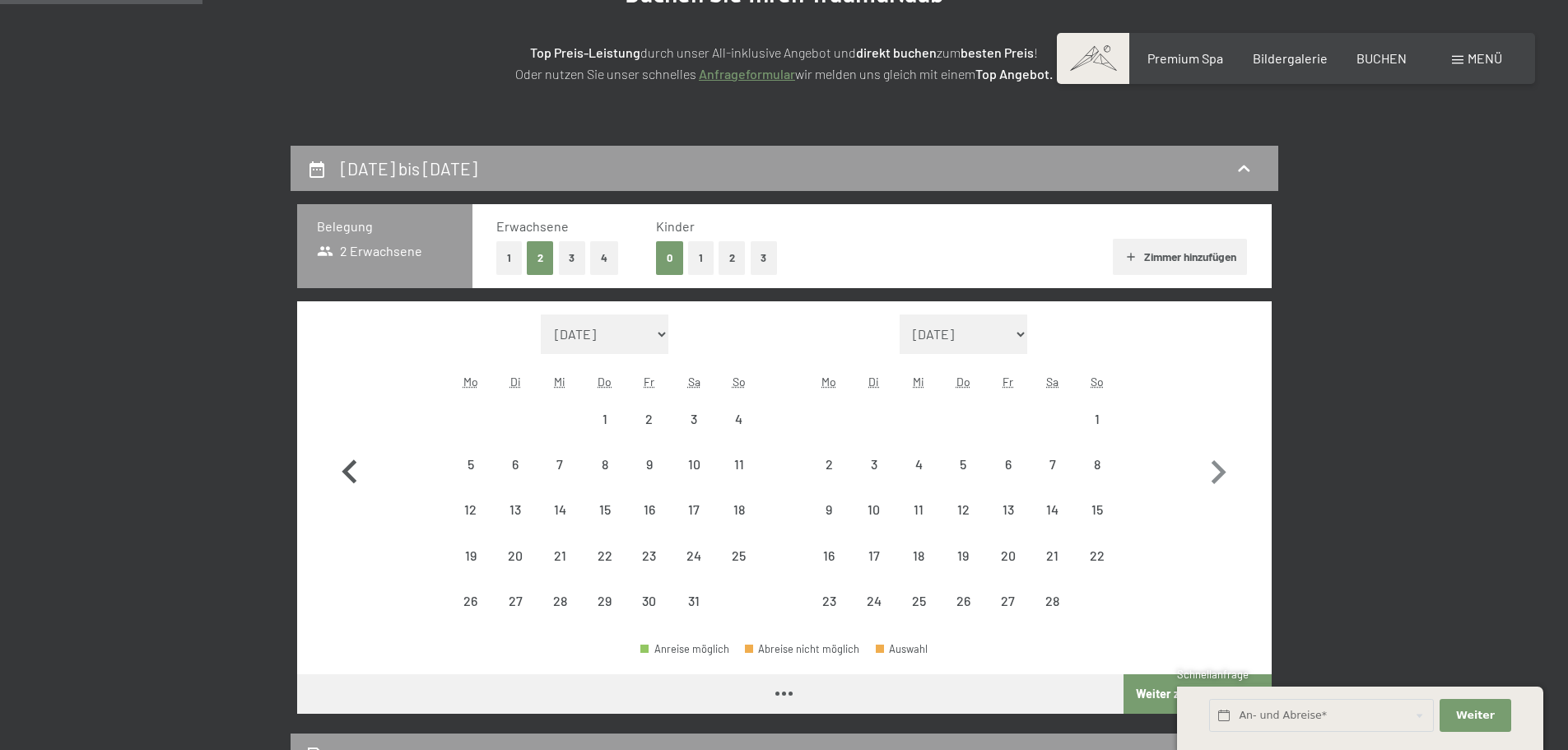
click at [356, 471] on icon "button" at bounding box center [350, 473] width 48 height 48
select select "[DATE]"
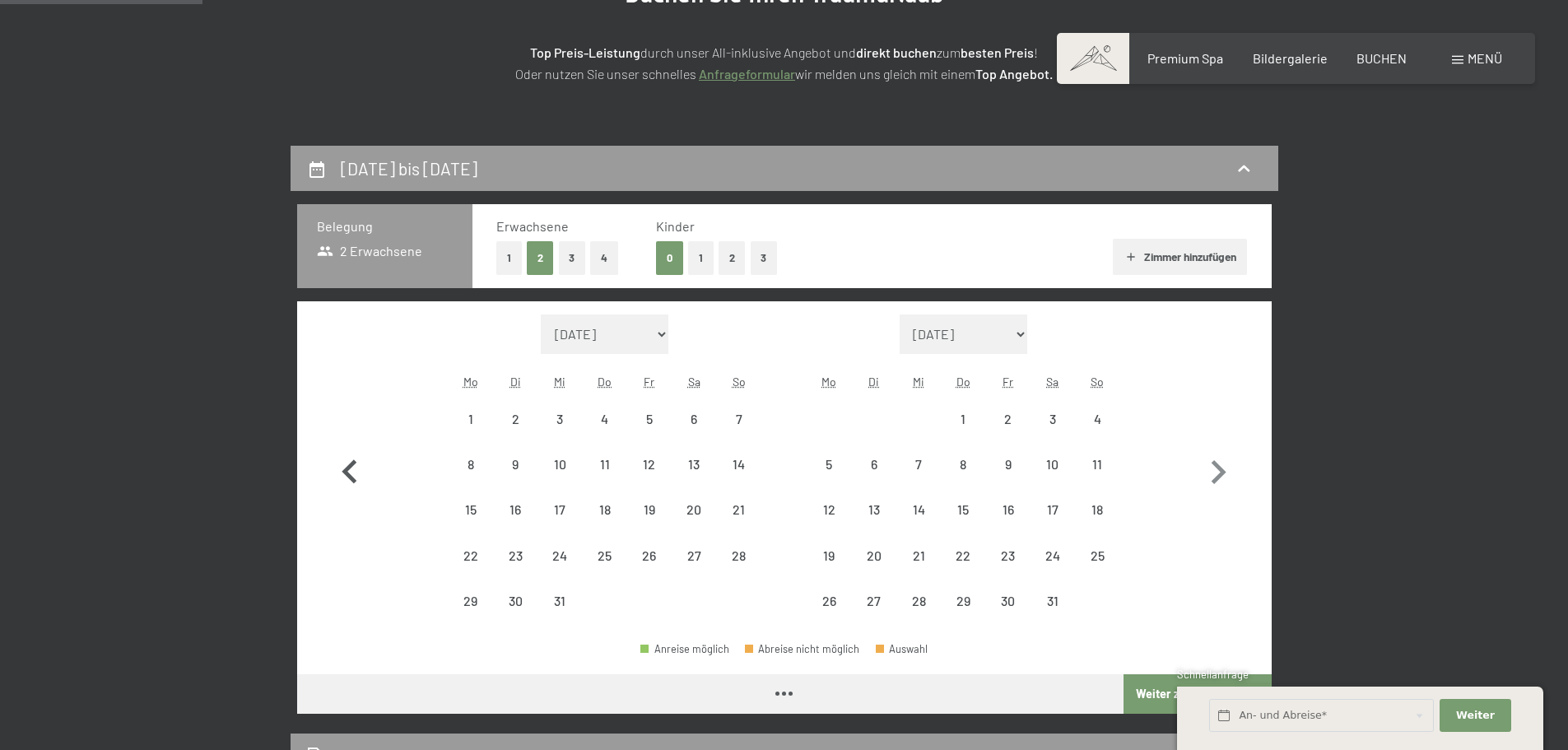
select select "[DATE]"
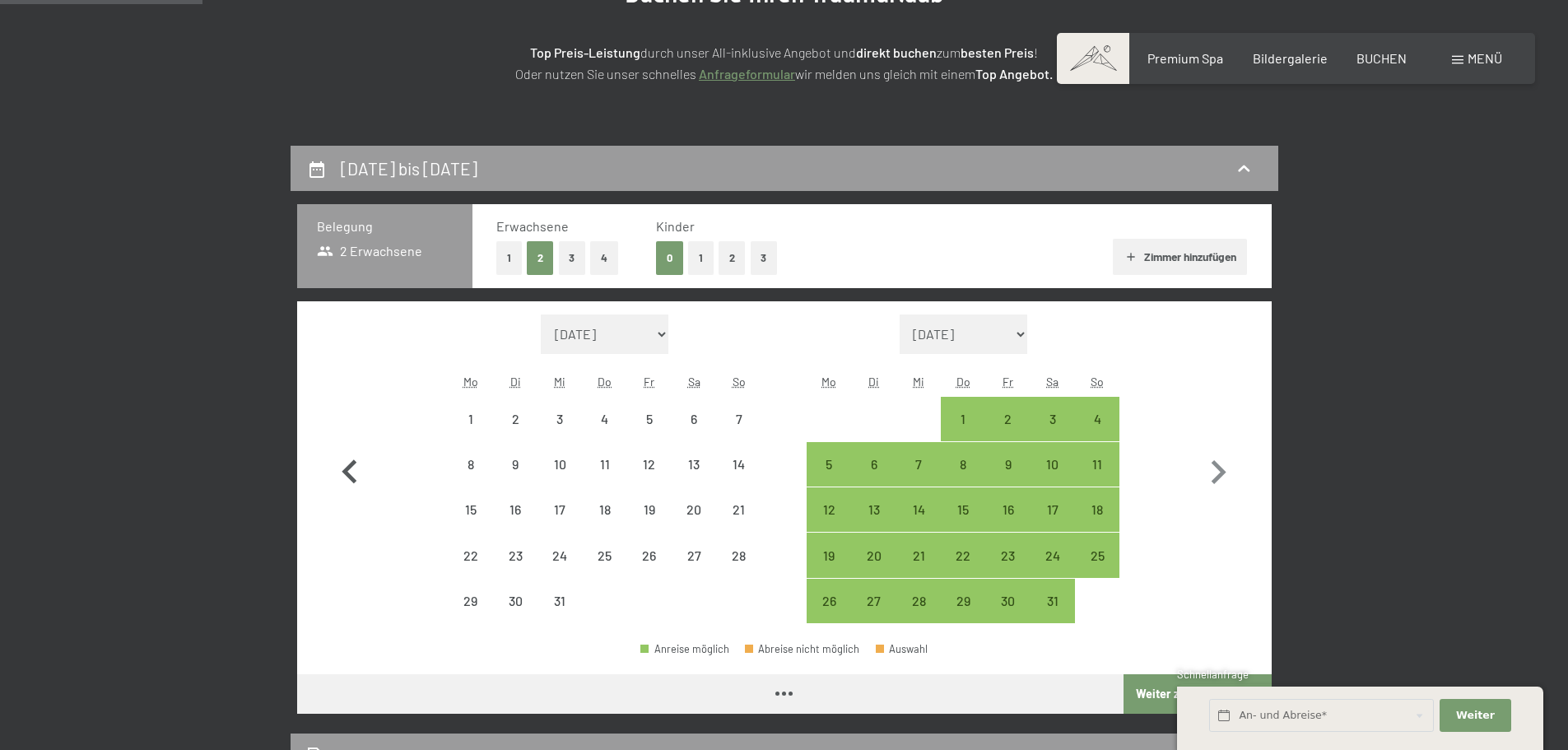
click at [356, 471] on icon "button" at bounding box center [350, 473] width 48 height 48
select select "[DATE]"
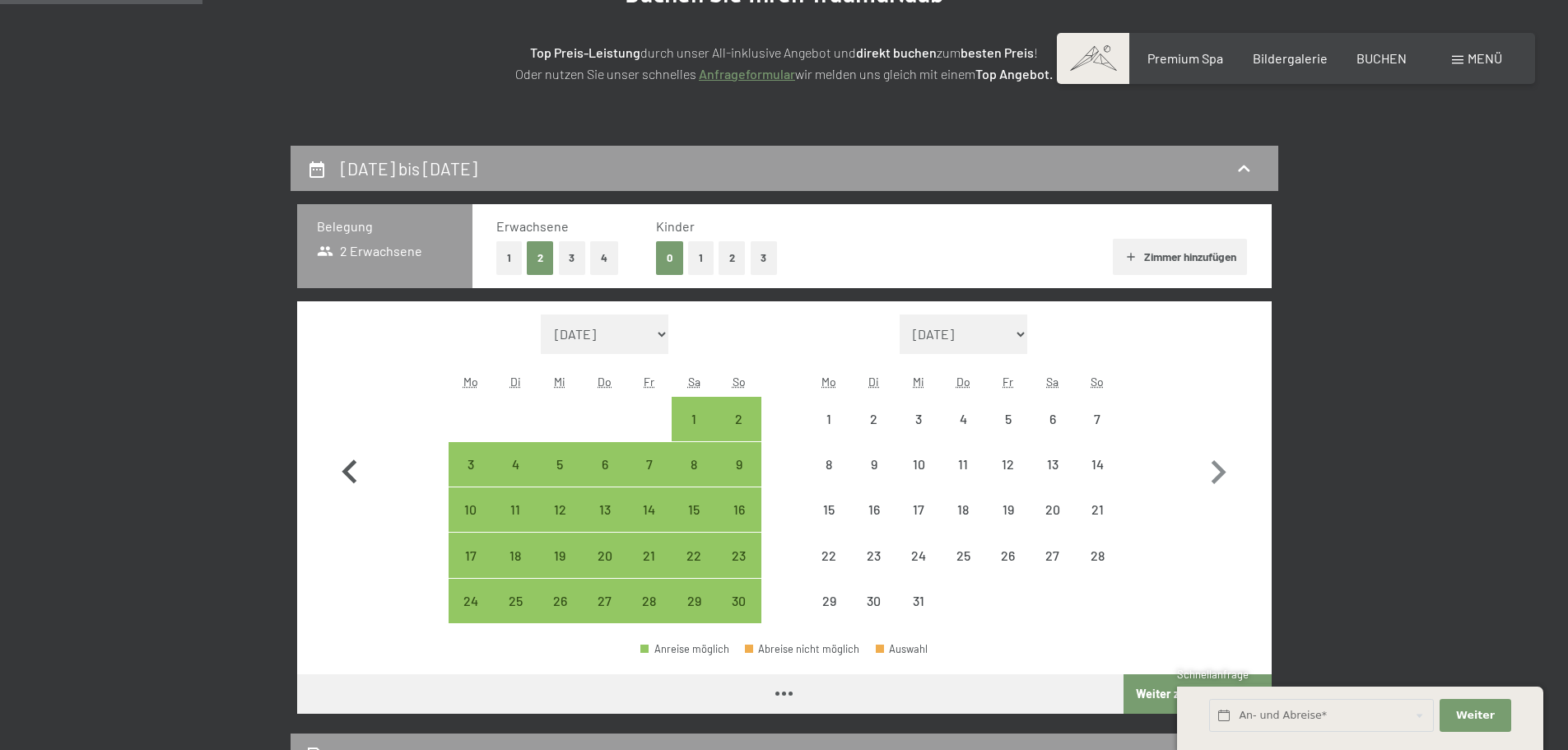
select select "[DATE]"
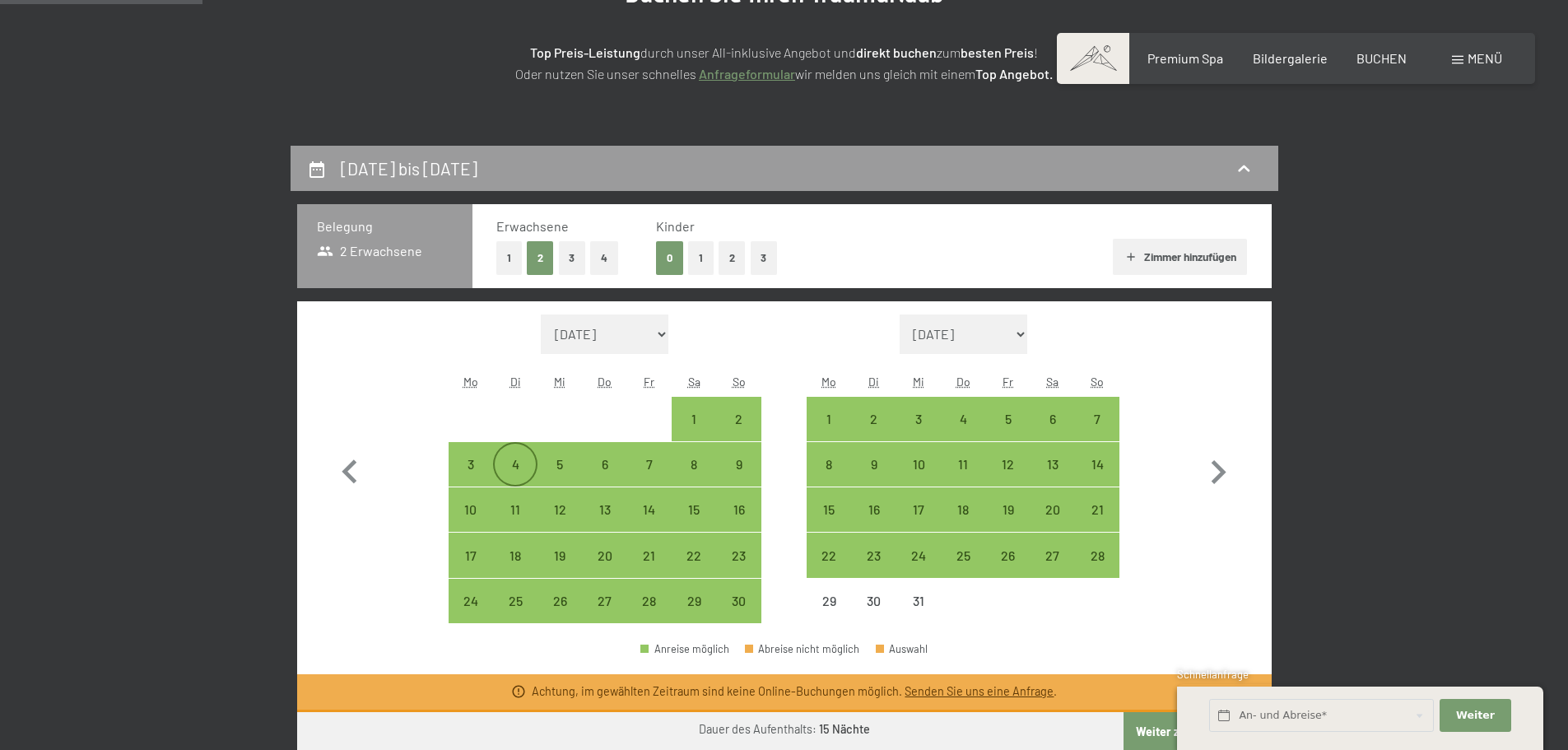
click at [512, 459] on div "4" at bounding box center [515, 479] width 42 height 42
select select "[DATE]"
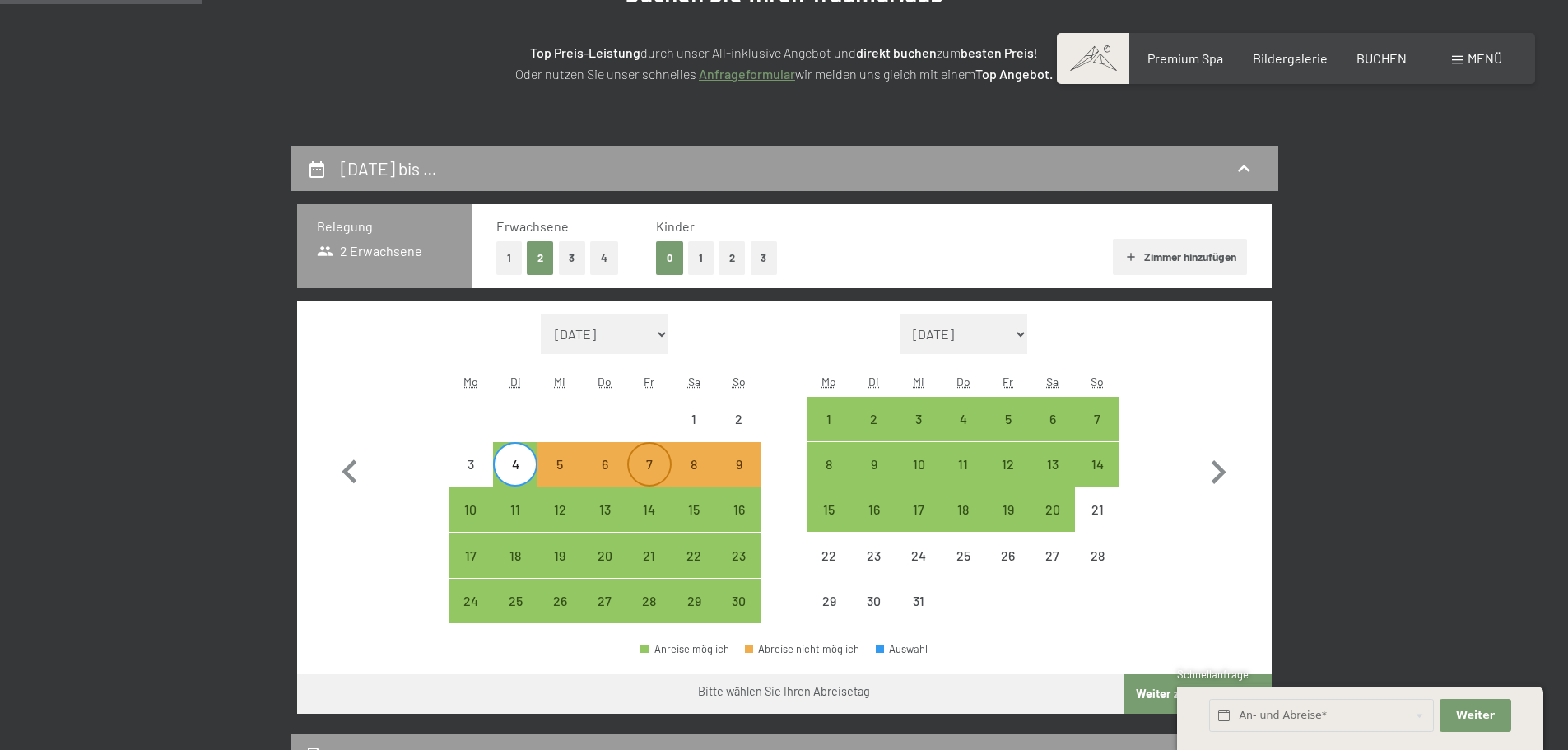
click at [654, 466] on div "7" at bounding box center [649, 479] width 42 height 42
select select "[DATE]"
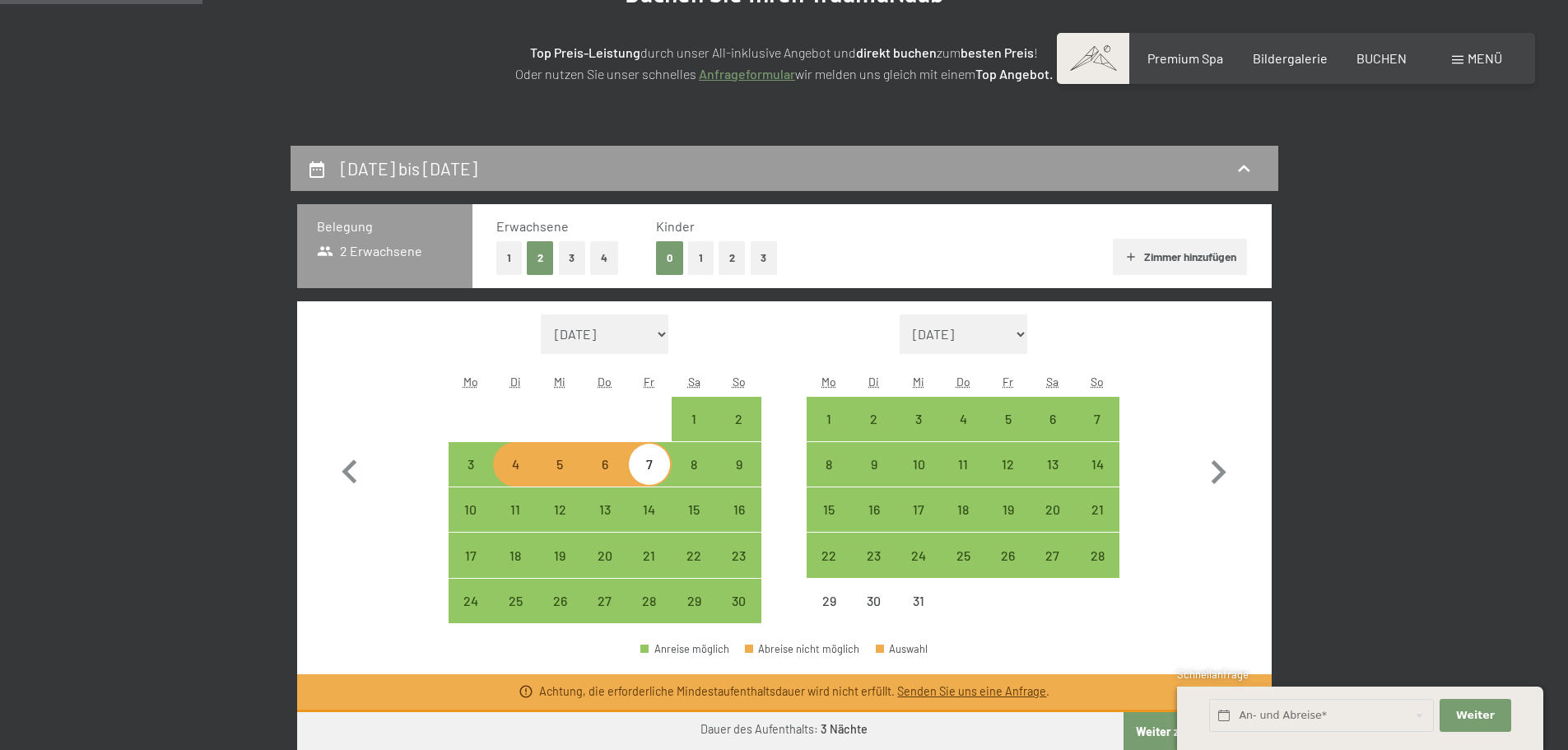
click at [517, 469] on div "4" at bounding box center [515, 479] width 42 height 42
select select "[DATE]"
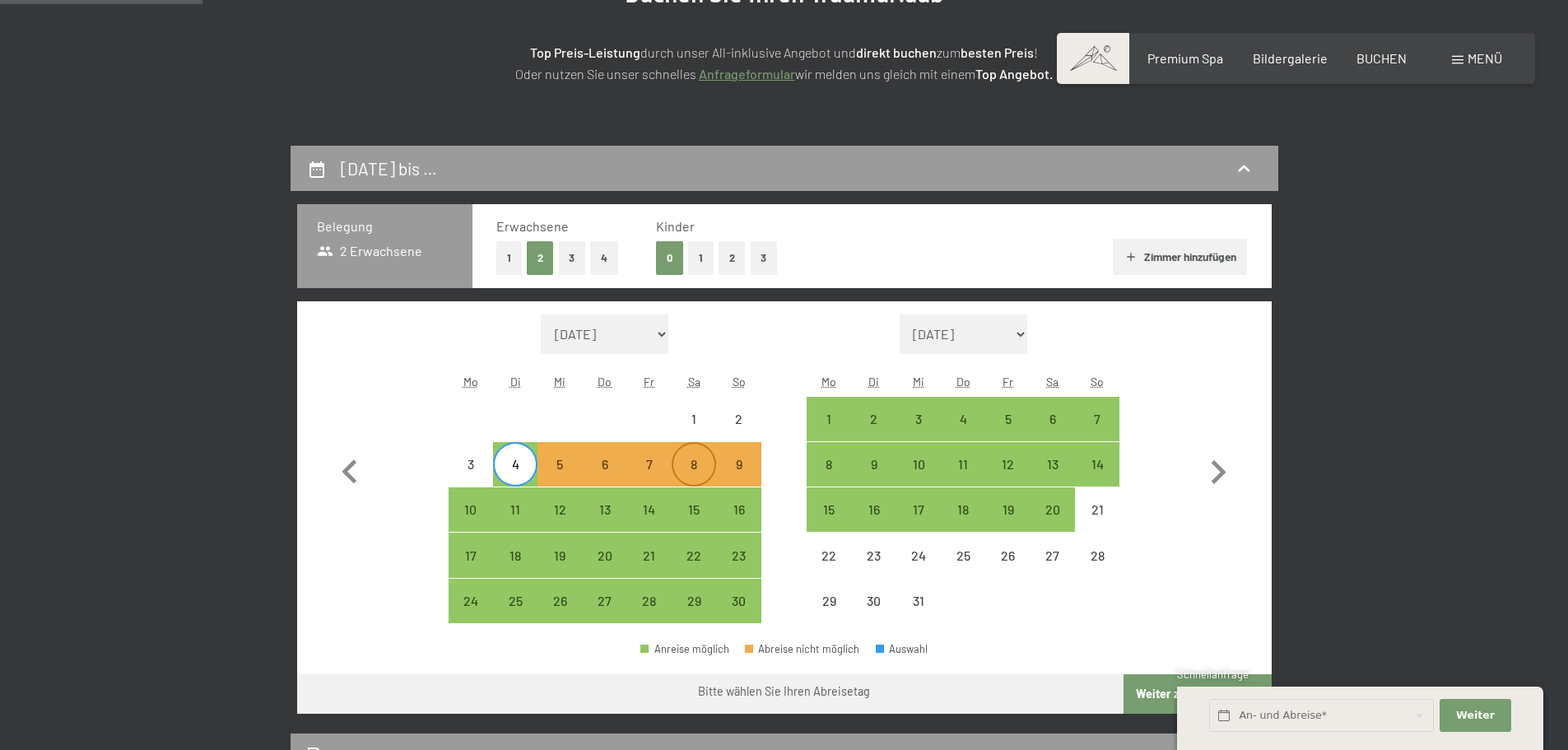
click at [687, 460] on div "8" at bounding box center [694, 479] width 42 height 42
select select "[DATE]"
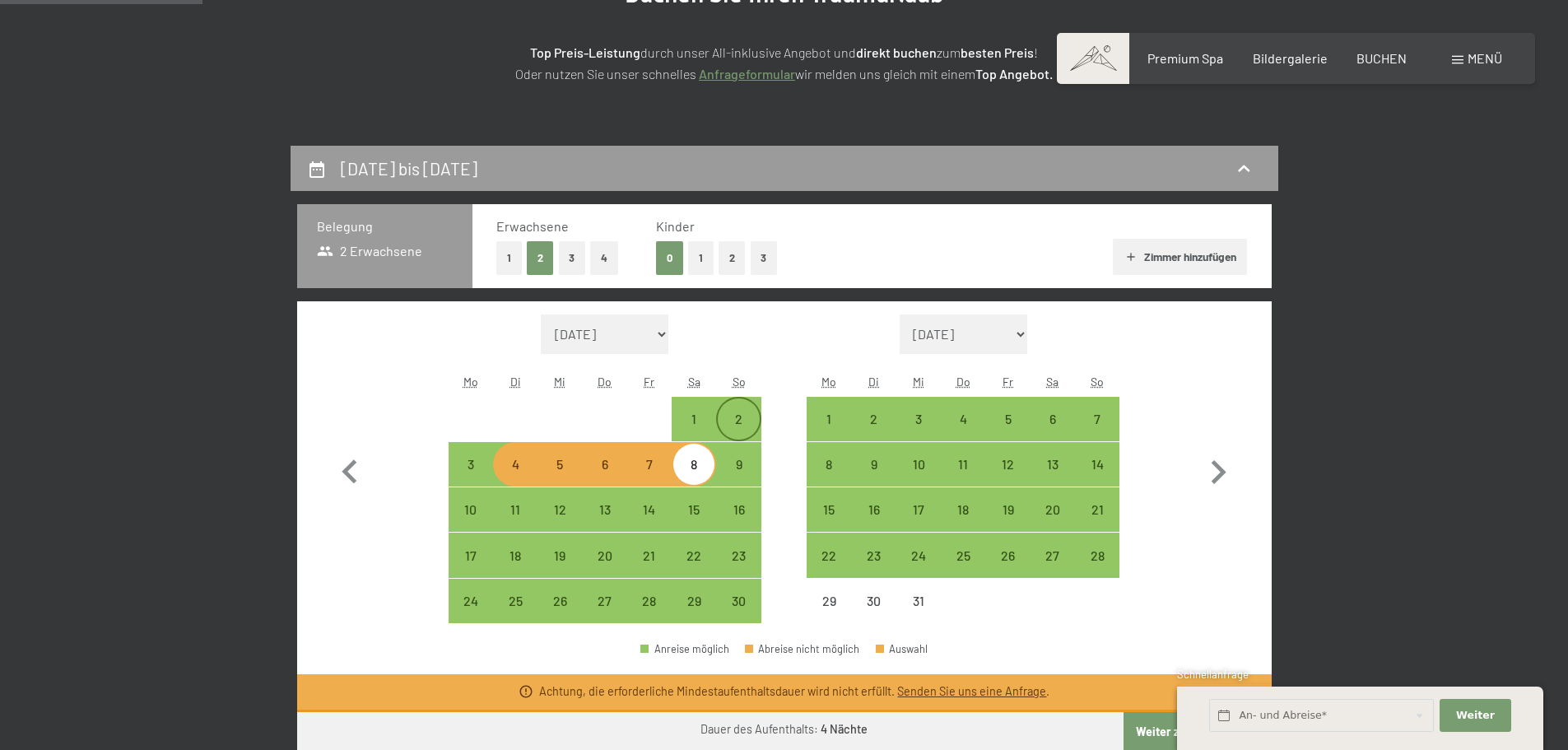
click at [738, 408] on div "2" at bounding box center [738, 419] width 42 height 42
select select "[DATE]"
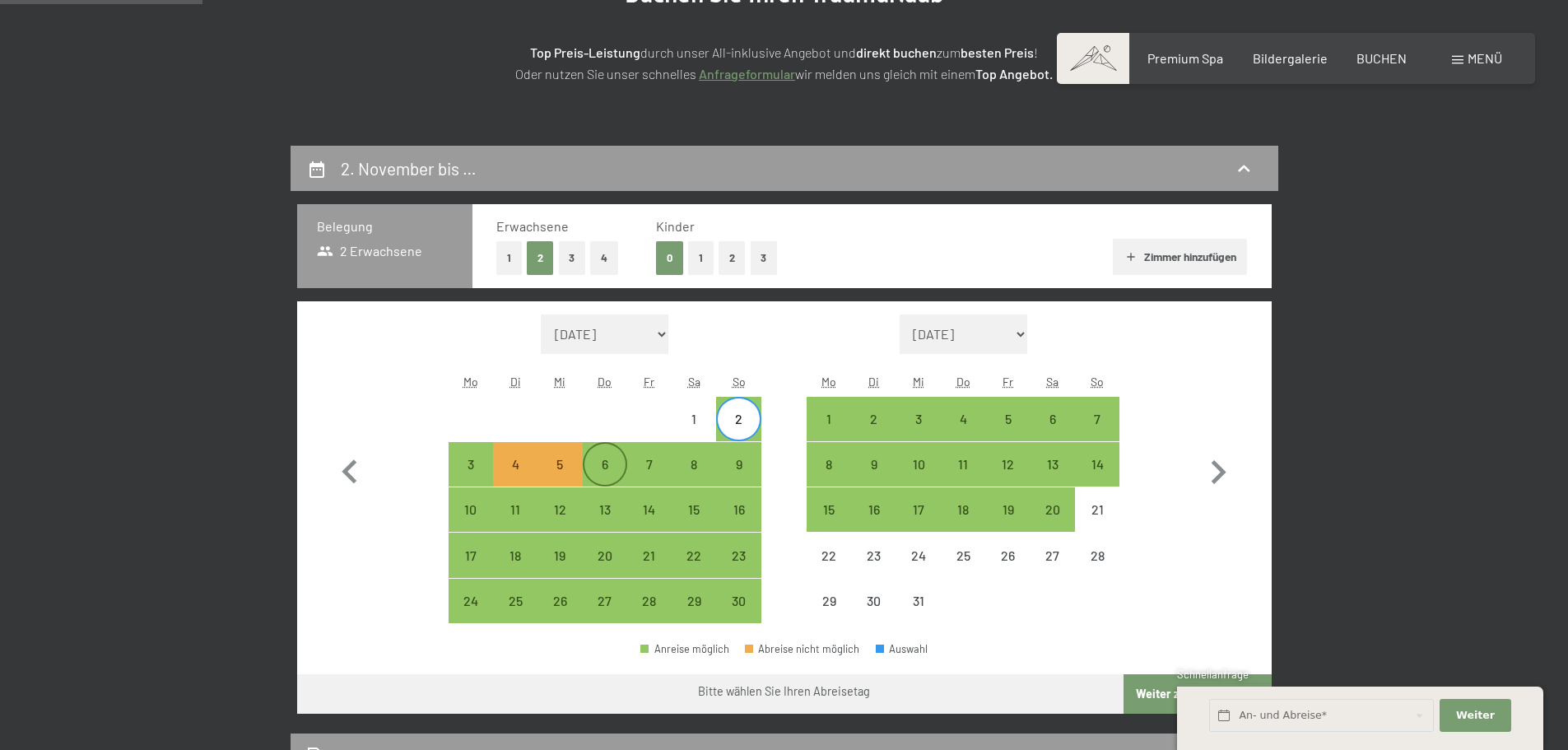
click at [607, 461] on div "6" at bounding box center [606, 479] width 42 height 42
select select "[DATE]"
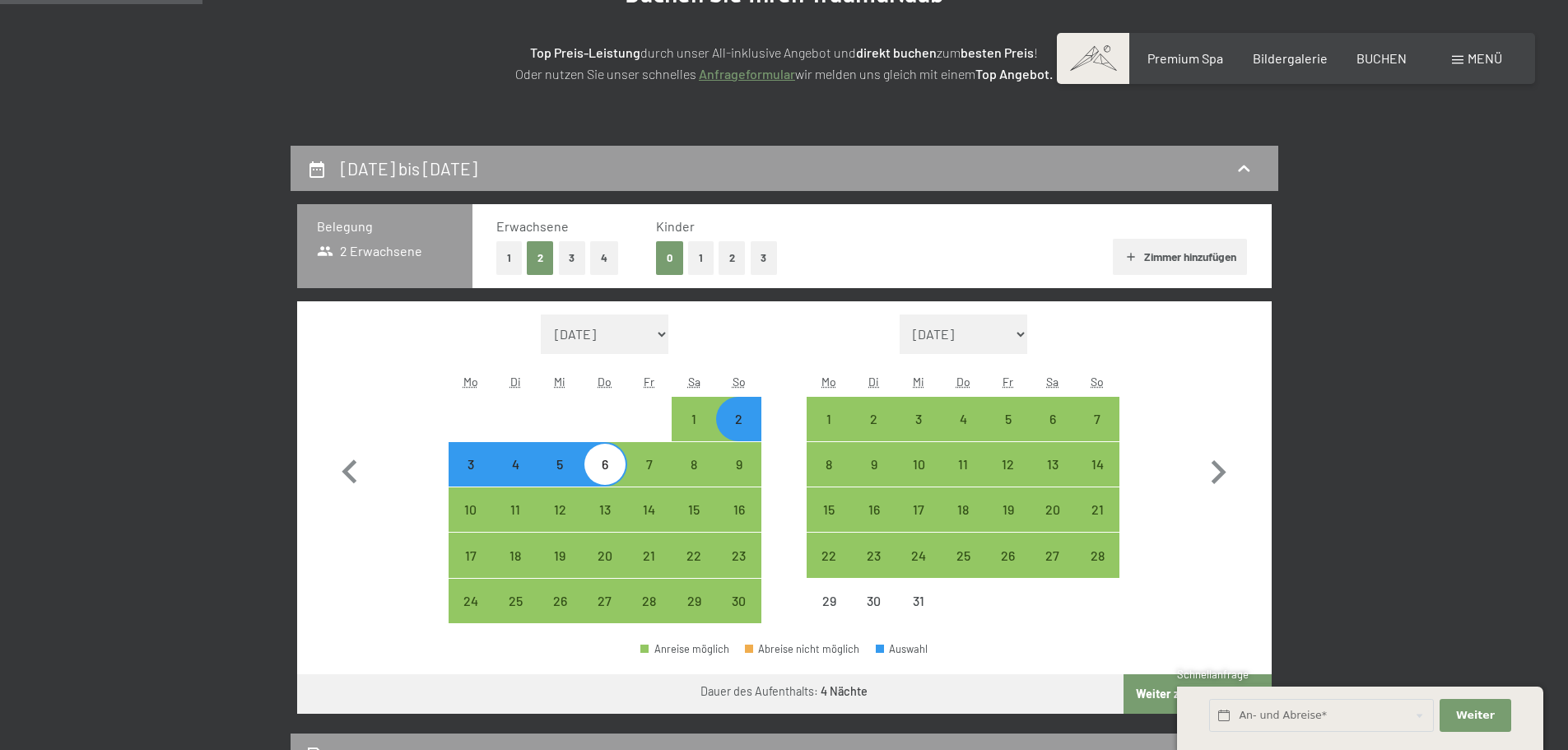
click at [471, 468] on div "3" at bounding box center [471, 479] width 42 height 42
select select "[DATE]"
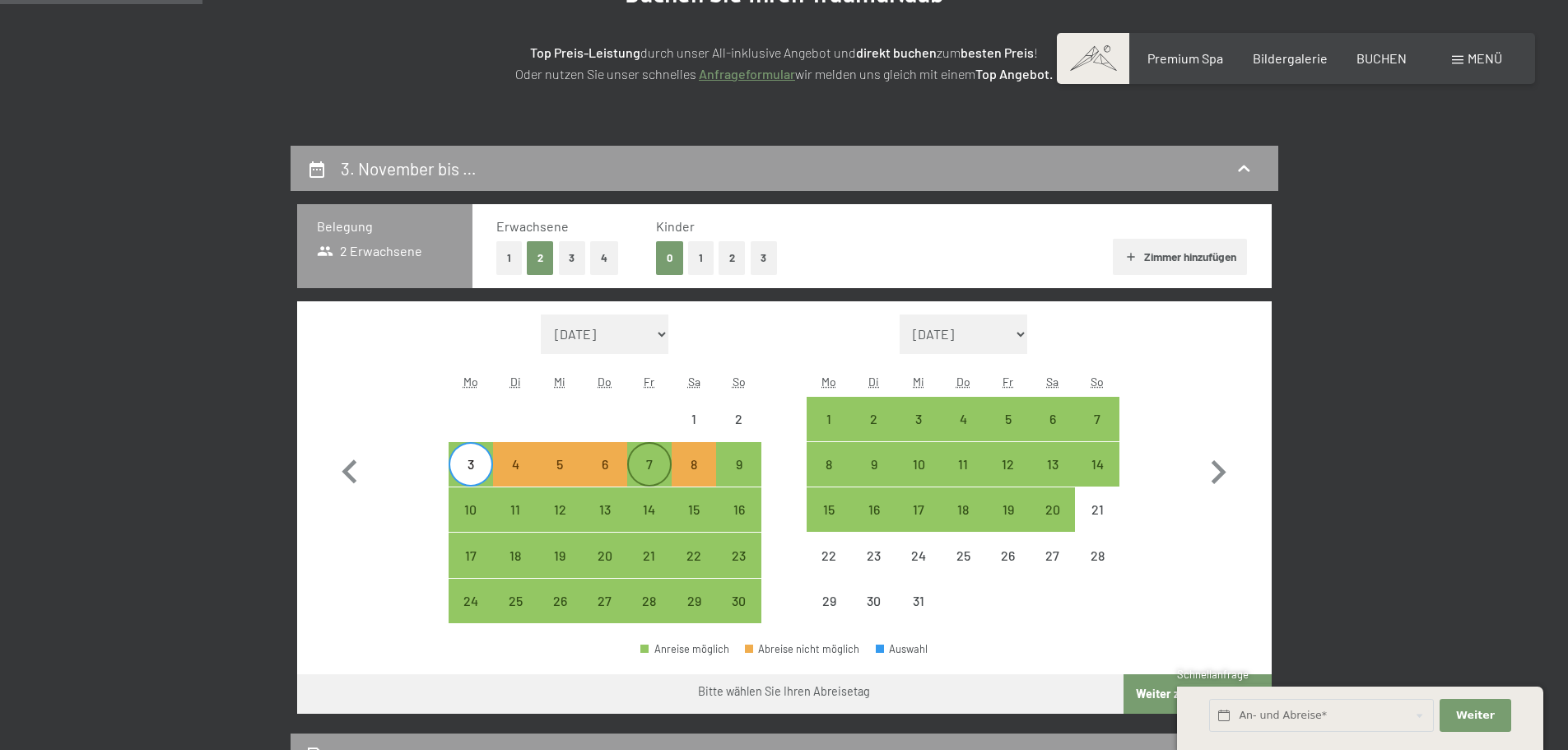
click at [659, 461] on div "7" at bounding box center [649, 479] width 42 height 42
select select "[DATE]"
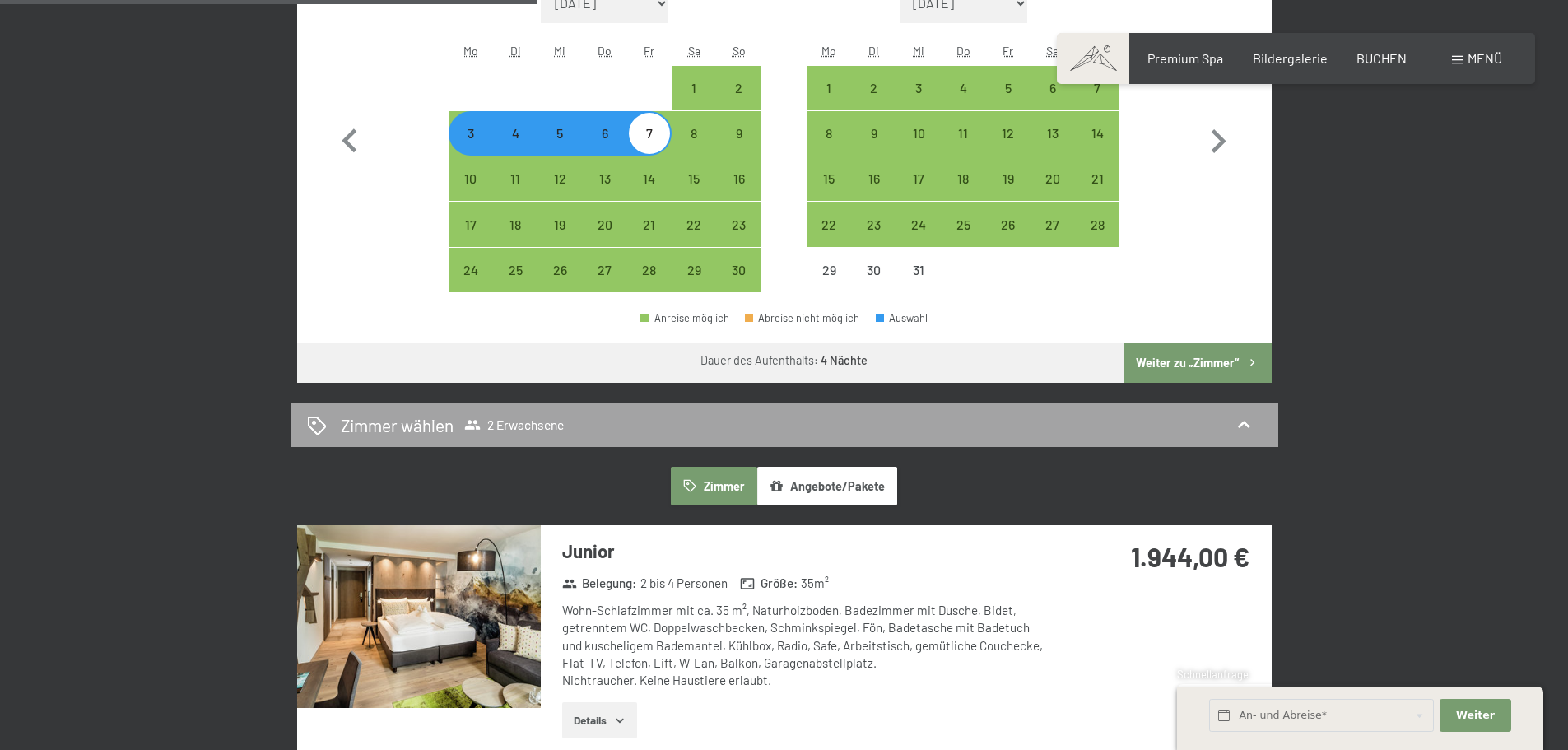
scroll to position [576, 0]
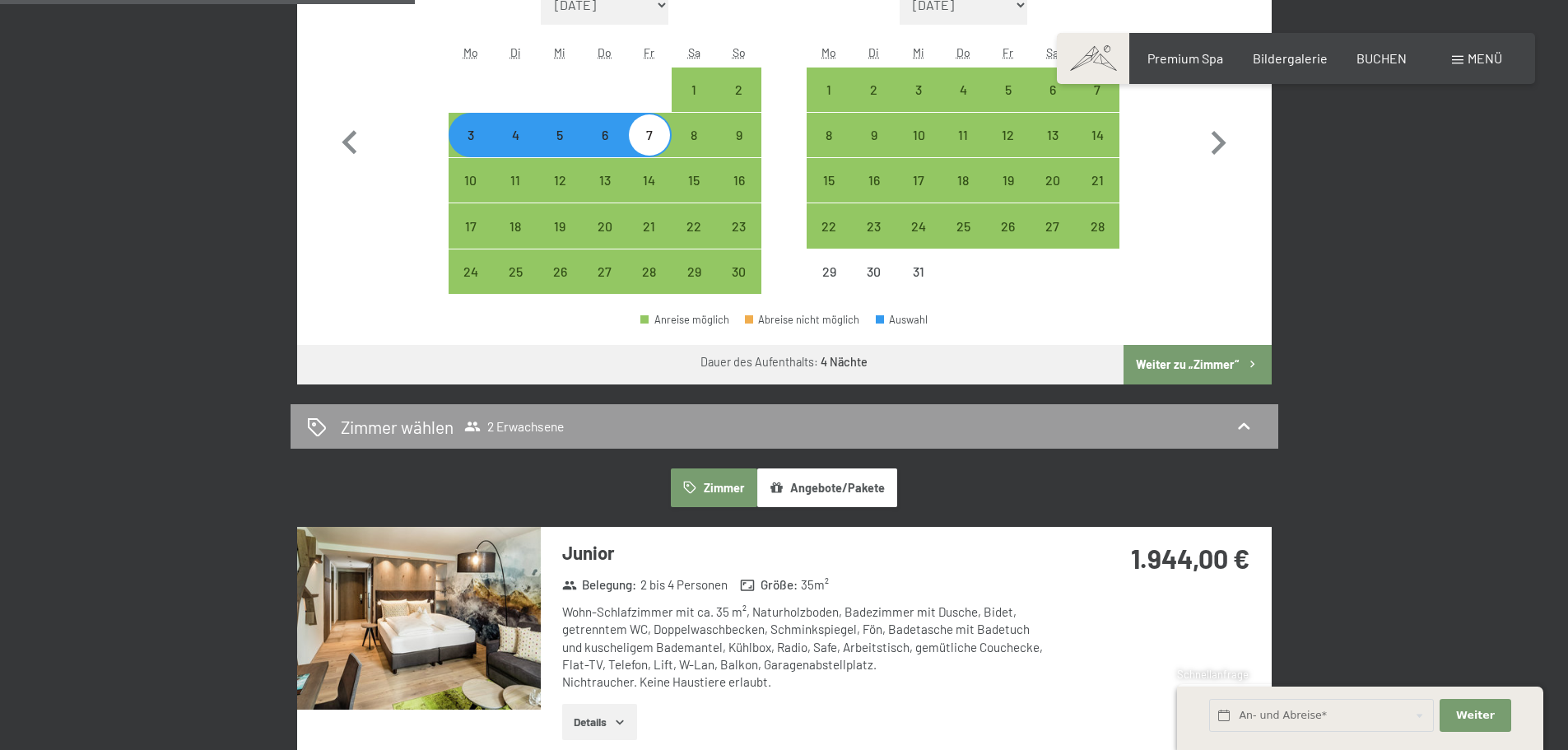
click at [1193, 362] on button "Weiter zu „Zimmer“" at bounding box center [1197, 365] width 148 height 40
select select "[DATE]"
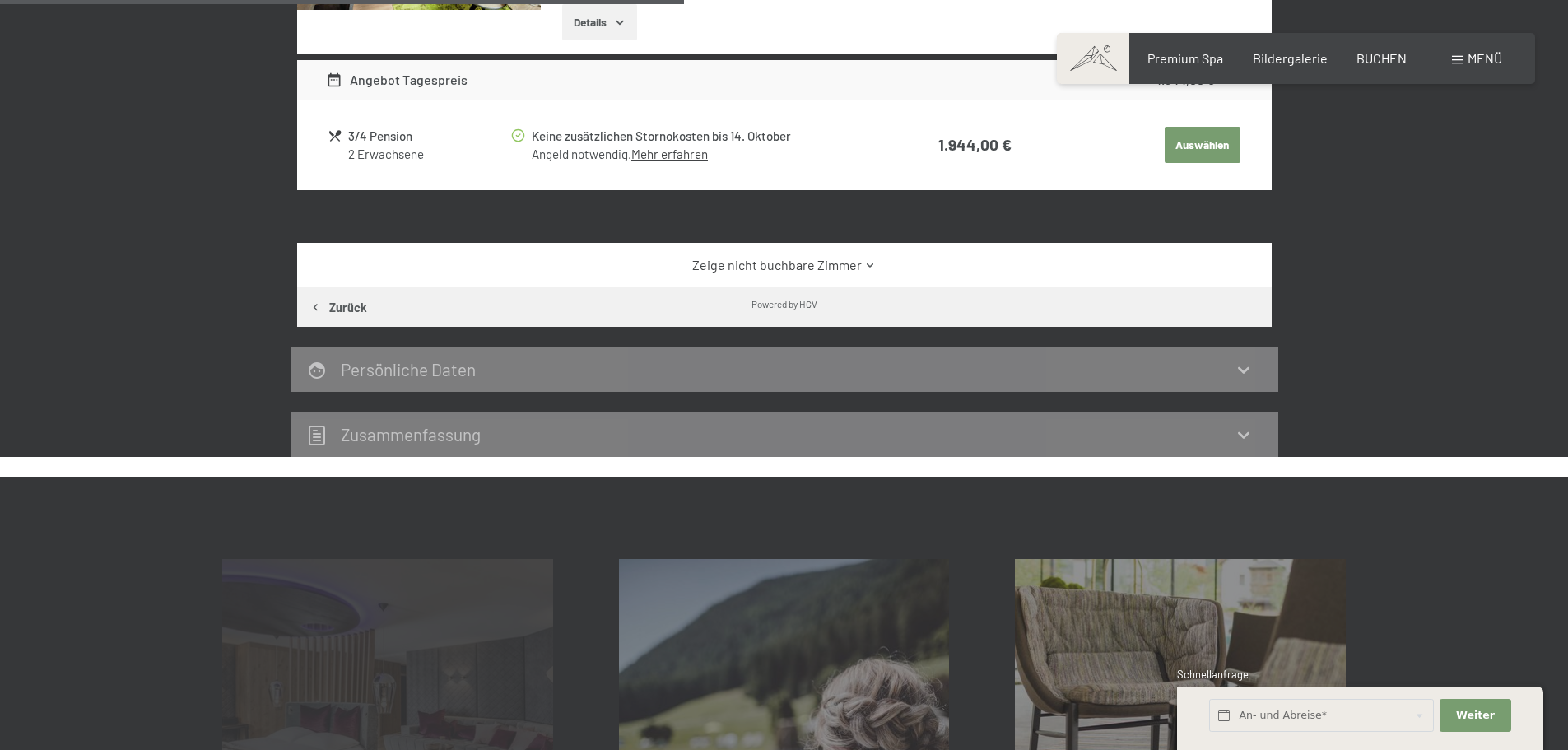
scroll to position [721, 0]
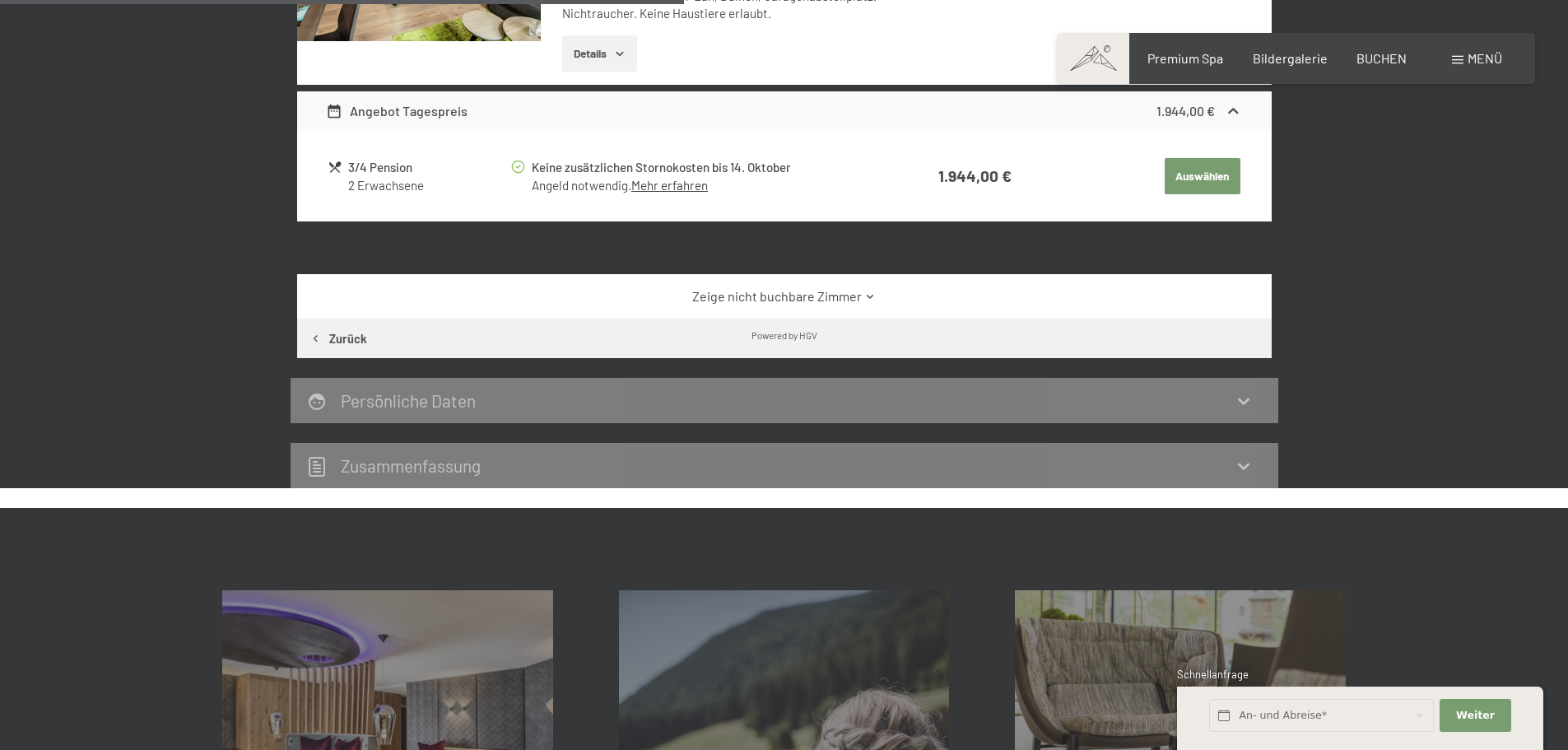
click at [871, 293] on icon at bounding box center [870, 296] width 12 height 12
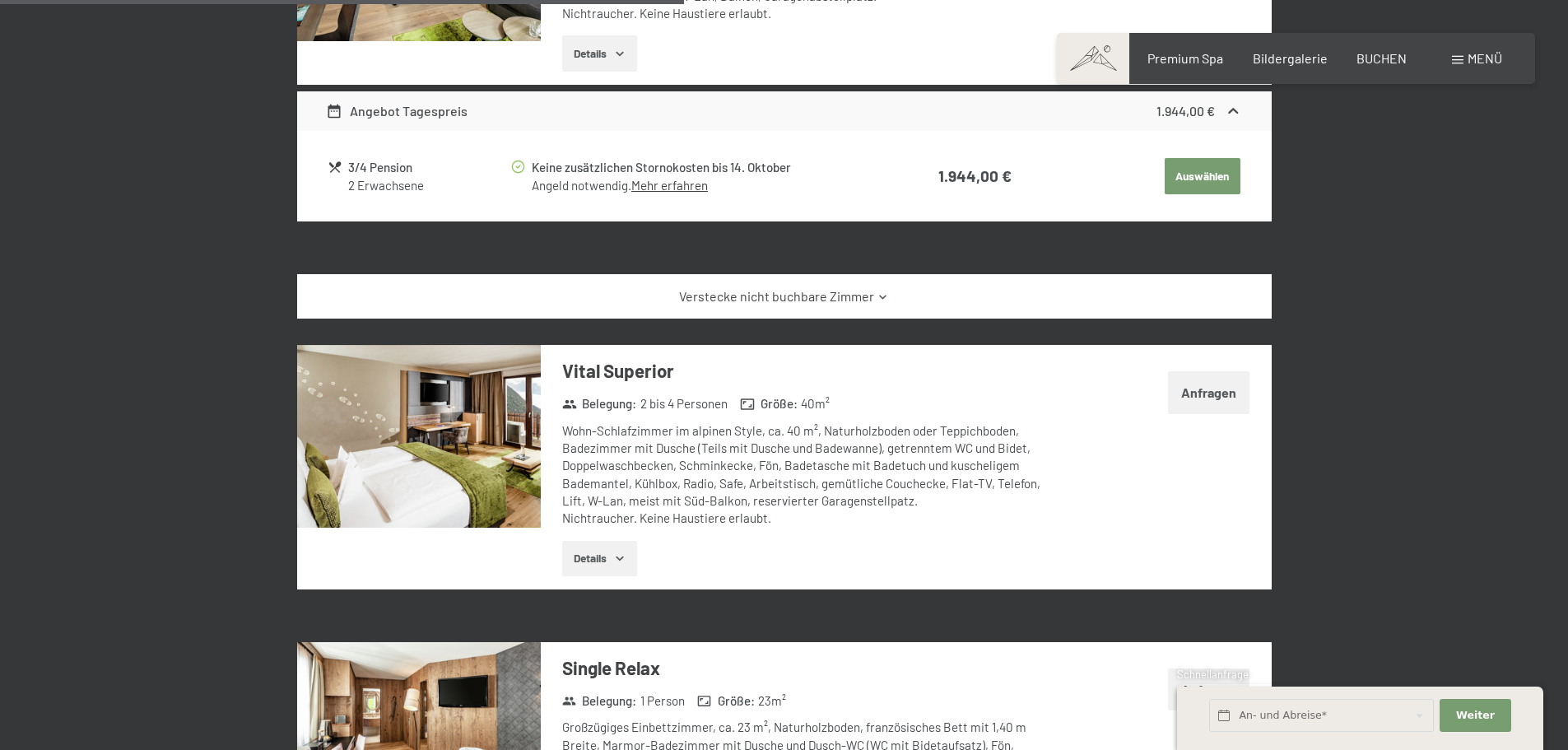
click at [883, 291] on icon at bounding box center [882, 296] width 12 height 12
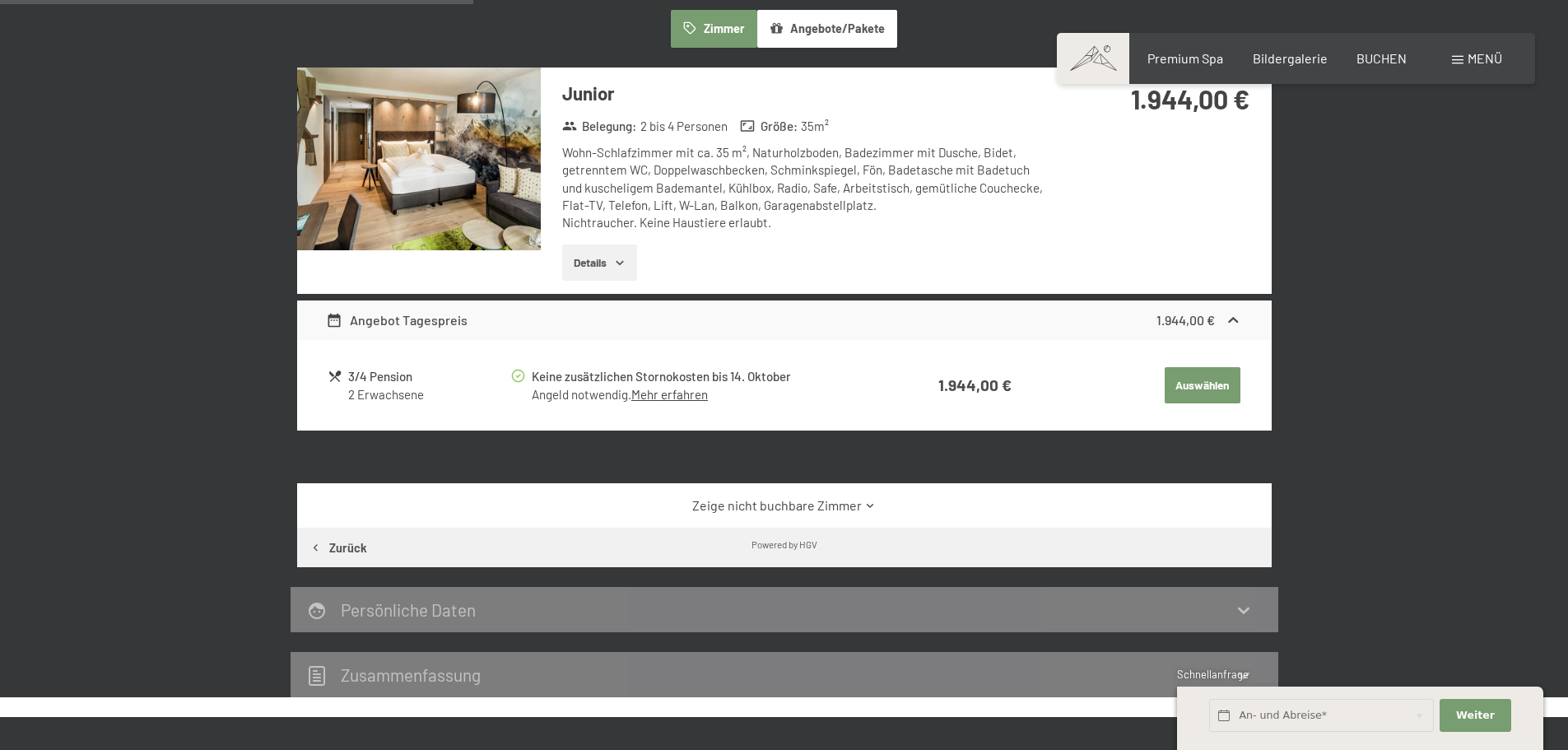
scroll to position [475, 0]
